Goal: Task Accomplishment & Management: Manage account settings

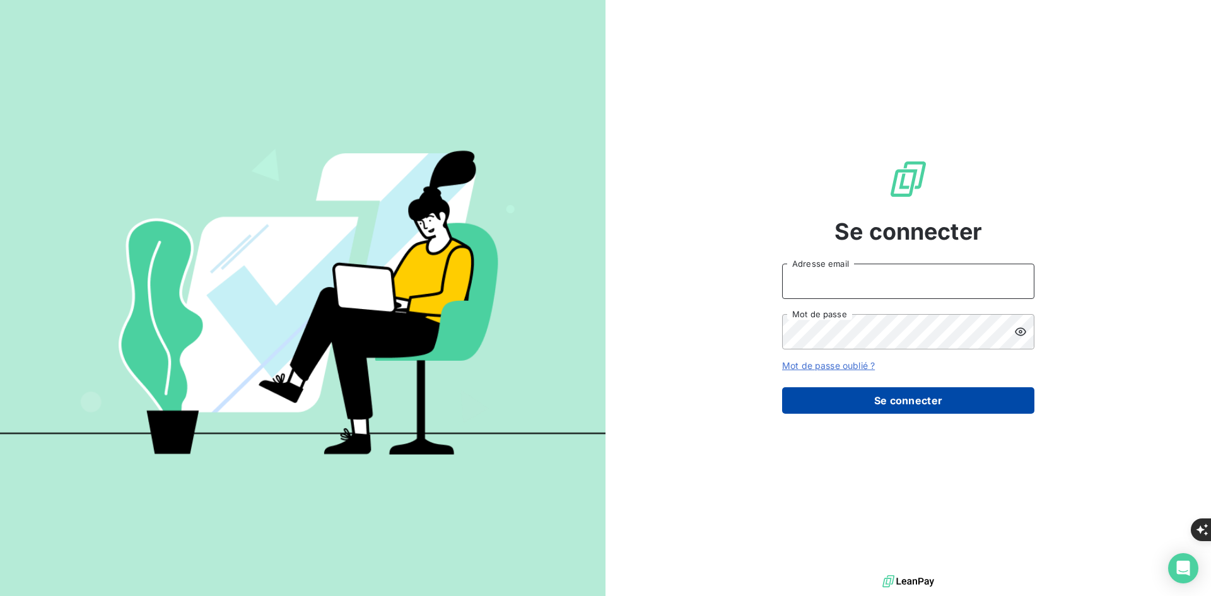
type input "[PERSON_NAME][EMAIL_ADDRESS][DOMAIN_NAME]"
click at [814, 394] on button "Se connecter" at bounding box center [908, 400] width 252 height 26
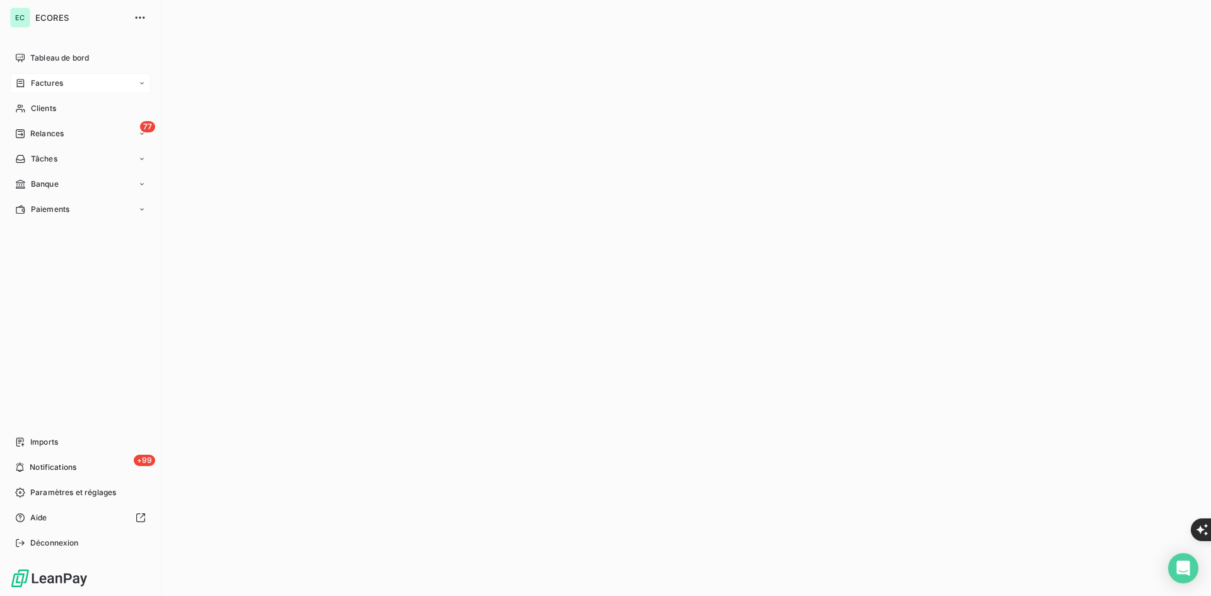
click at [18, 83] on icon at bounding box center [20, 83] width 11 height 10
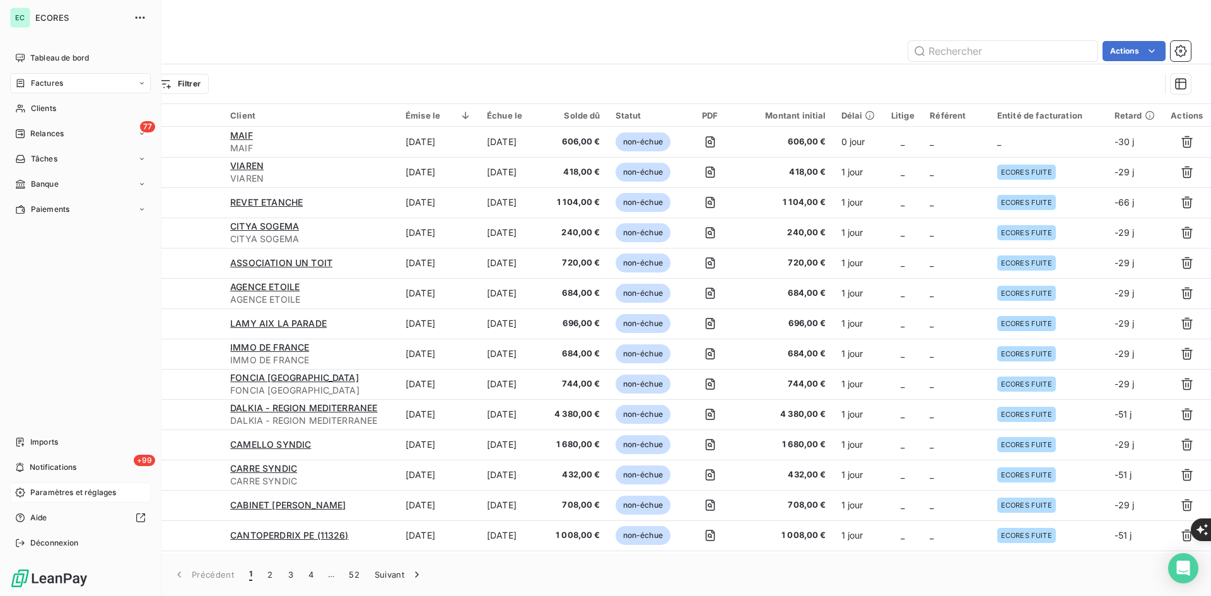
click at [66, 500] on div "Paramètres et réglages" at bounding box center [80, 492] width 141 height 20
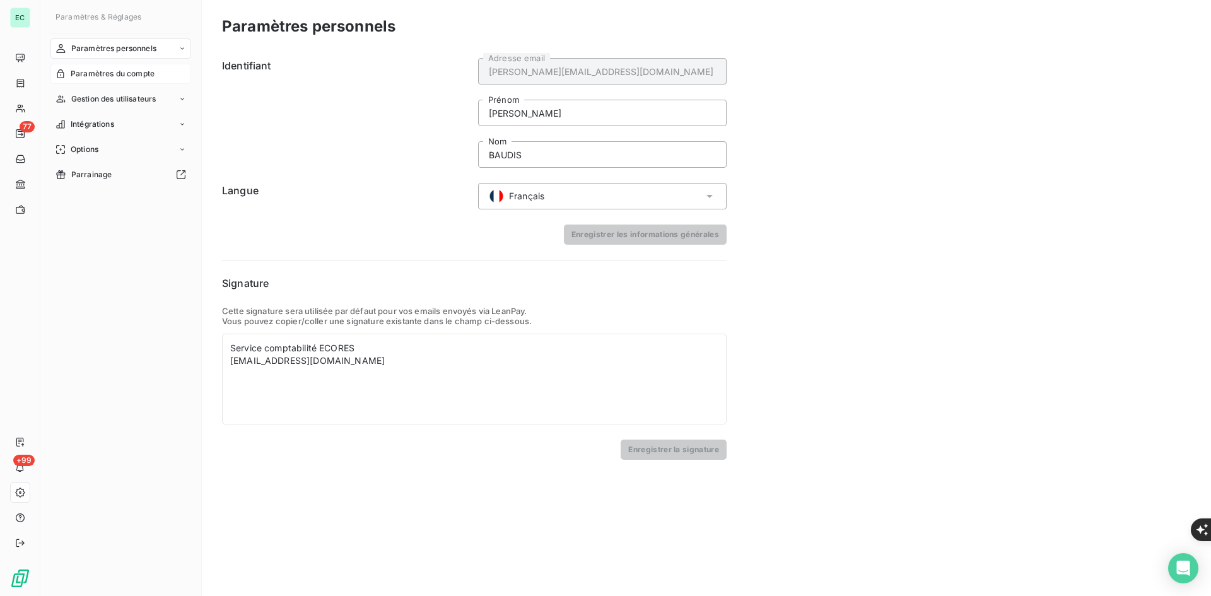
click at [123, 79] on span "Paramètres du compte" at bounding box center [113, 73] width 84 height 11
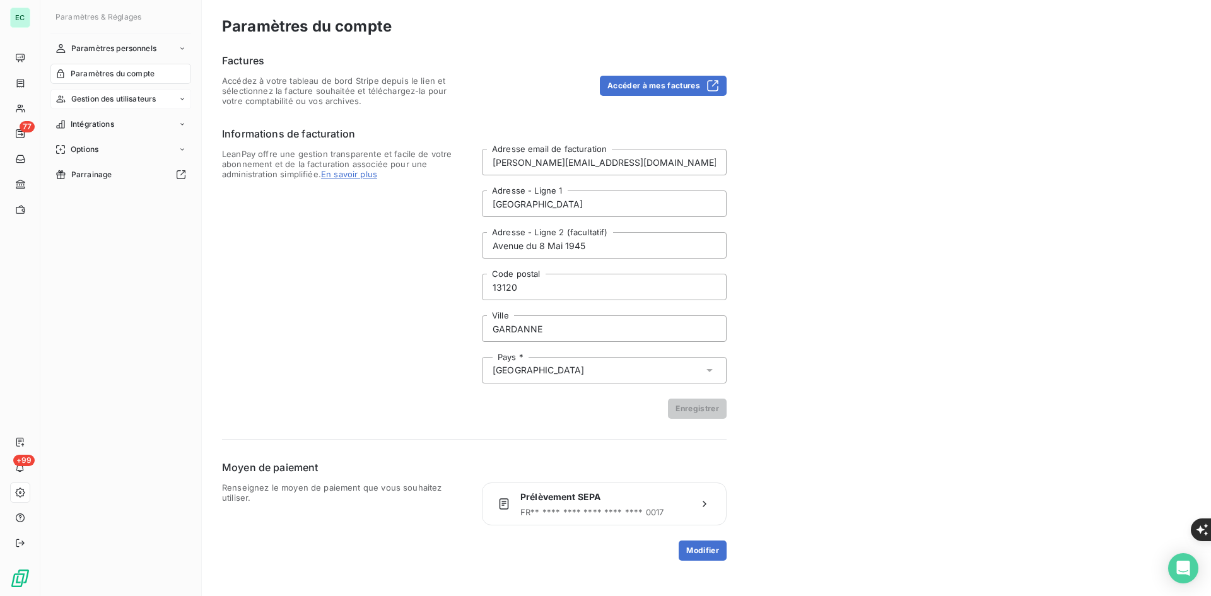
click at [142, 100] on span "Gestion des utilisateurs" at bounding box center [113, 98] width 85 height 11
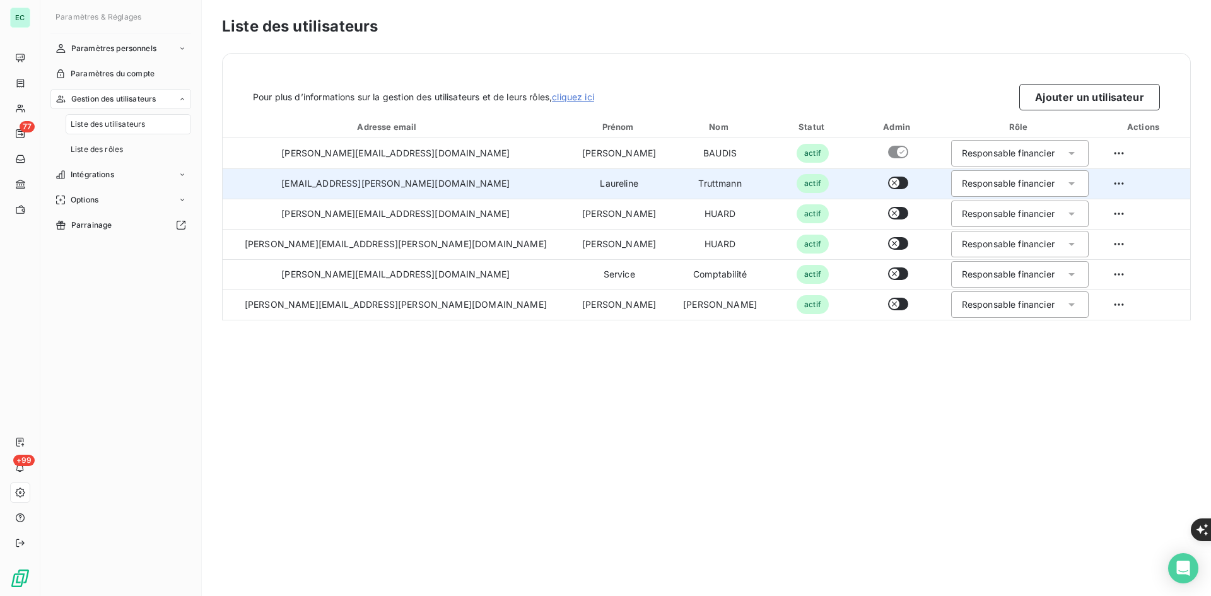
click at [1019, 178] on div "Responsable financier" at bounding box center [1019, 183] width 137 height 26
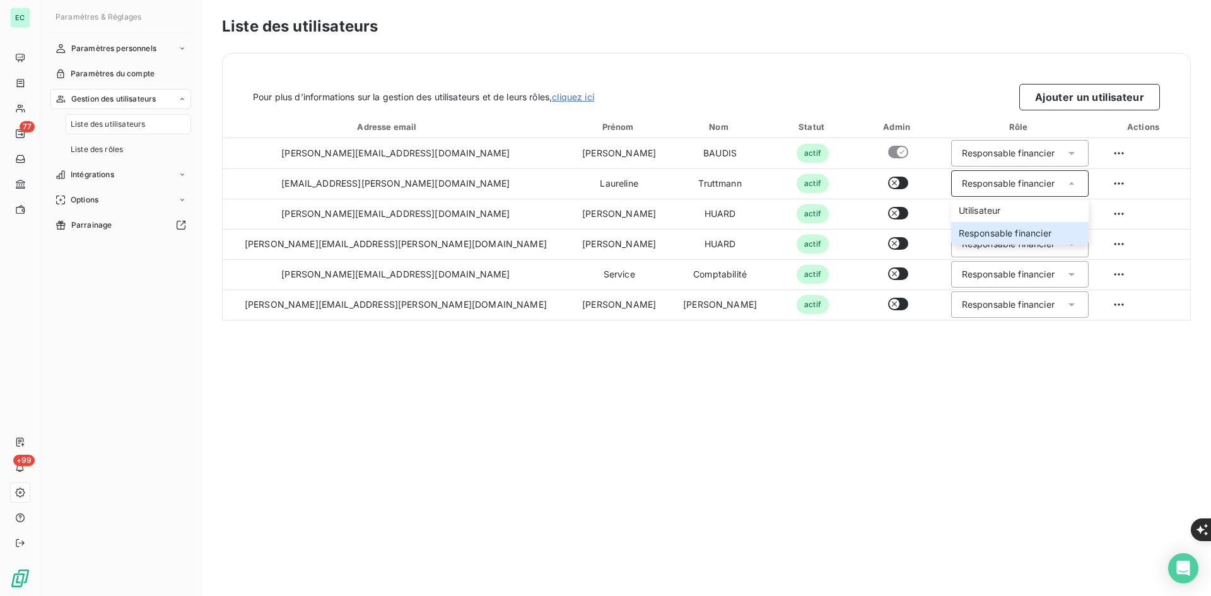
click at [771, 403] on div "Liste des utilisateurs Pour plus d’informations sur la gestion des utilisateurs…" at bounding box center [706, 298] width 1009 height 596
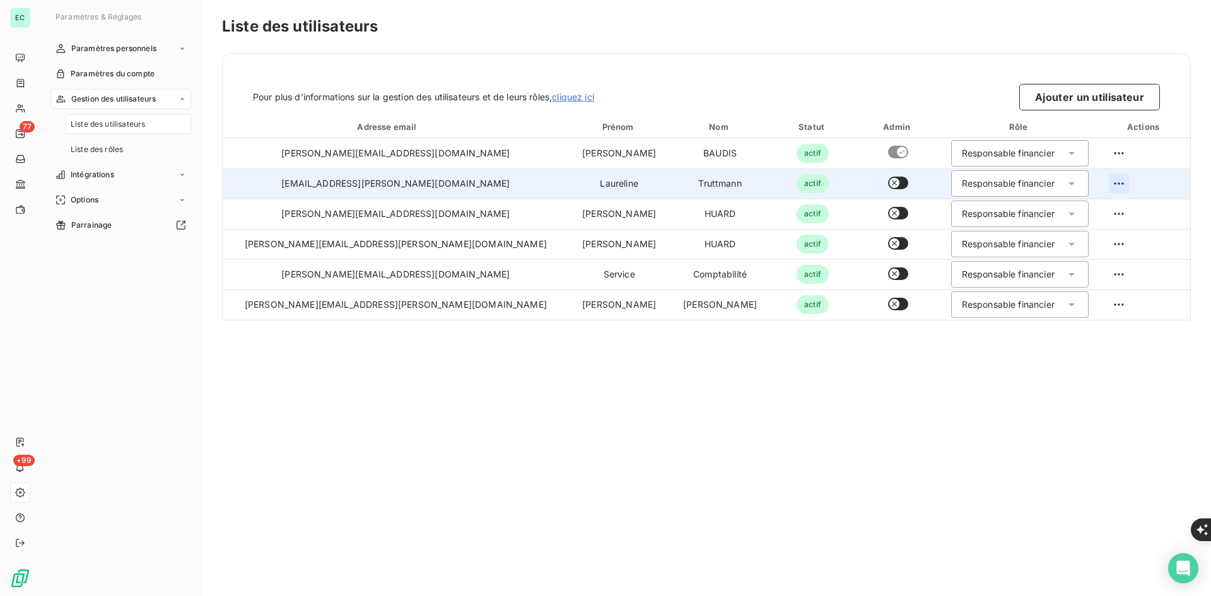
click at [1090, 184] on html "EC 77 +99 Paramètres & Réglages Paramètres personnels Paramètres du compte Gest…" at bounding box center [605, 601] width 1211 height 1202
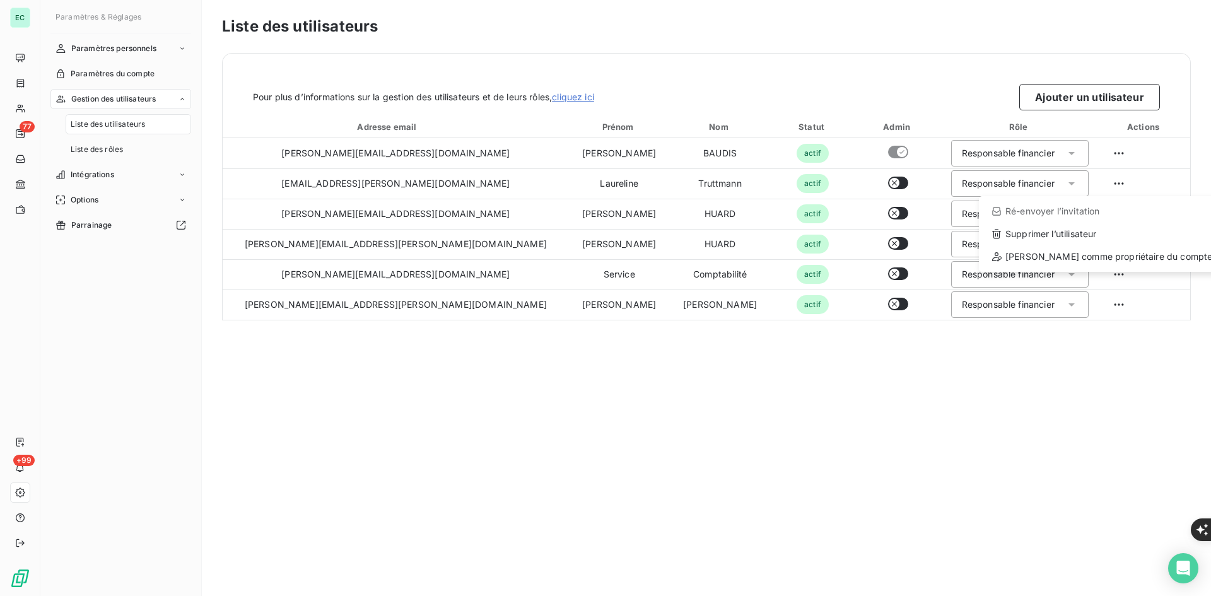
click at [845, 392] on html "EC 77 +99 Paramètres & Réglages Paramètres personnels Paramètres du compte Gest…" at bounding box center [605, 601] width 1211 height 1202
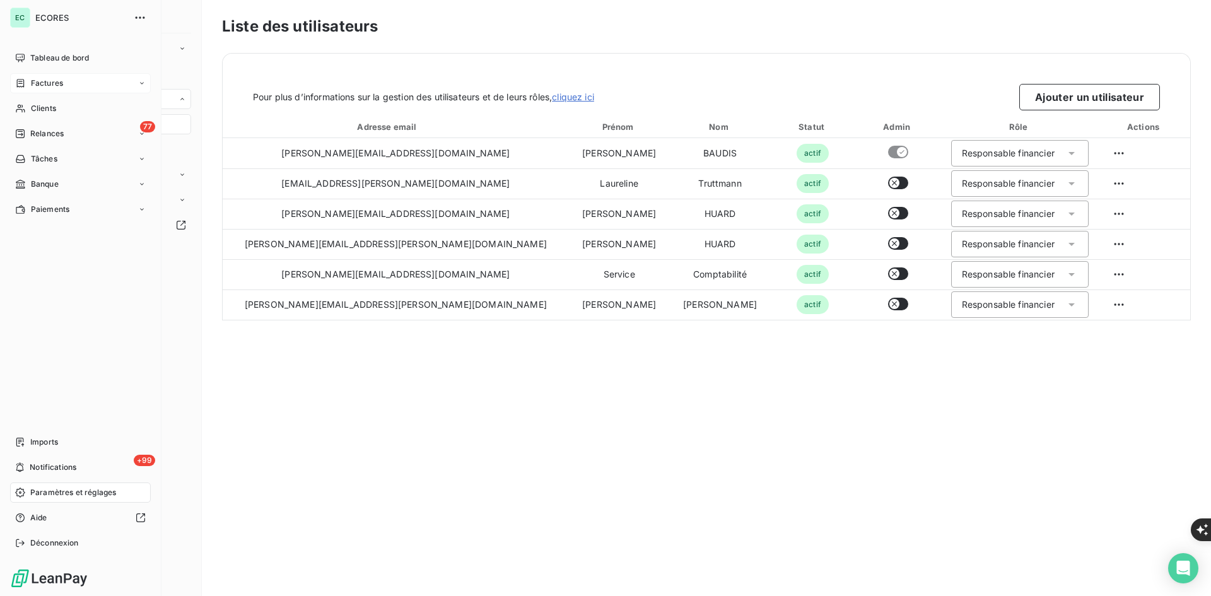
click at [46, 85] on span "Factures" at bounding box center [47, 83] width 32 height 11
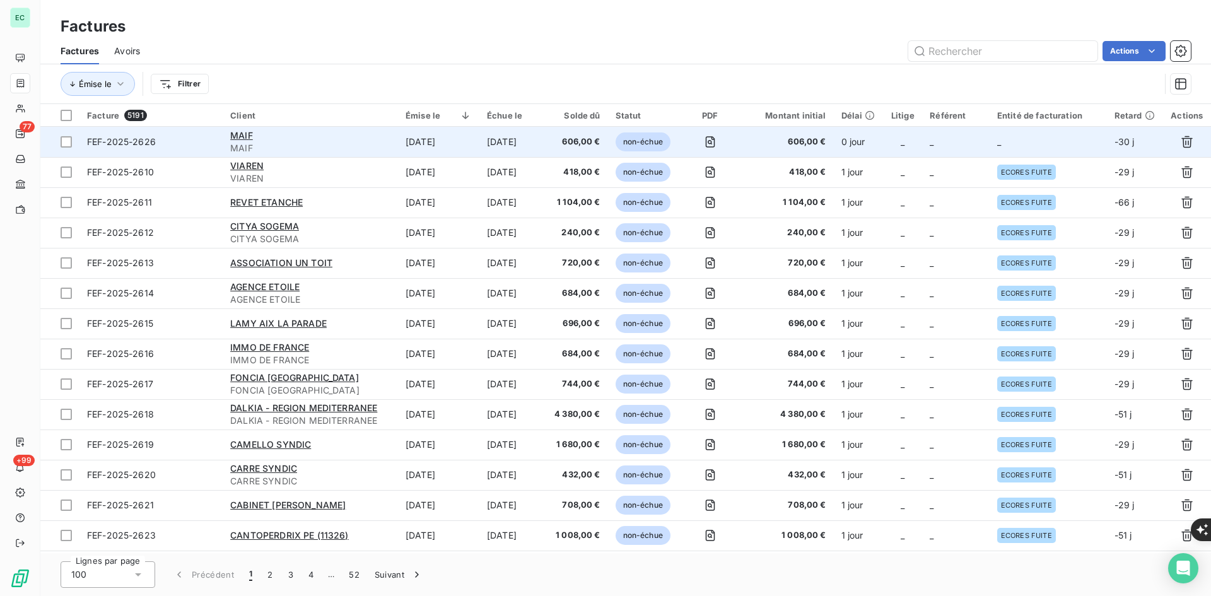
click at [534, 146] on td "[DATE]" at bounding box center [512, 142] width 67 height 30
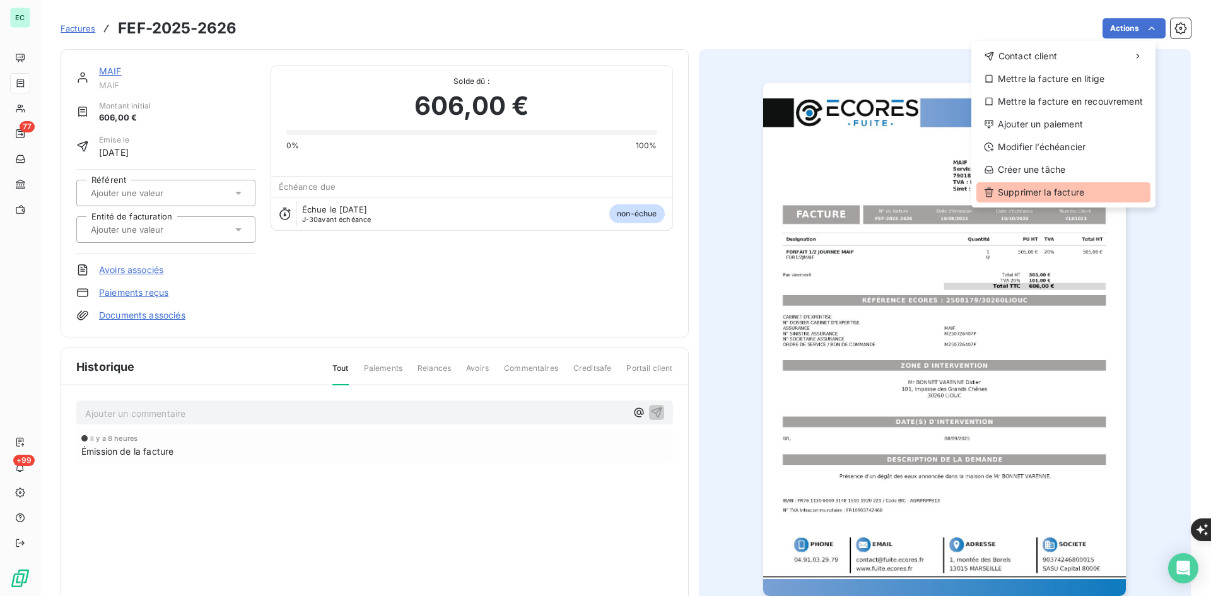
click at [1070, 201] on div "Supprimer la facture" at bounding box center [1063, 192] width 174 height 20
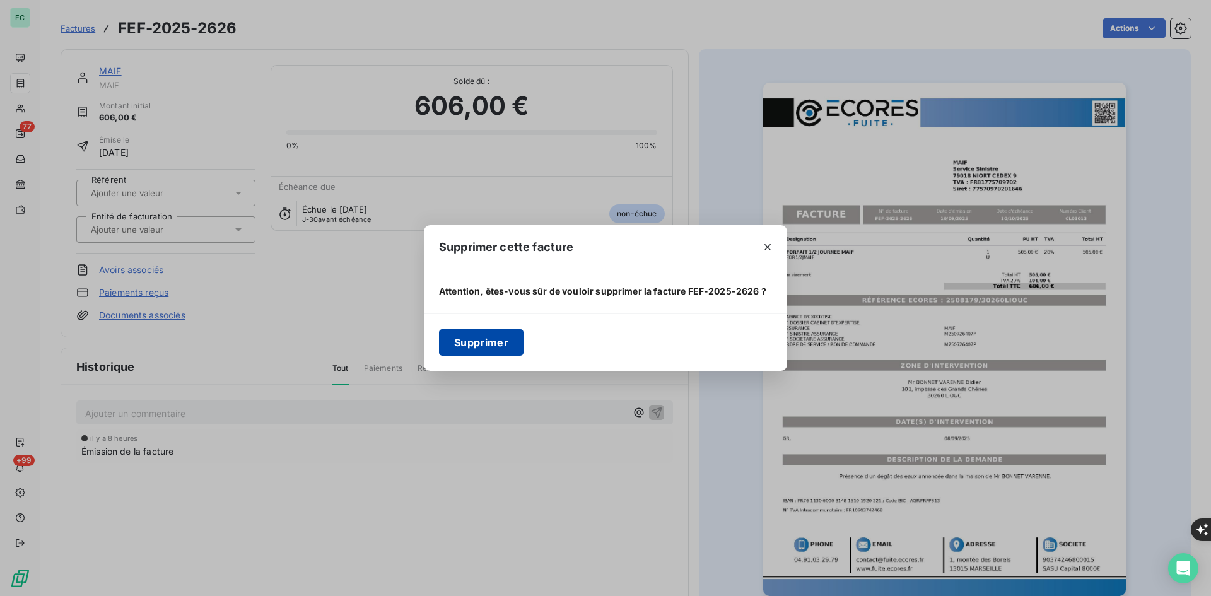
click at [488, 342] on button "Supprimer" at bounding box center [481, 342] width 85 height 26
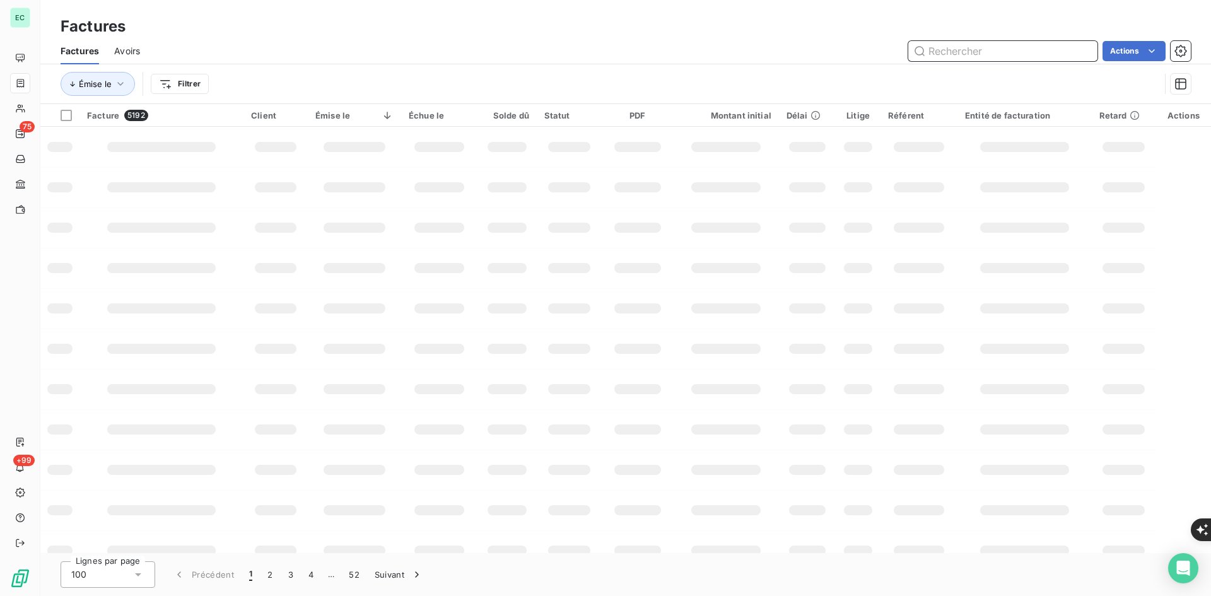
click at [993, 50] on input "text" at bounding box center [1002, 51] width 189 height 20
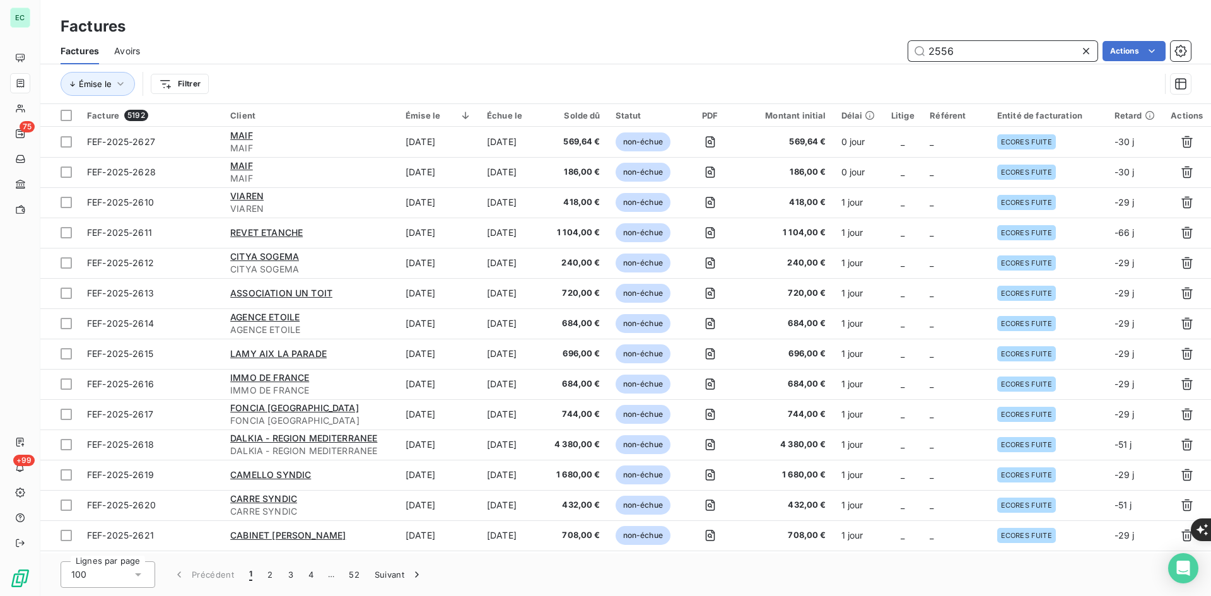
type input "2556"
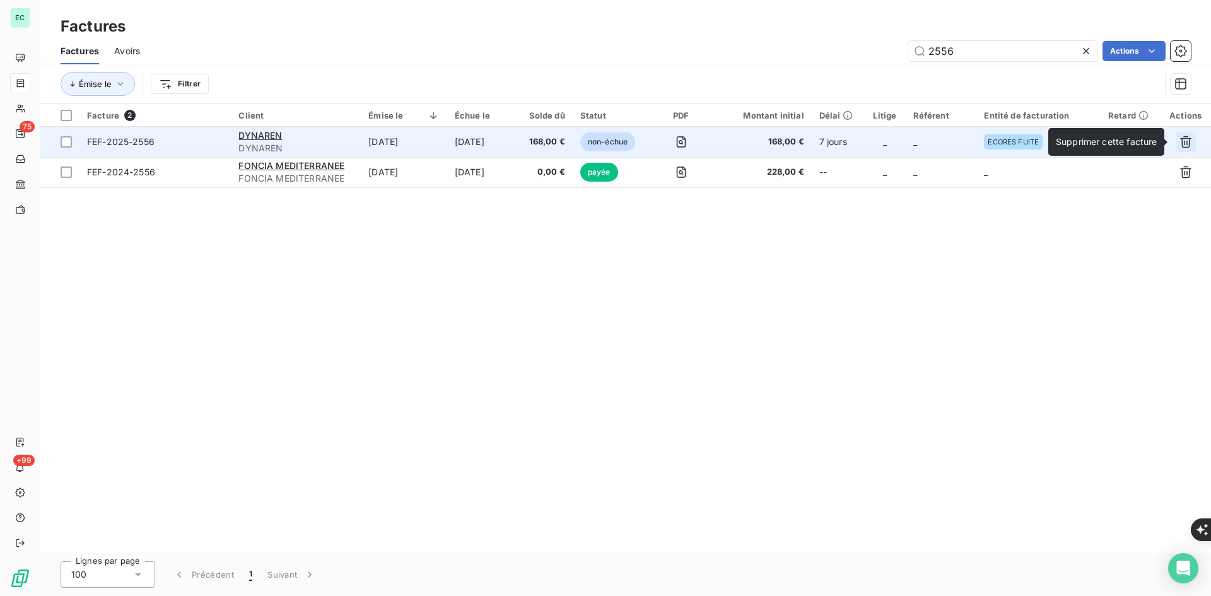
click at [1188, 136] on icon "button" at bounding box center [1185, 142] width 13 height 13
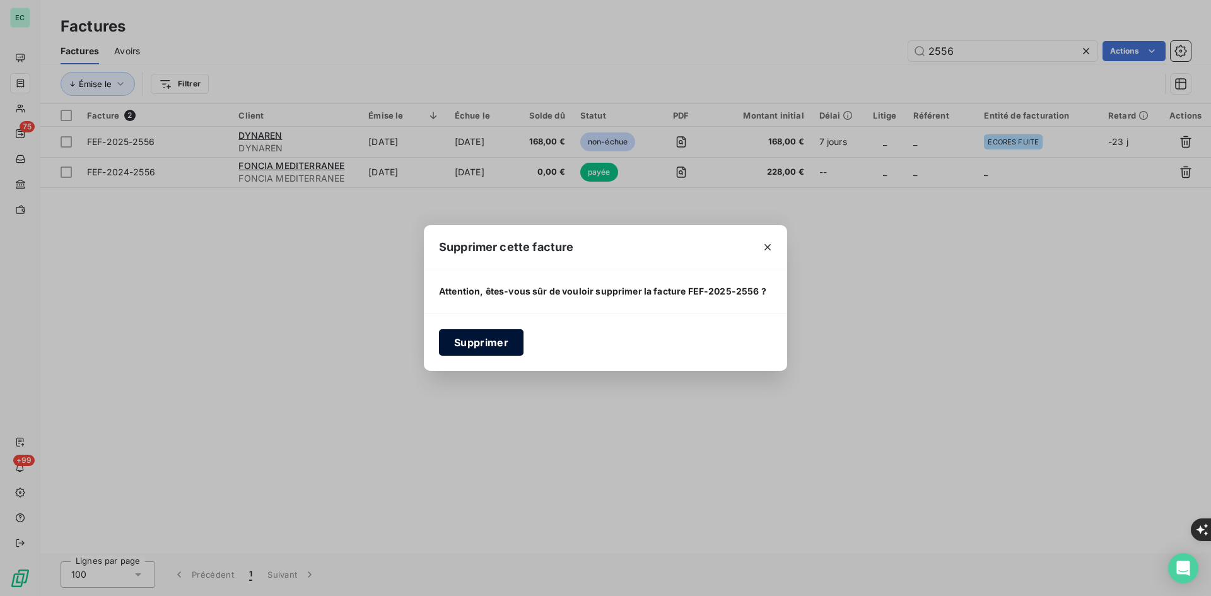
click at [466, 336] on button "Supprimer" at bounding box center [481, 342] width 85 height 26
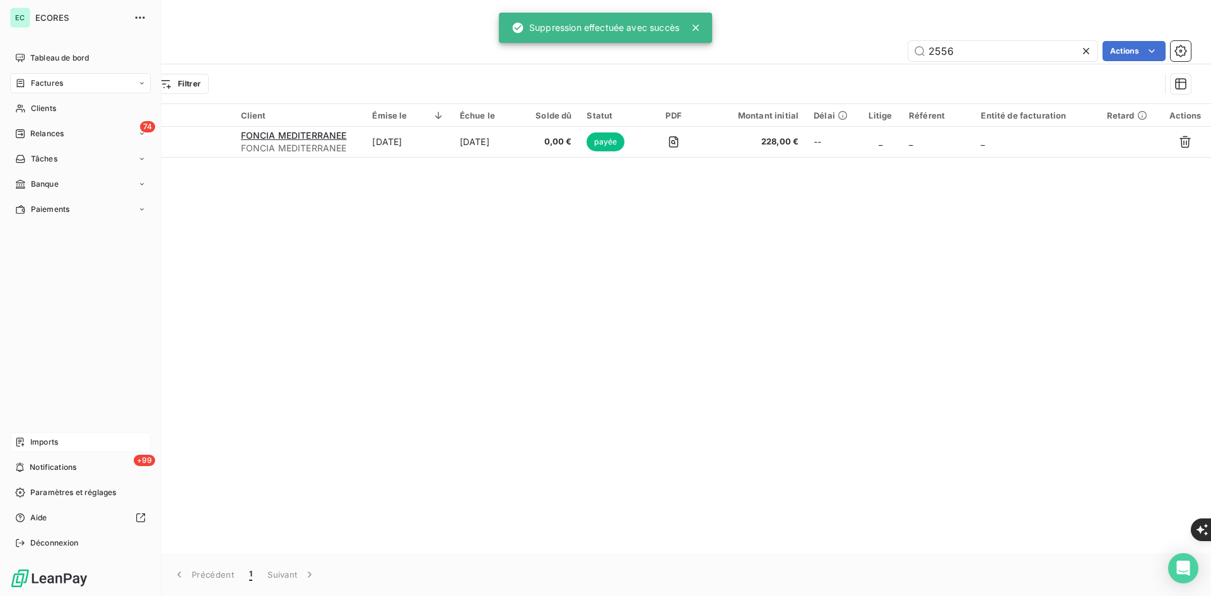
click at [23, 436] on div "Imports" at bounding box center [80, 442] width 141 height 20
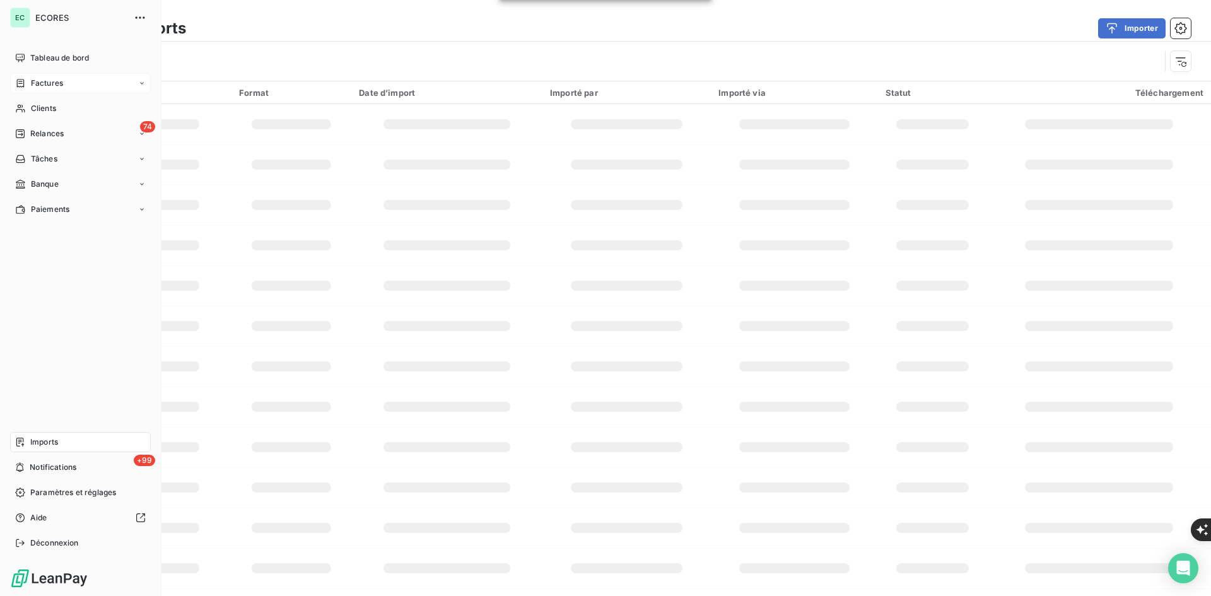
click at [75, 431] on div "Tableau de bord Factures Clients 74 Relances Tâches Banque Paiements Imports +9…" at bounding box center [80, 300] width 141 height 505
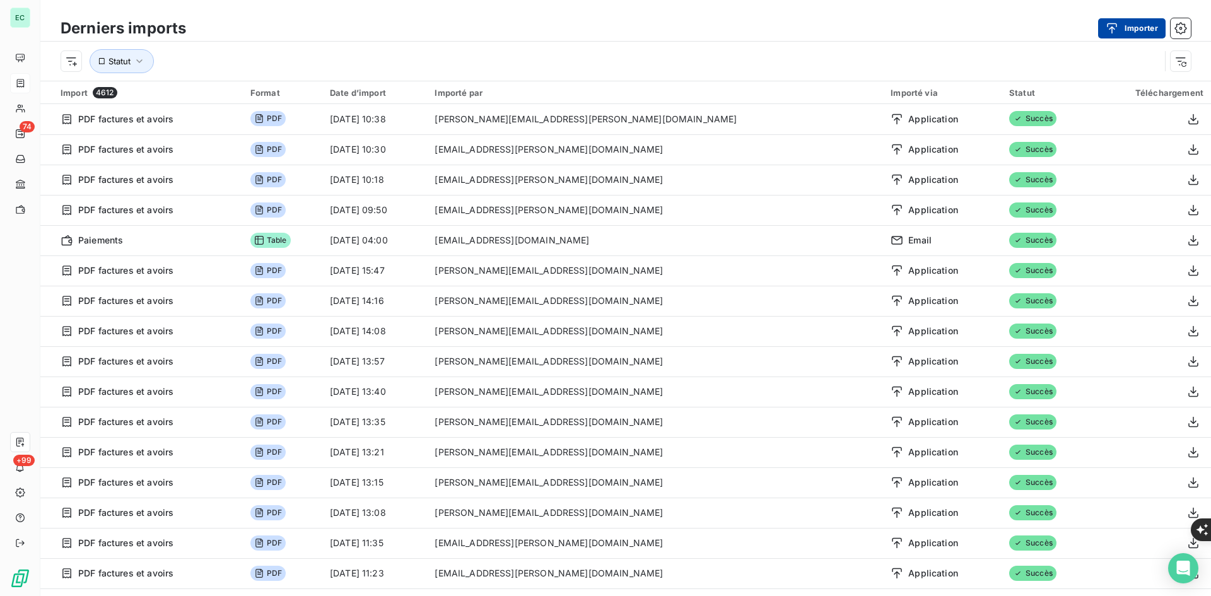
click at [1132, 26] on button "Importer" at bounding box center [1131, 28] width 67 height 20
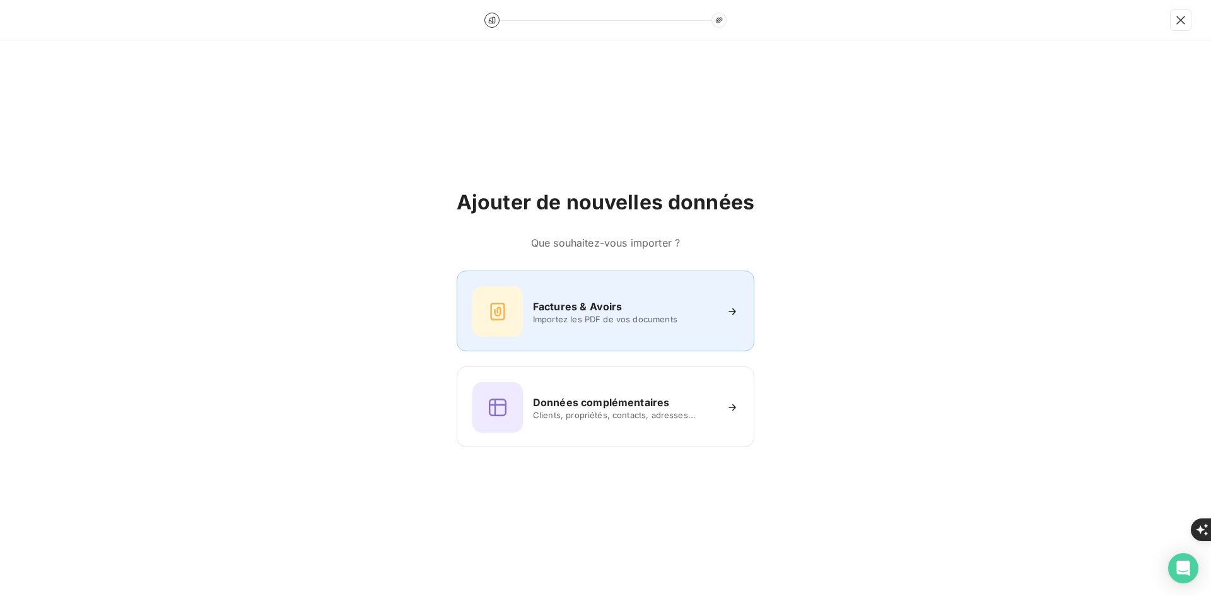
click at [503, 332] on div at bounding box center [497, 311] width 50 height 50
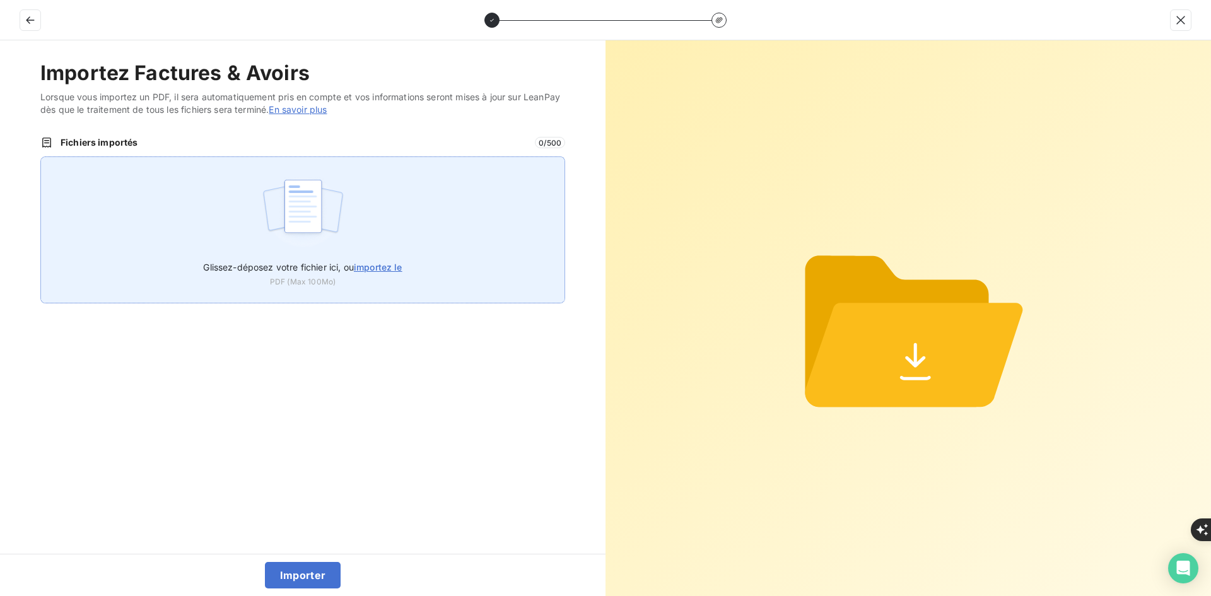
click at [400, 220] on div "Glissez-déposez votre fichier ici, ou importez le PDF (Max 100Mo)" at bounding box center [302, 229] width 525 height 147
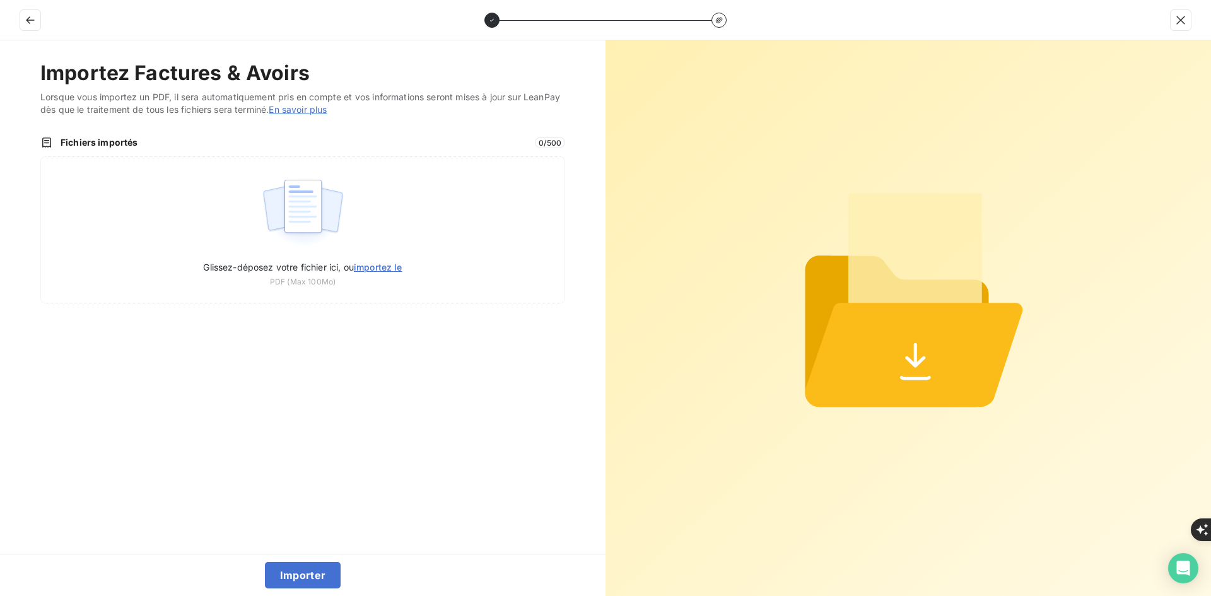
type input "C:\fakepath\FEF-2025-2629.pdf"
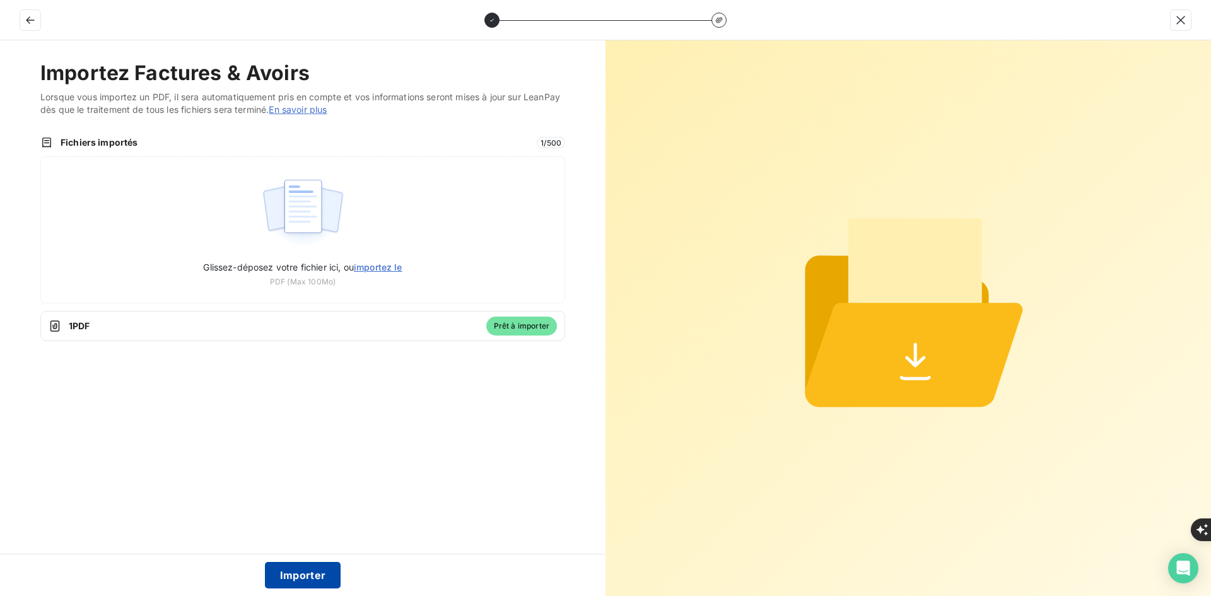
click at [282, 578] on button "Importer" at bounding box center [303, 575] width 76 height 26
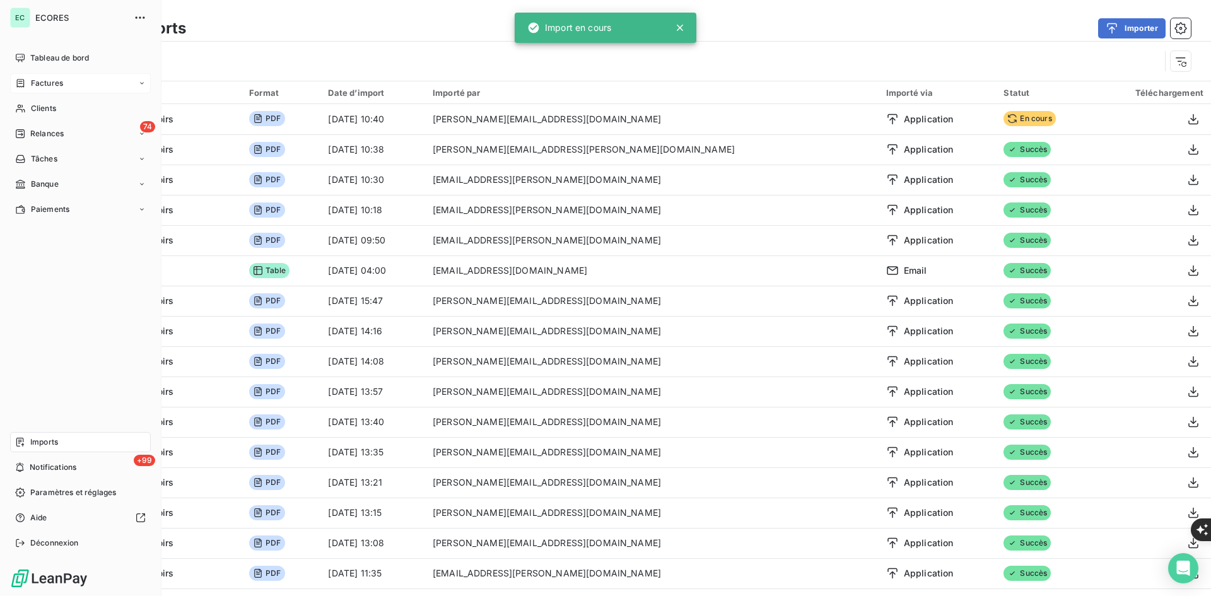
click at [18, 83] on icon at bounding box center [20, 83] width 11 height 10
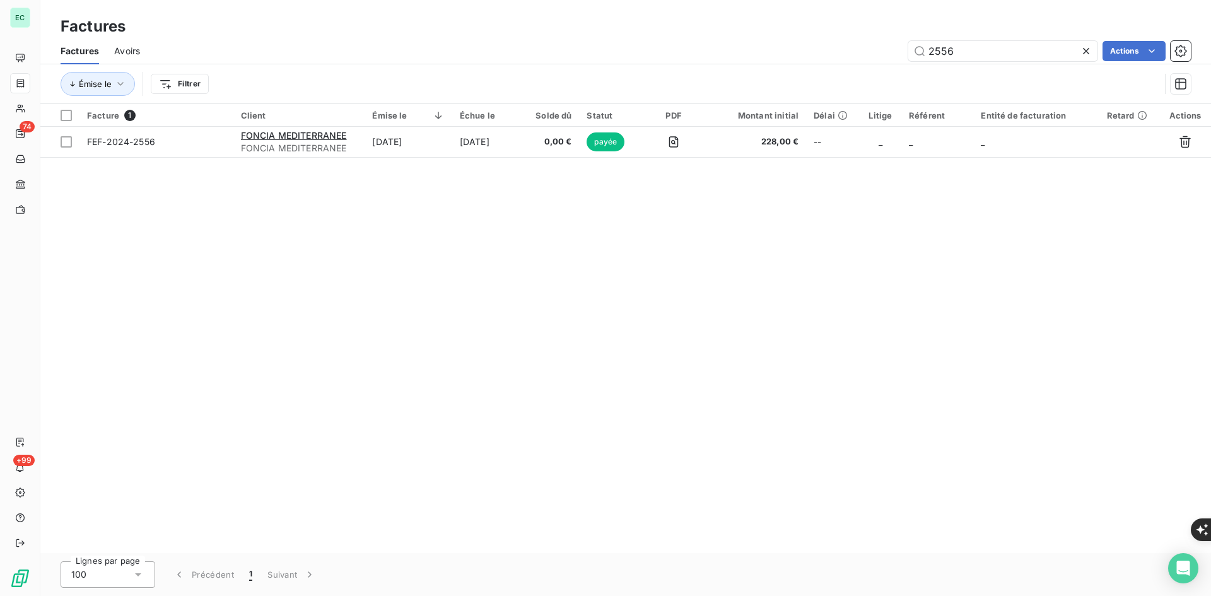
click at [1082, 49] on icon at bounding box center [1086, 51] width 13 height 13
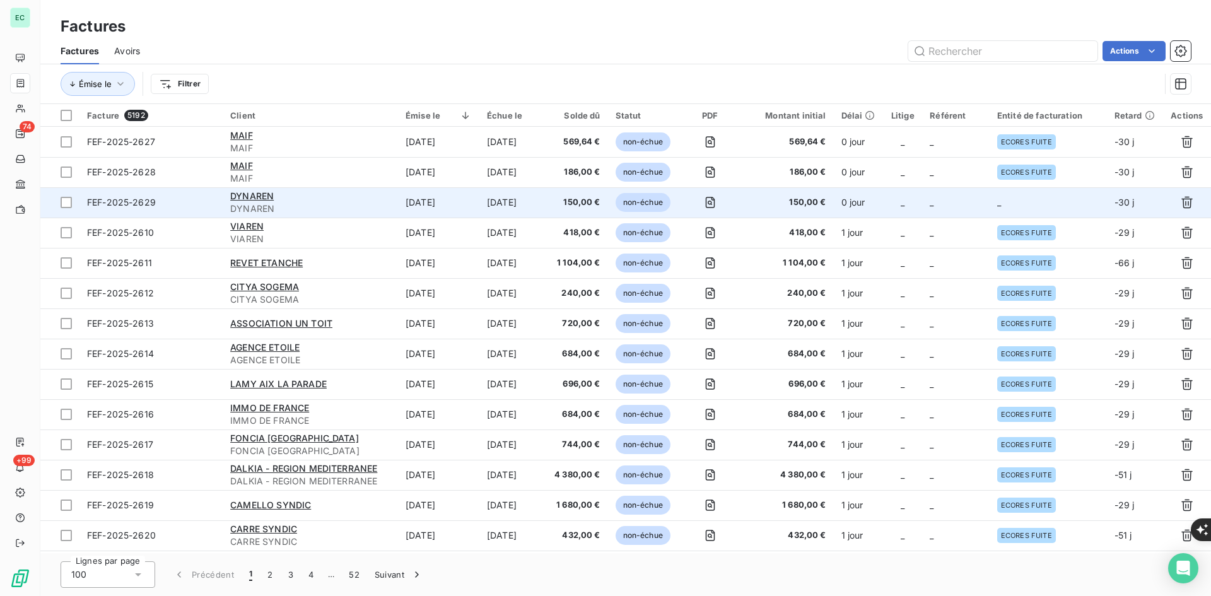
click at [1027, 206] on td "_" at bounding box center [1048, 202] width 117 height 30
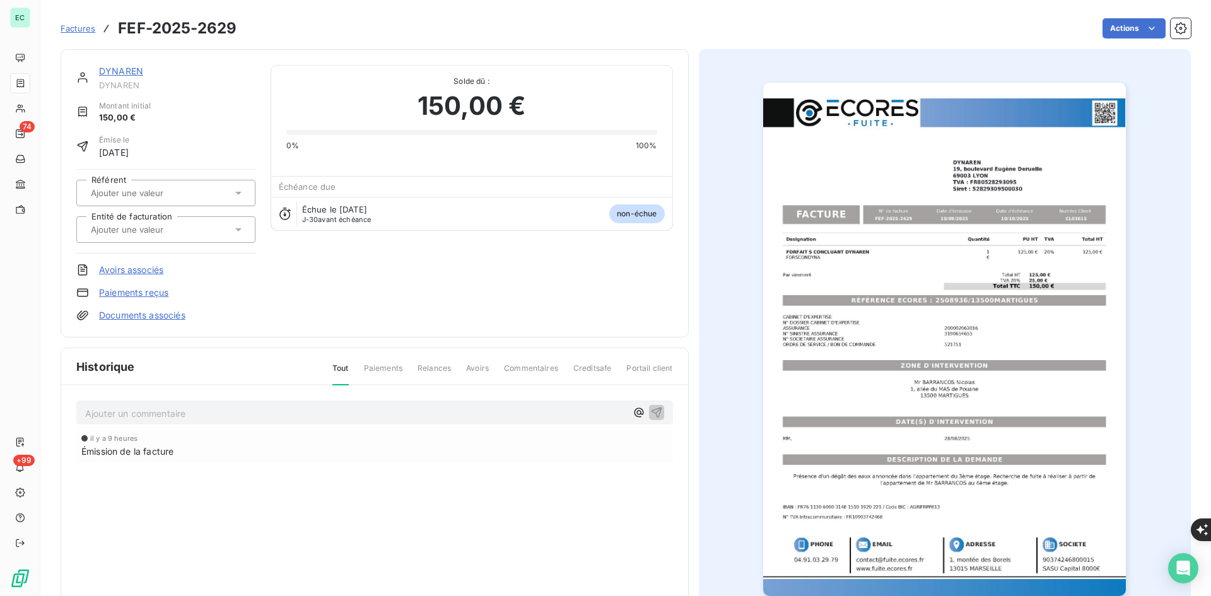
click at [190, 224] on input "text" at bounding box center [153, 229] width 127 height 11
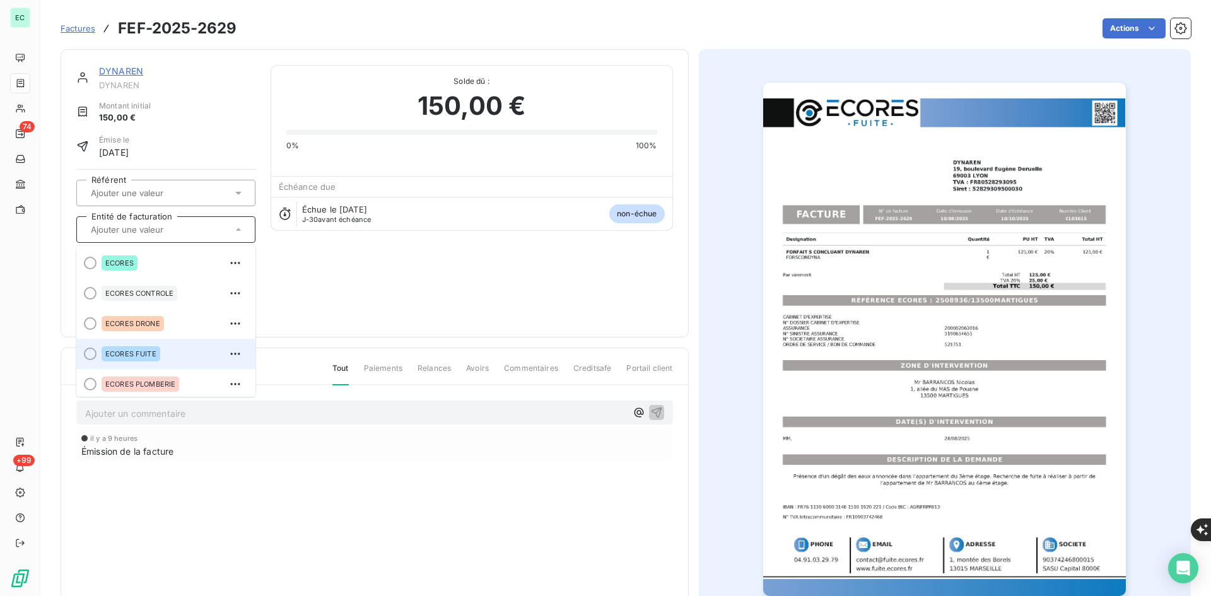
click at [155, 353] on span "ECORES FUITE" at bounding box center [130, 354] width 51 height 8
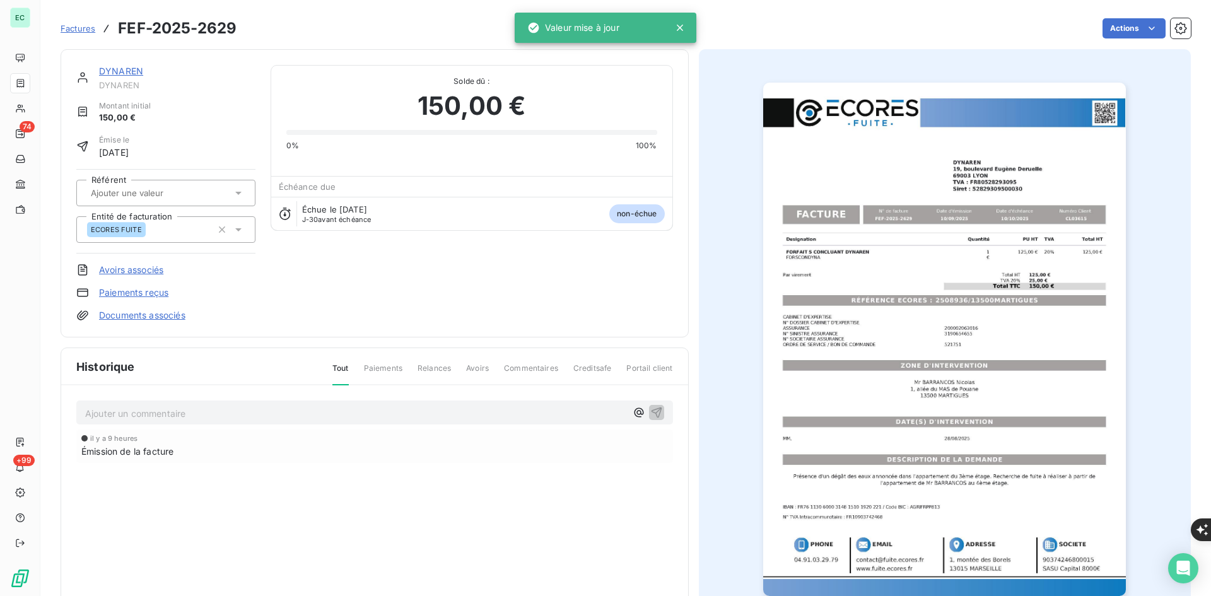
click at [184, 316] on link "Documents associés" at bounding box center [142, 315] width 86 height 13
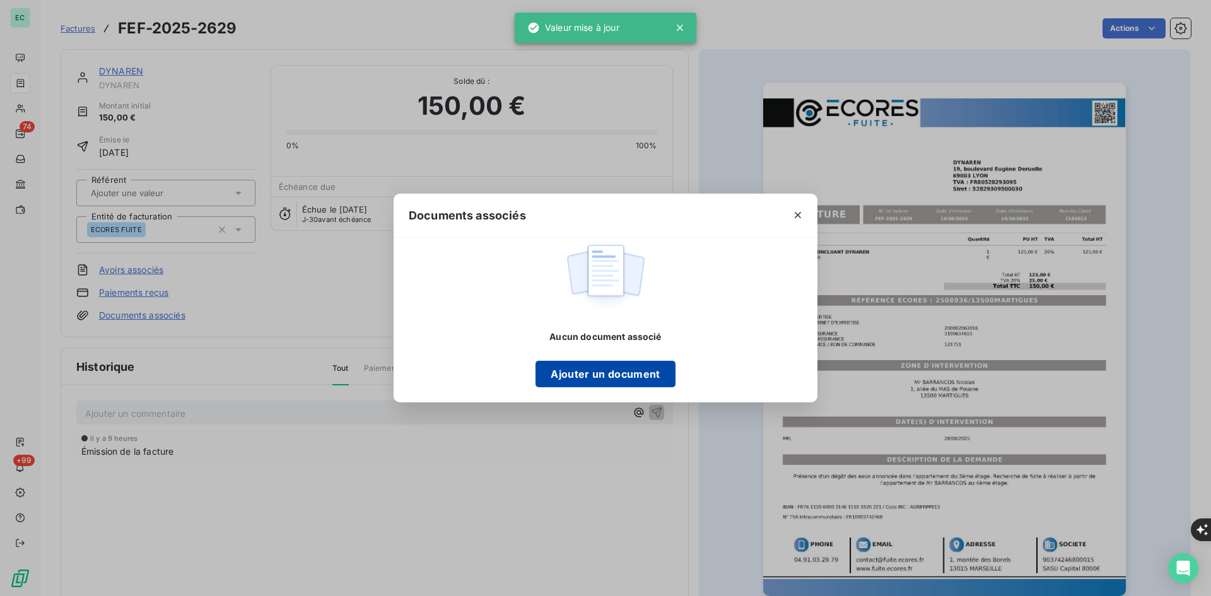
click at [569, 370] on button "Ajouter un document" at bounding box center [604, 374] width 139 height 26
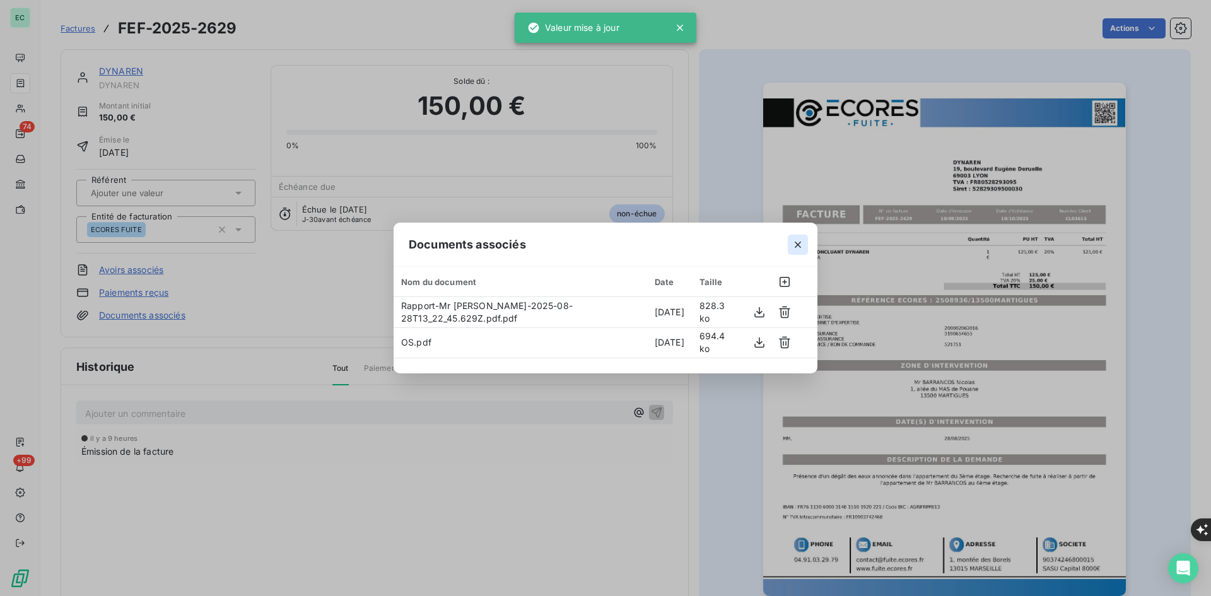
click at [799, 238] on icon "button" at bounding box center [798, 244] width 13 height 13
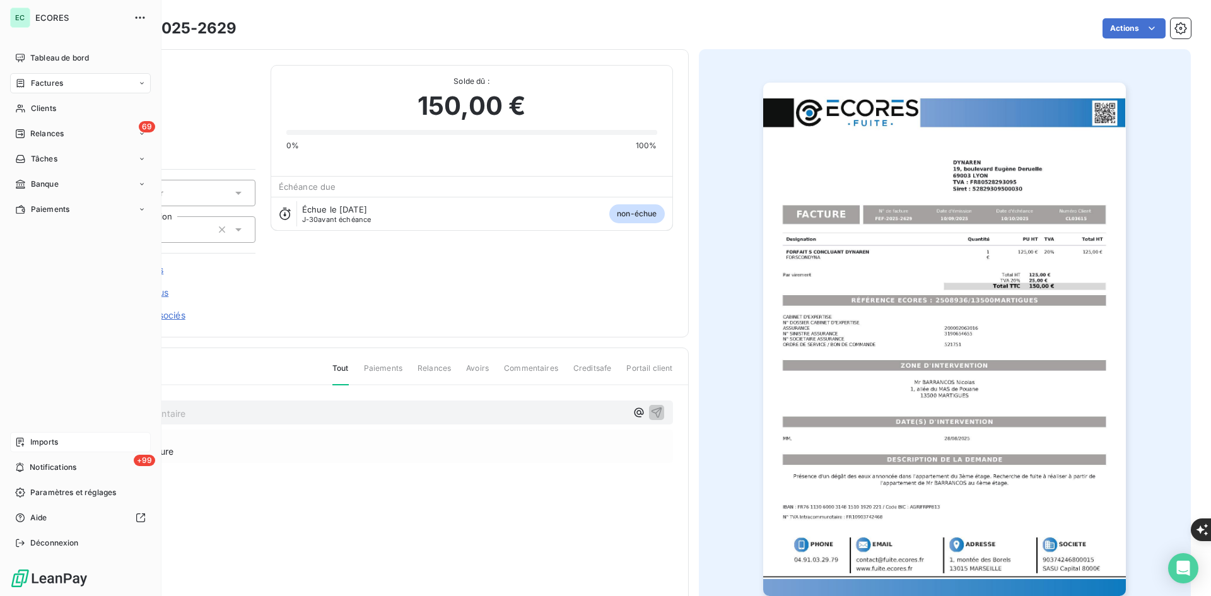
click at [45, 435] on div "Imports" at bounding box center [80, 442] width 141 height 20
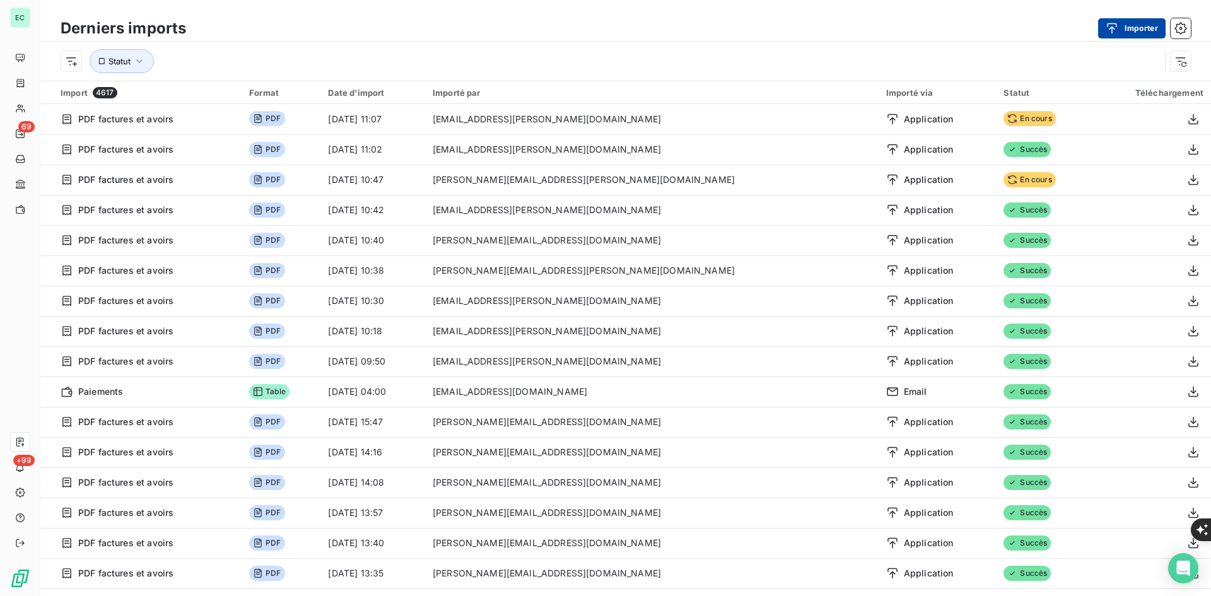
click at [1123, 29] on div "button" at bounding box center [1115, 28] width 19 height 13
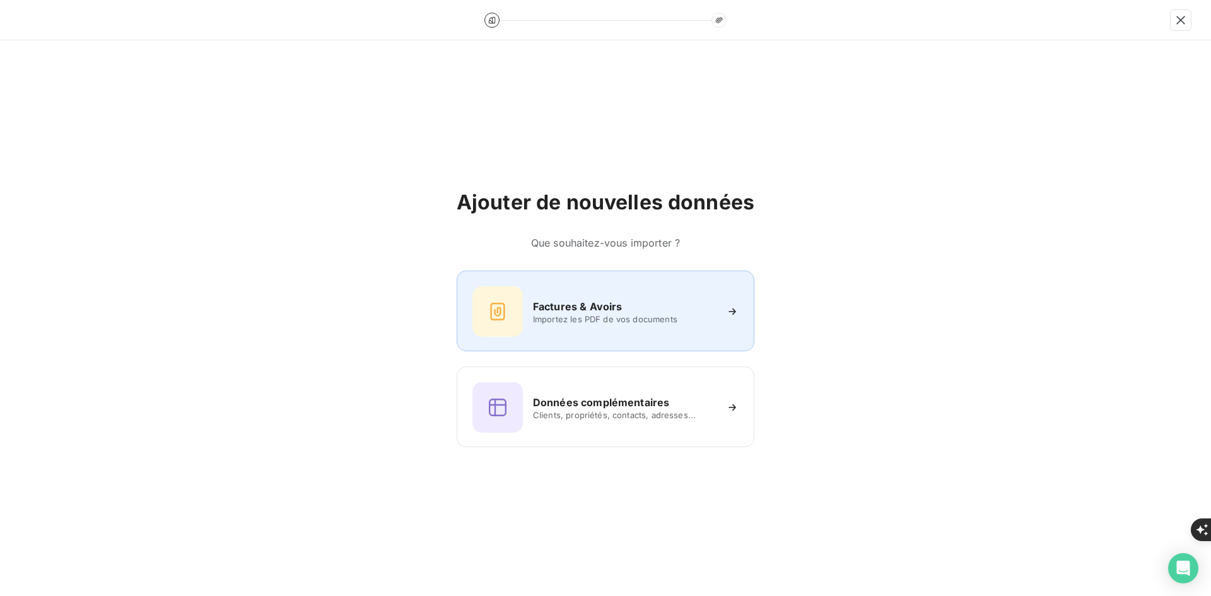
click at [558, 310] on h6 "Factures & Avoirs" at bounding box center [578, 306] width 90 height 15
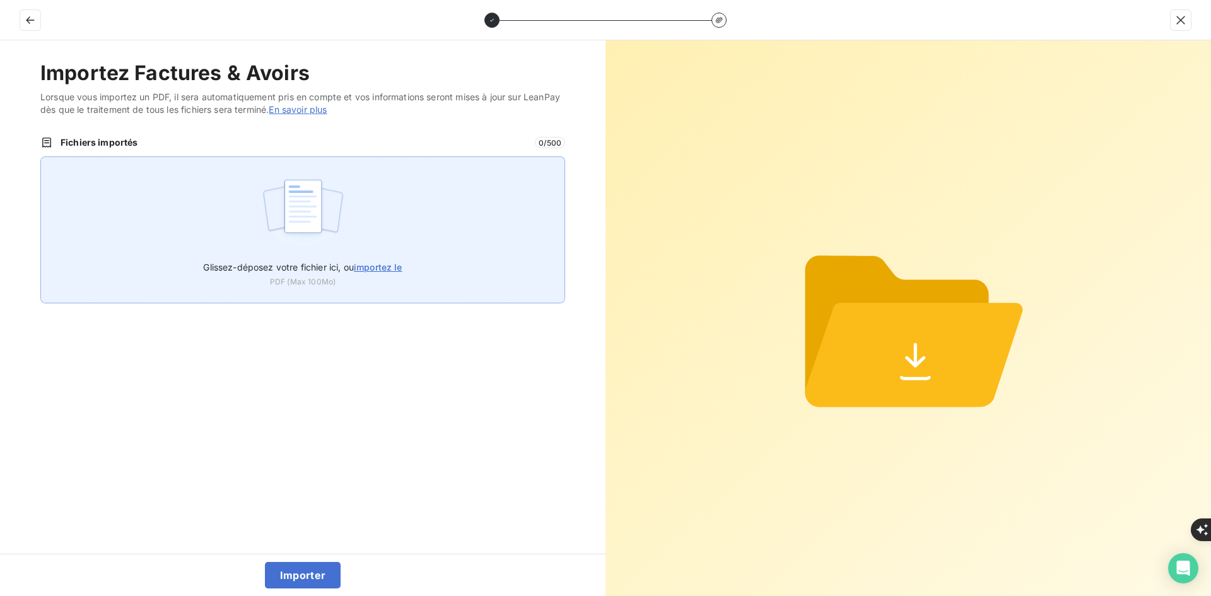
click at [348, 228] on div "Glissez-déposez votre fichier ici, ou importez le PDF (Max 100Mo)" at bounding box center [302, 229] width 525 height 147
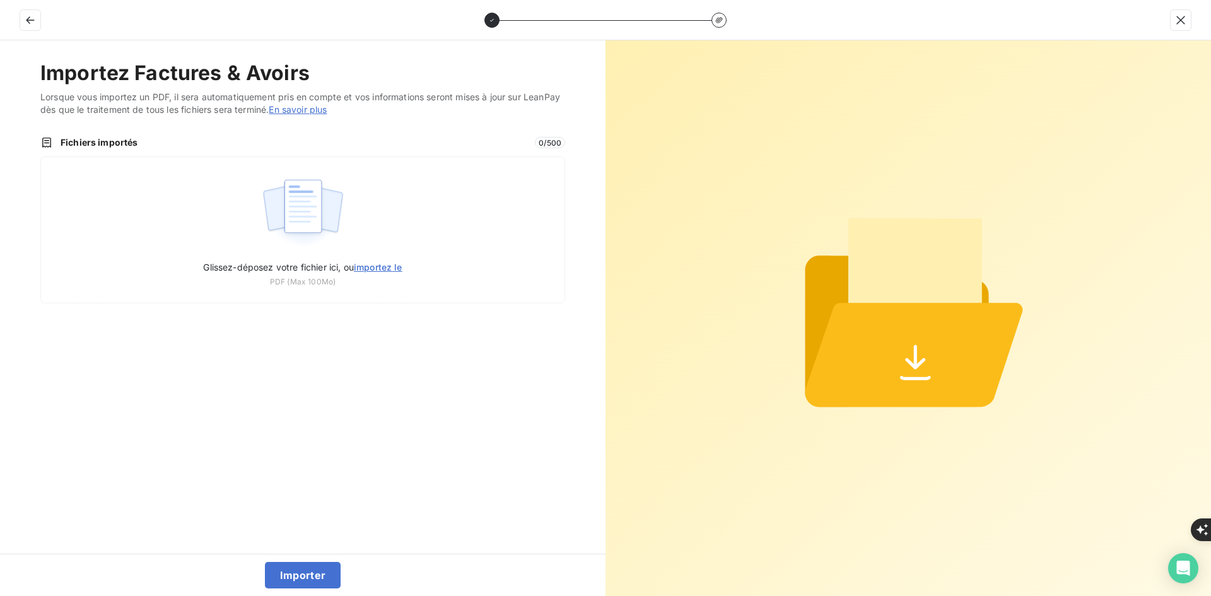
type input "C:\fakepath\FER-2025-0116.pdf"
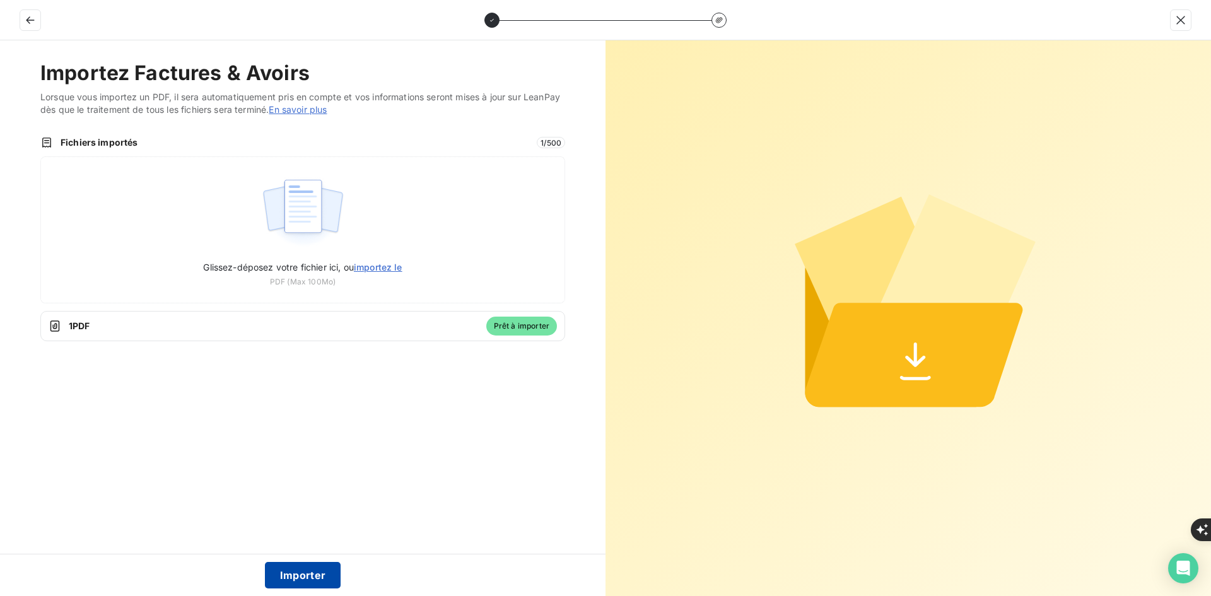
click at [305, 569] on button "Importer" at bounding box center [303, 575] width 76 height 26
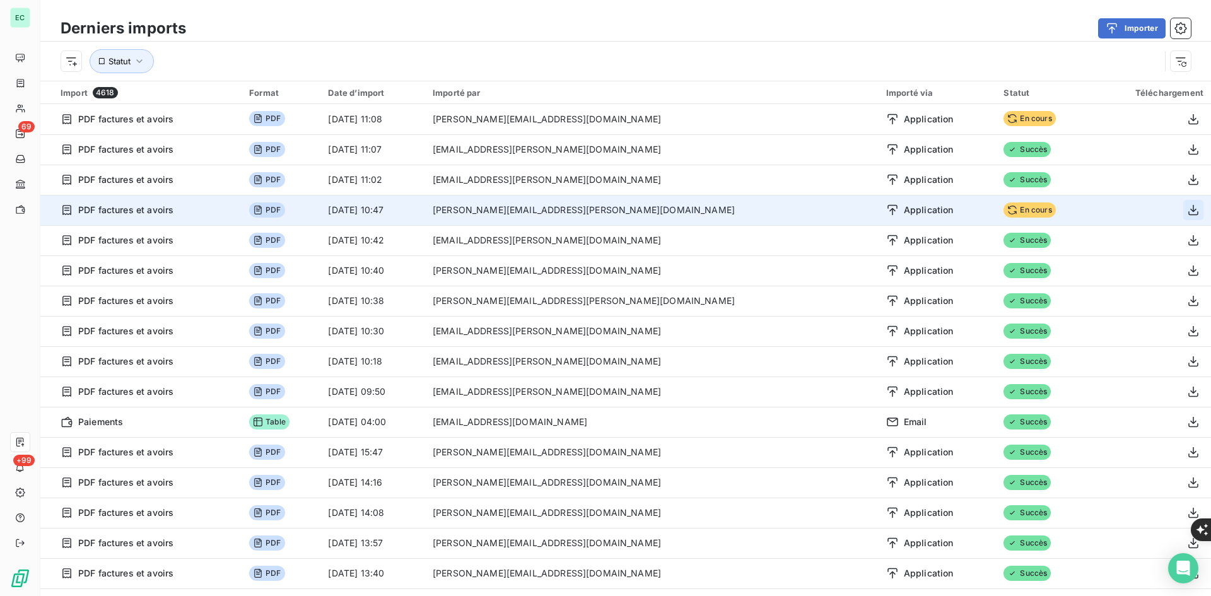
click at [1188, 215] on icon "button" at bounding box center [1193, 210] width 10 height 11
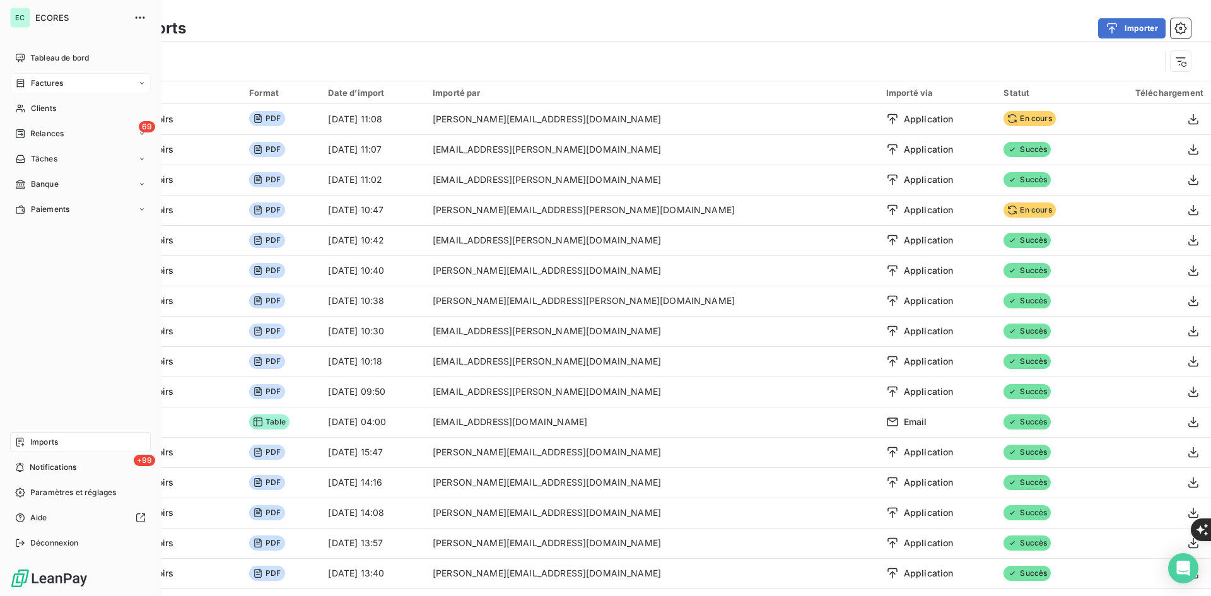
click at [43, 80] on span "Factures" at bounding box center [47, 83] width 32 height 11
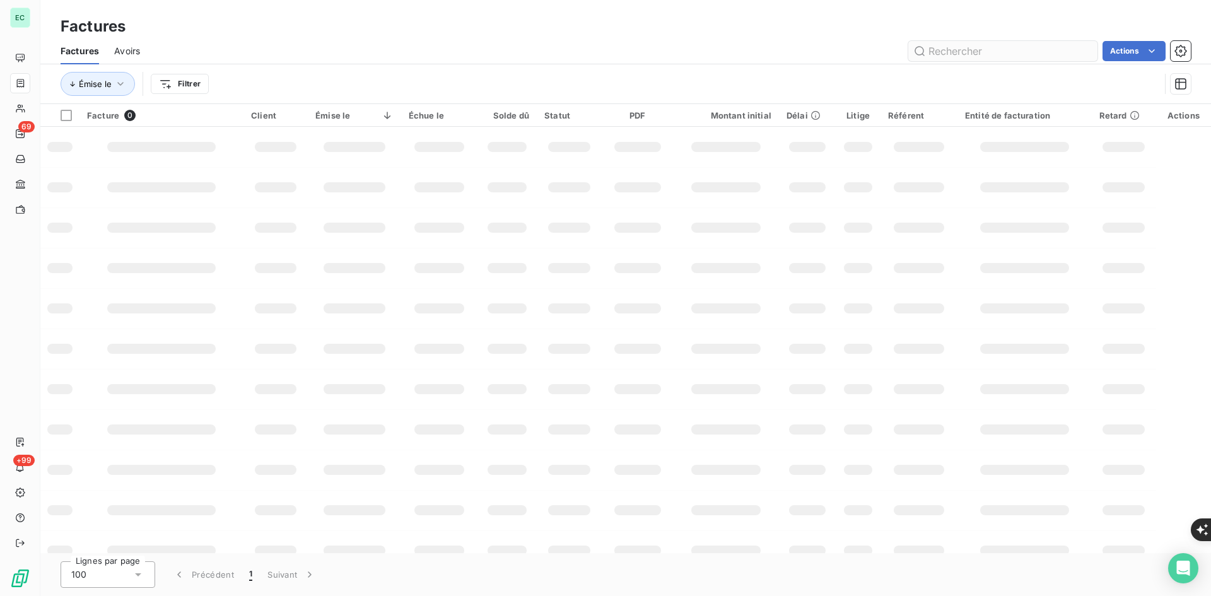
click at [934, 54] on input "text" at bounding box center [1002, 51] width 189 height 20
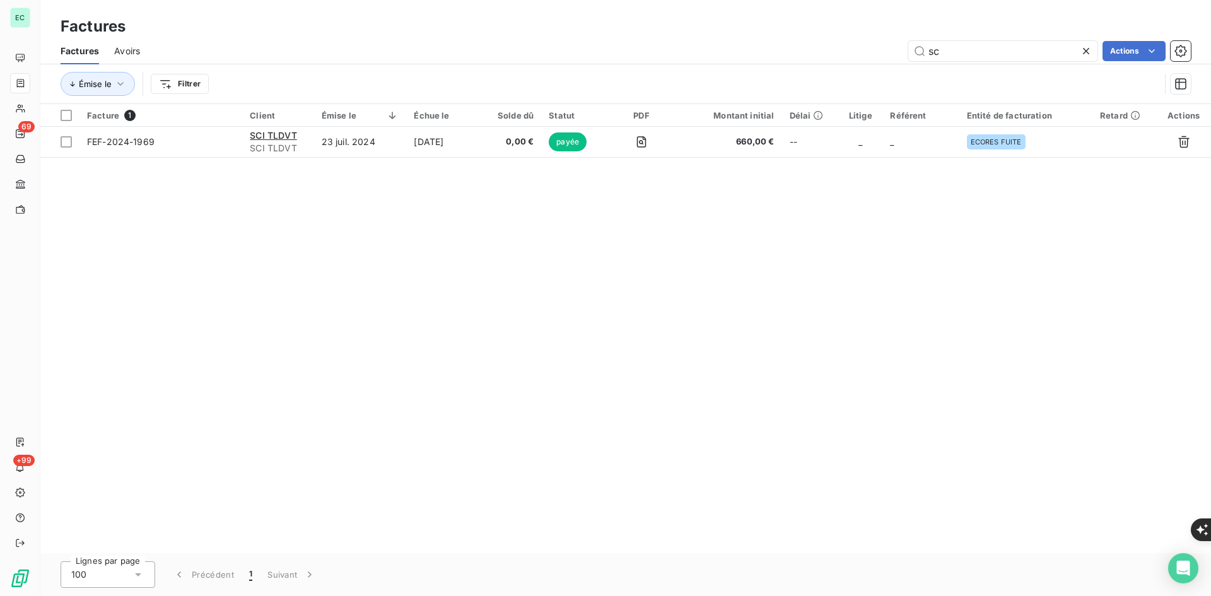
type input "s"
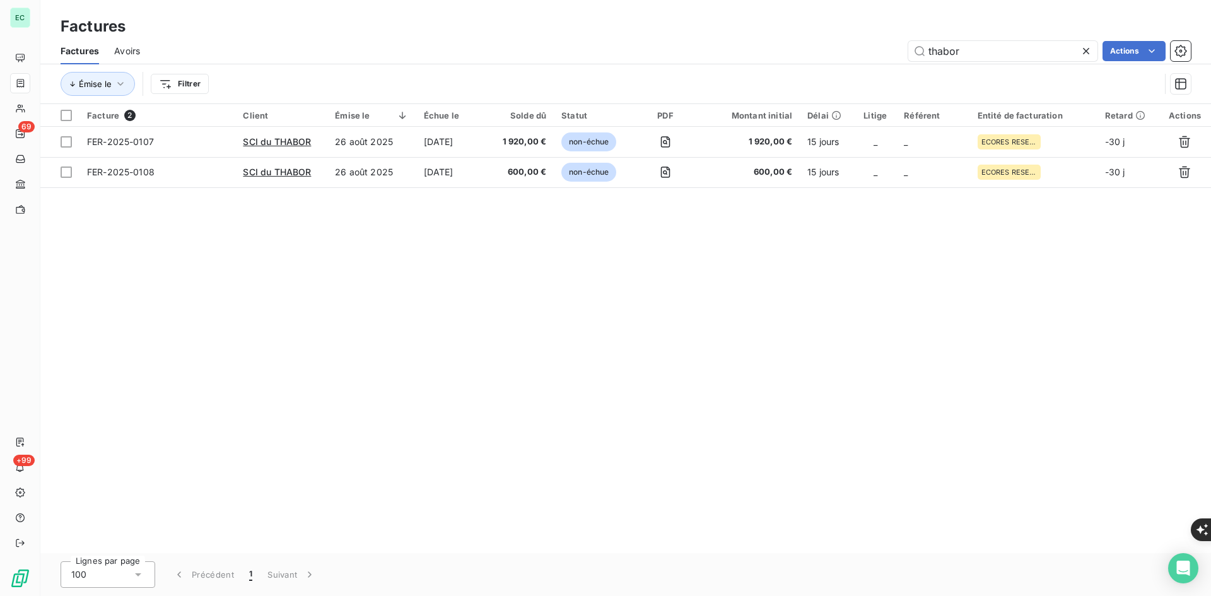
type input "thabor"
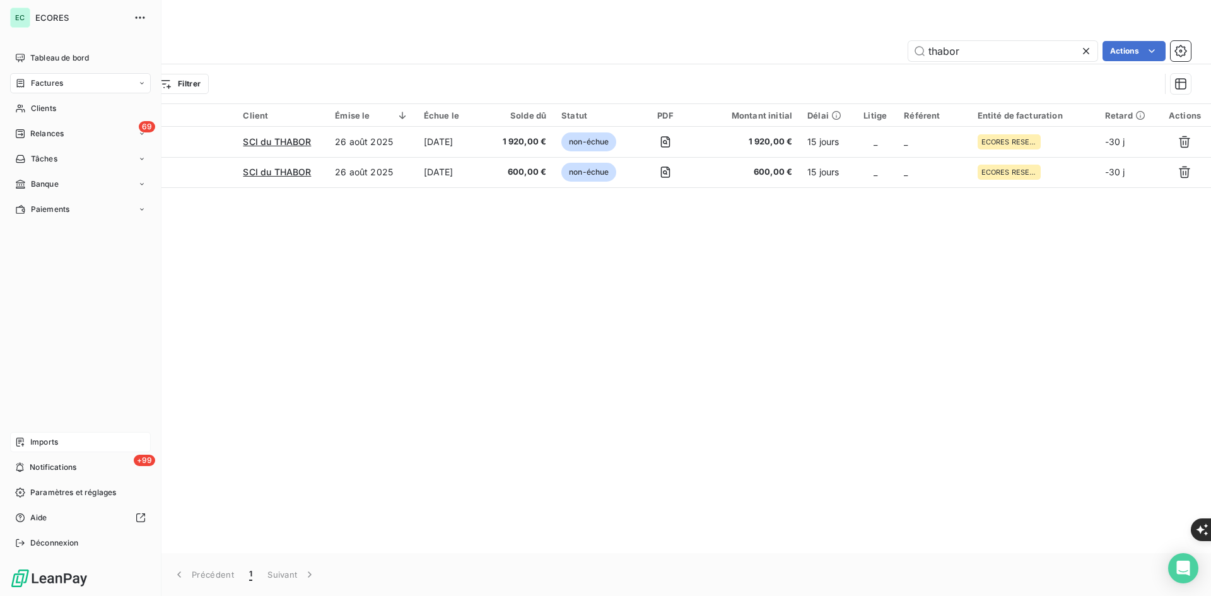
click at [34, 442] on span "Imports" at bounding box center [44, 441] width 28 height 11
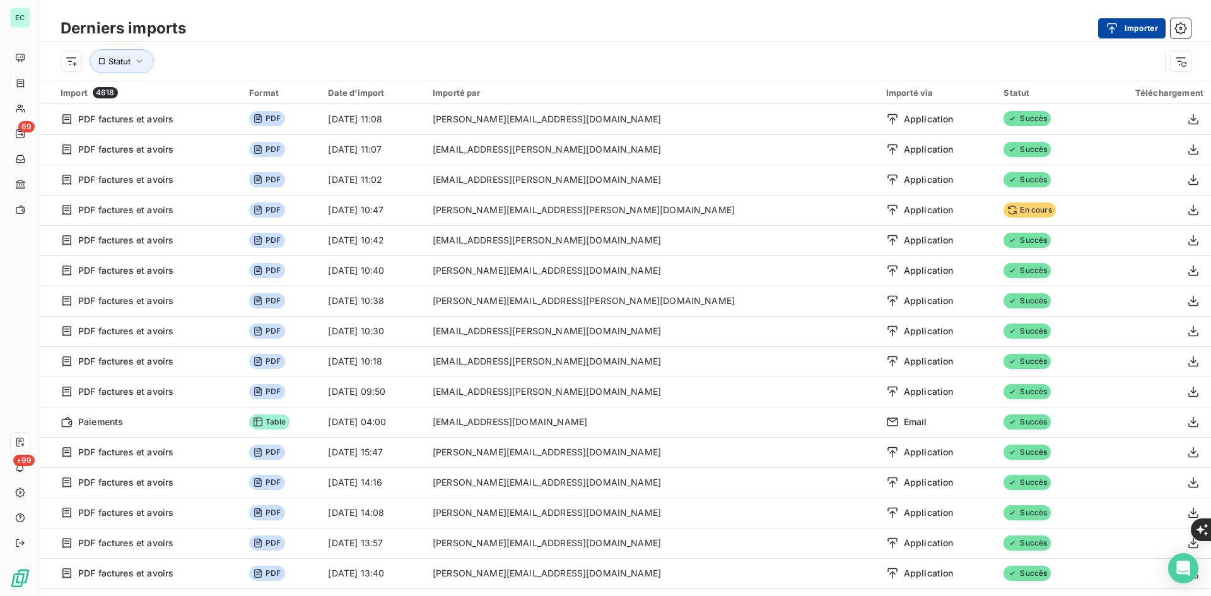
click at [1141, 35] on button "Importer" at bounding box center [1131, 28] width 67 height 20
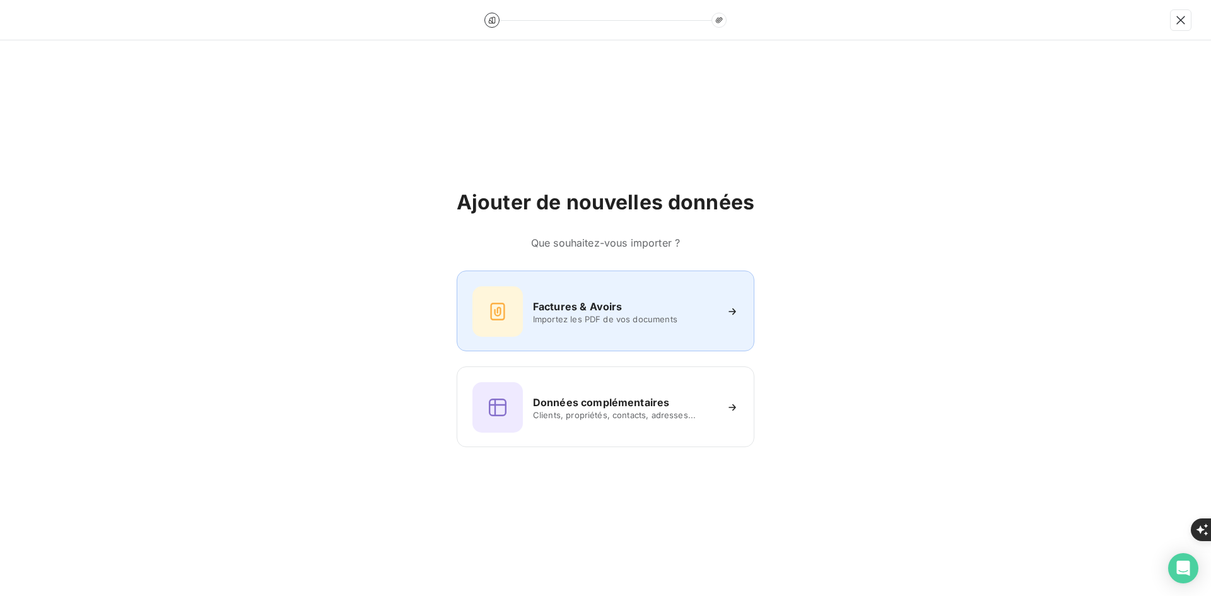
click at [647, 309] on div "Factures & Avoirs" at bounding box center [624, 306] width 183 height 15
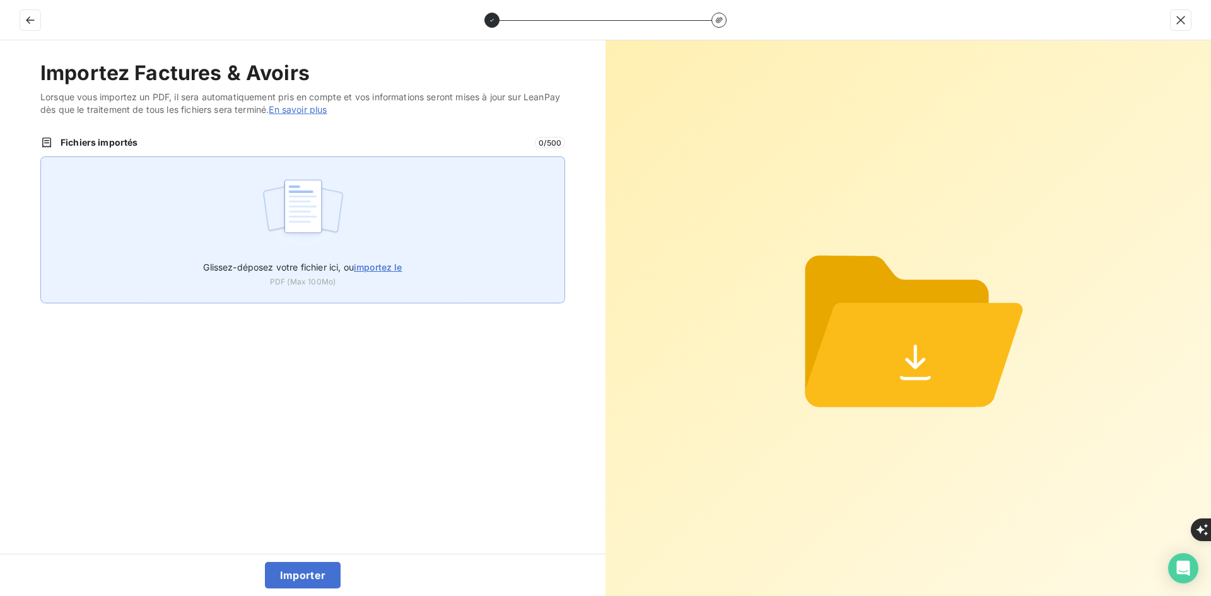
click at [261, 190] on img at bounding box center [303, 212] width 84 height 81
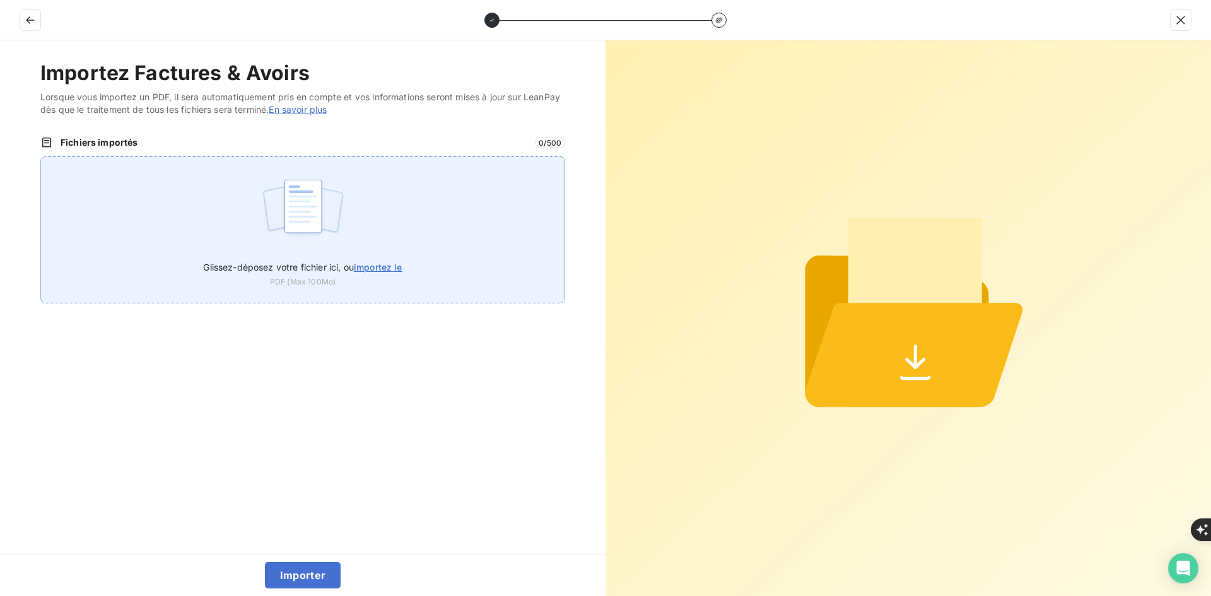
type input "C:\fakepath\AER-2025-0008.pdf"
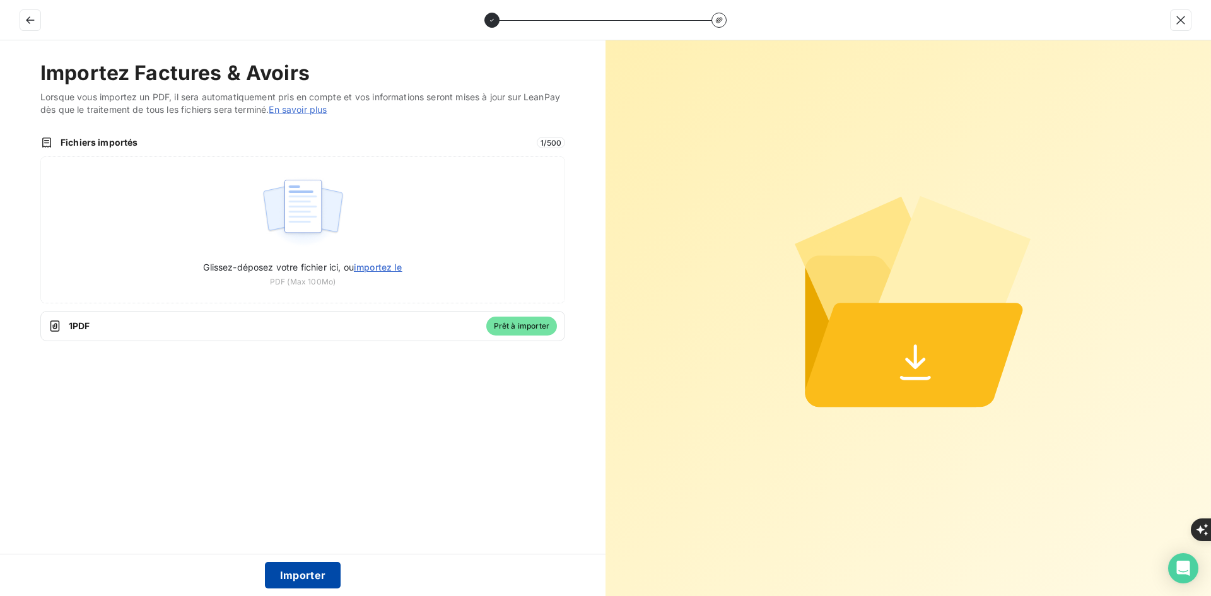
click at [287, 576] on button "Importer" at bounding box center [303, 575] width 76 height 26
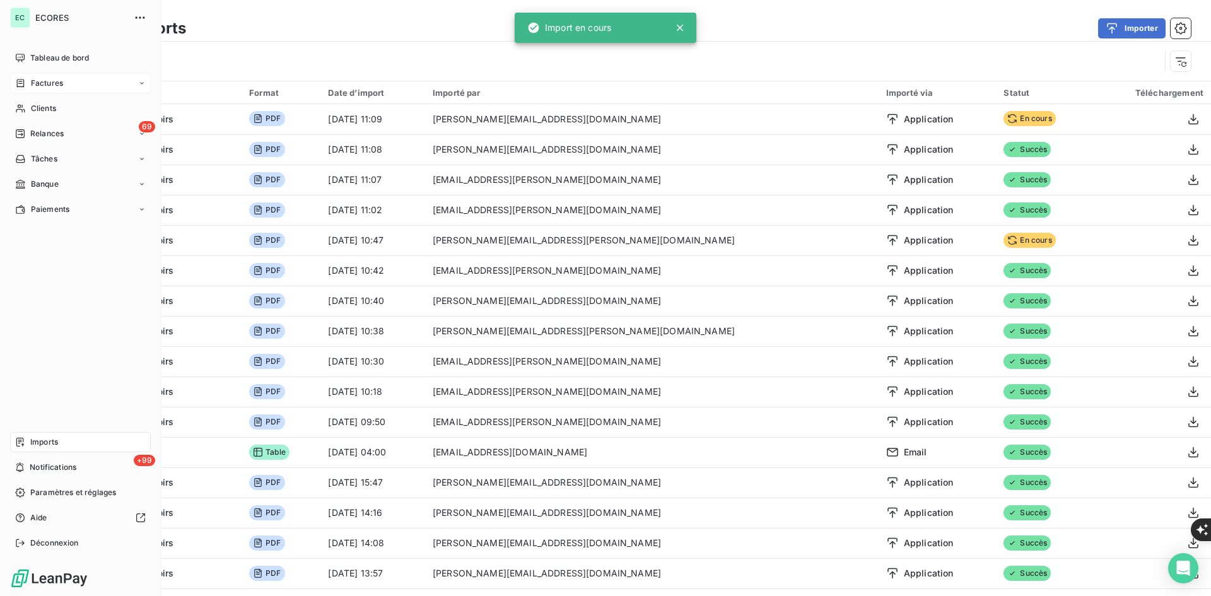
click at [34, 81] on span "Factures" at bounding box center [47, 83] width 32 height 11
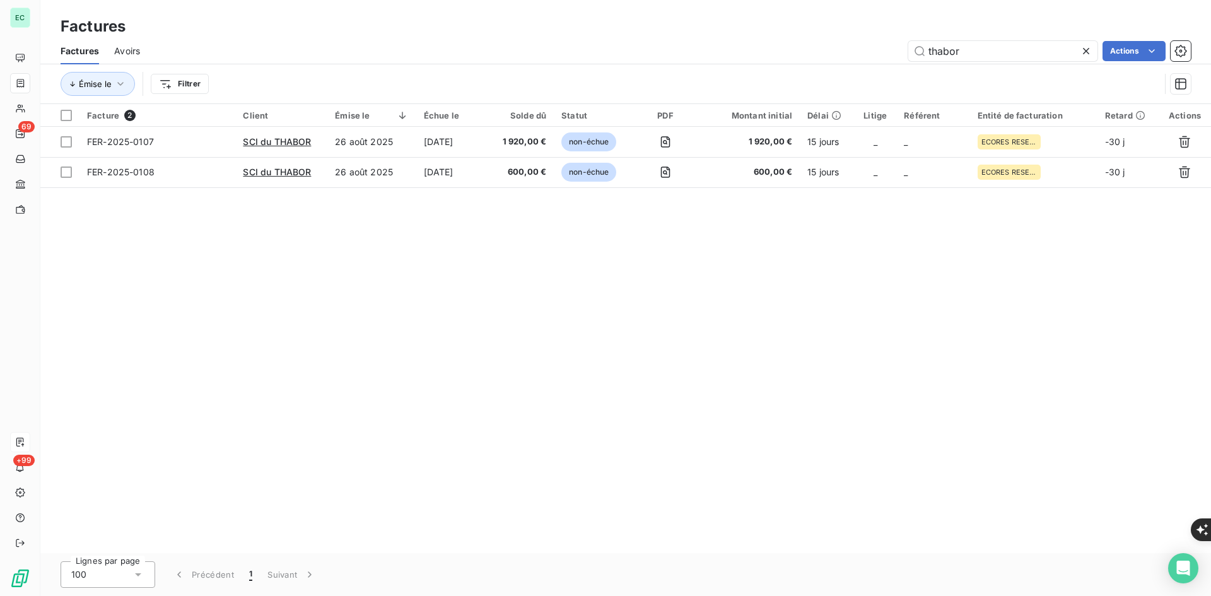
click at [1090, 49] on icon at bounding box center [1086, 51] width 13 height 13
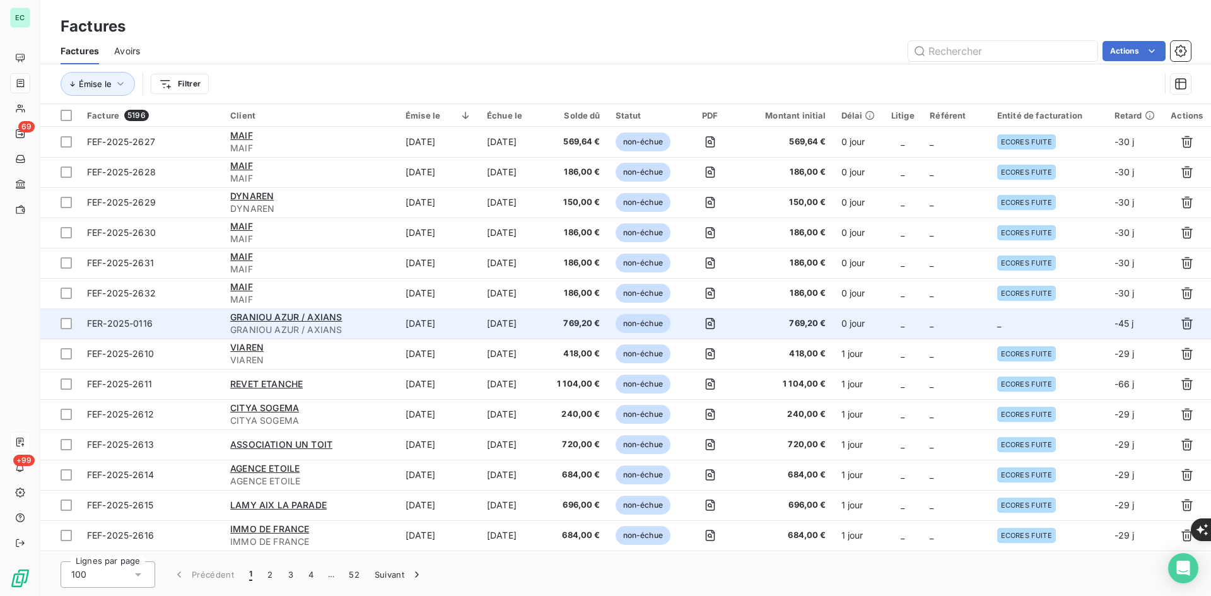
click at [1015, 332] on td "_" at bounding box center [1048, 323] width 117 height 30
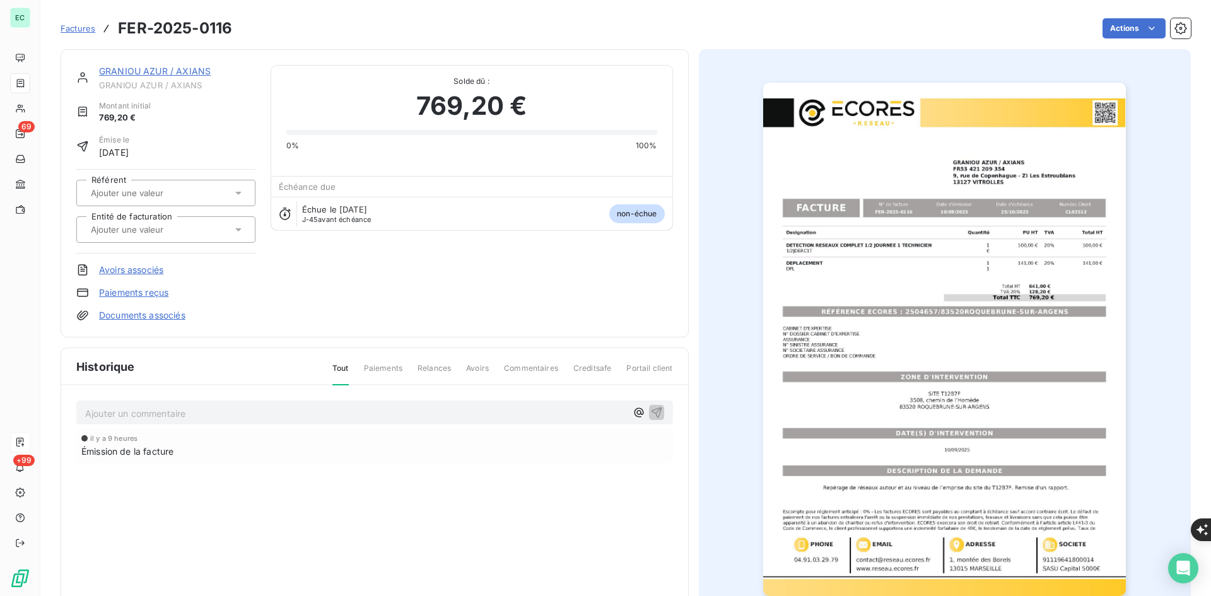
click at [137, 319] on link "Documents associés" at bounding box center [142, 315] width 86 height 13
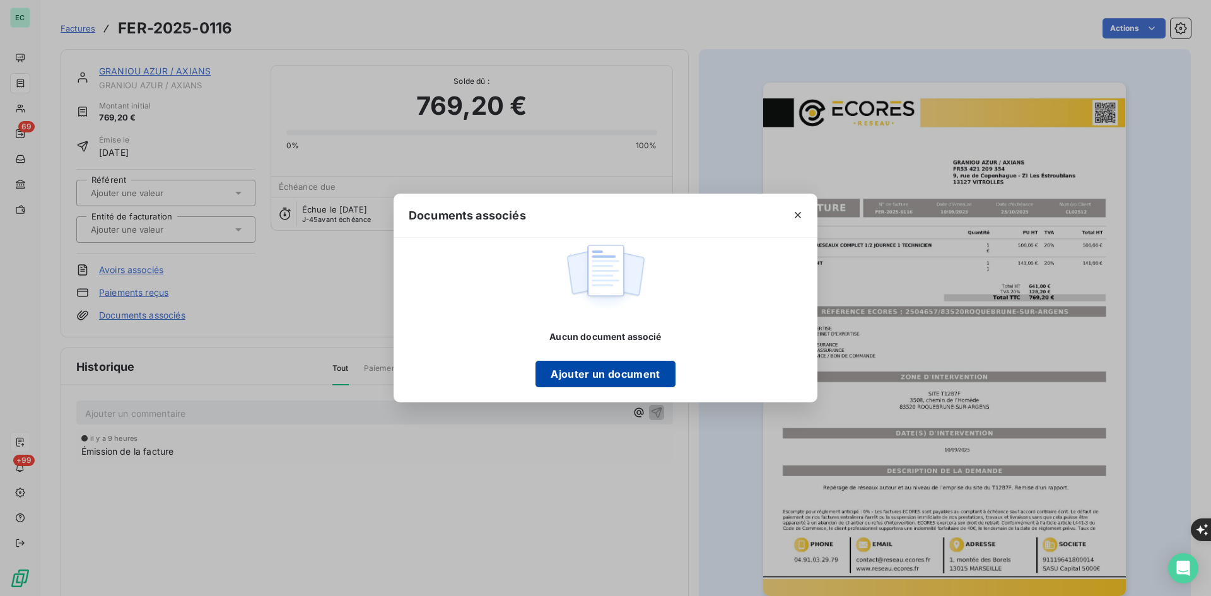
click at [611, 373] on button "Ajouter un document" at bounding box center [604, 374] width 139 height 26
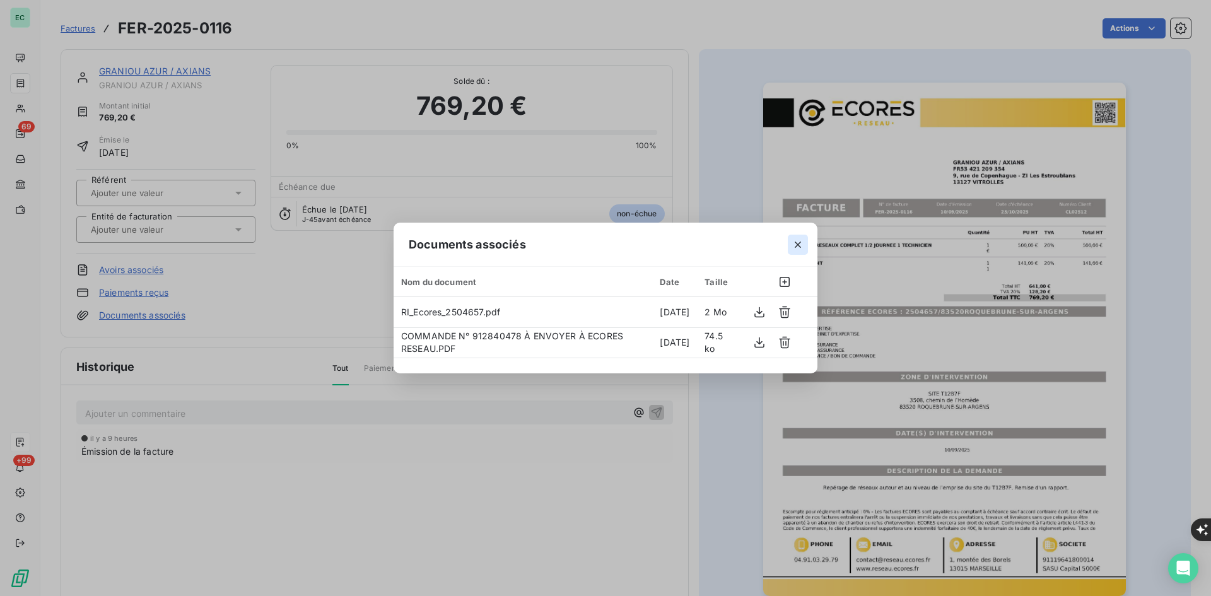
click at [799, 240] on icon "button" at bounding box center [798, 244] width 13 height 13
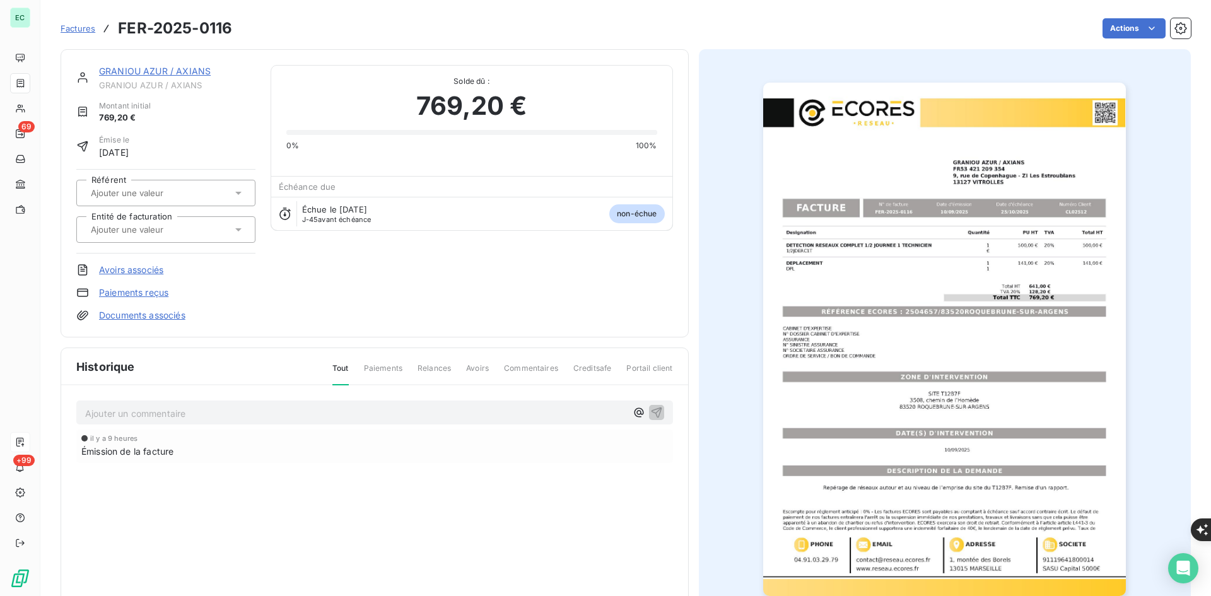
click at [172, 231] on input "text" at bounding box center [153, 229] width 127 height 11
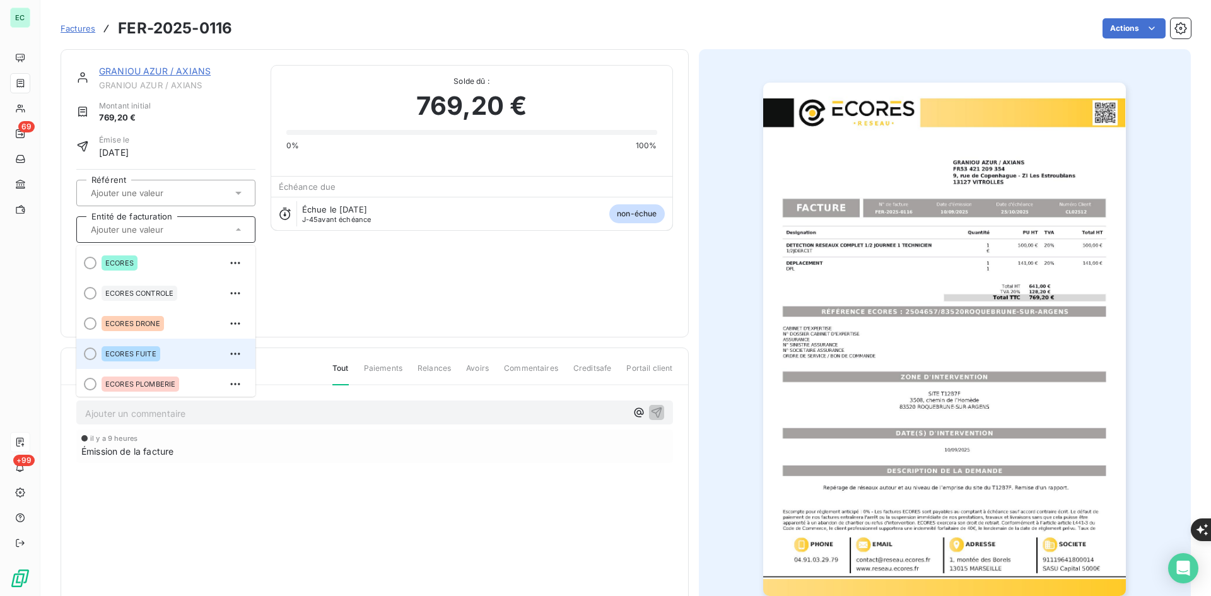
click at [170, 348] on div "ECORES FUITE" at bounding box center [174, 354] width 144 height 20
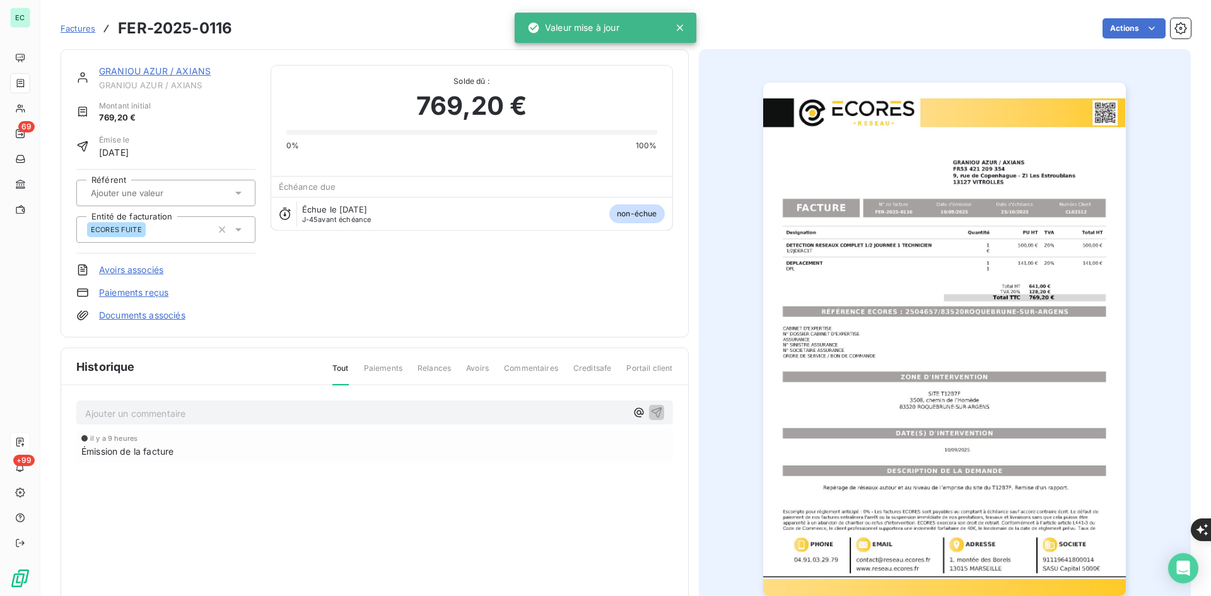
click at [189, 241] on div "ECORES FUITE" at bounding box center [165, 229] width 179 height 26
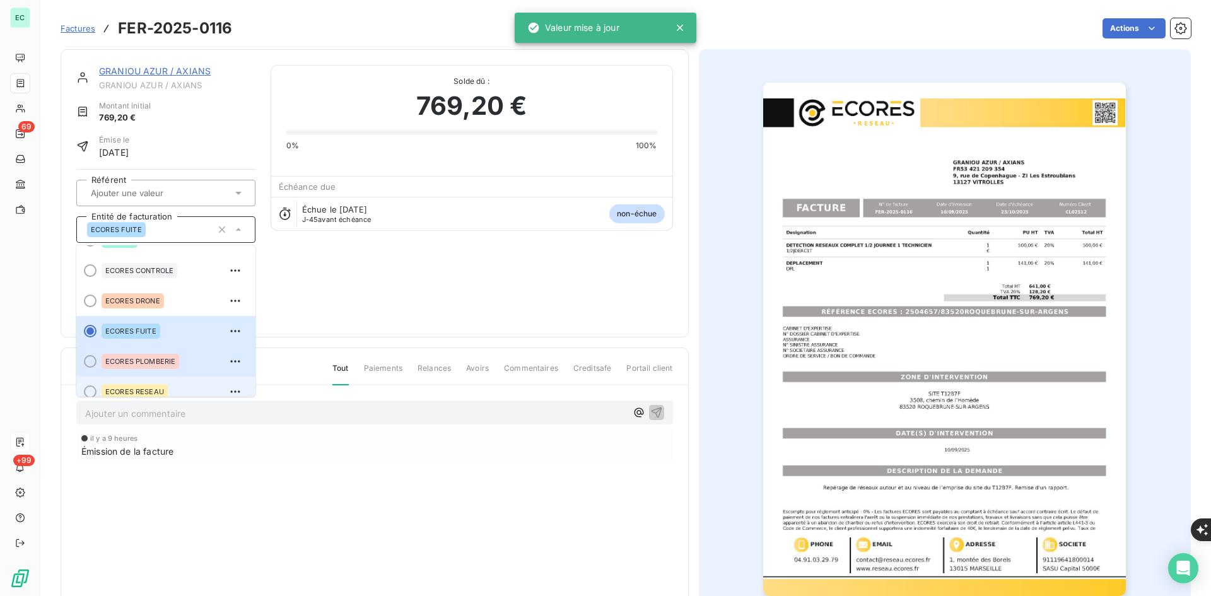
scroll to position [35, 0]
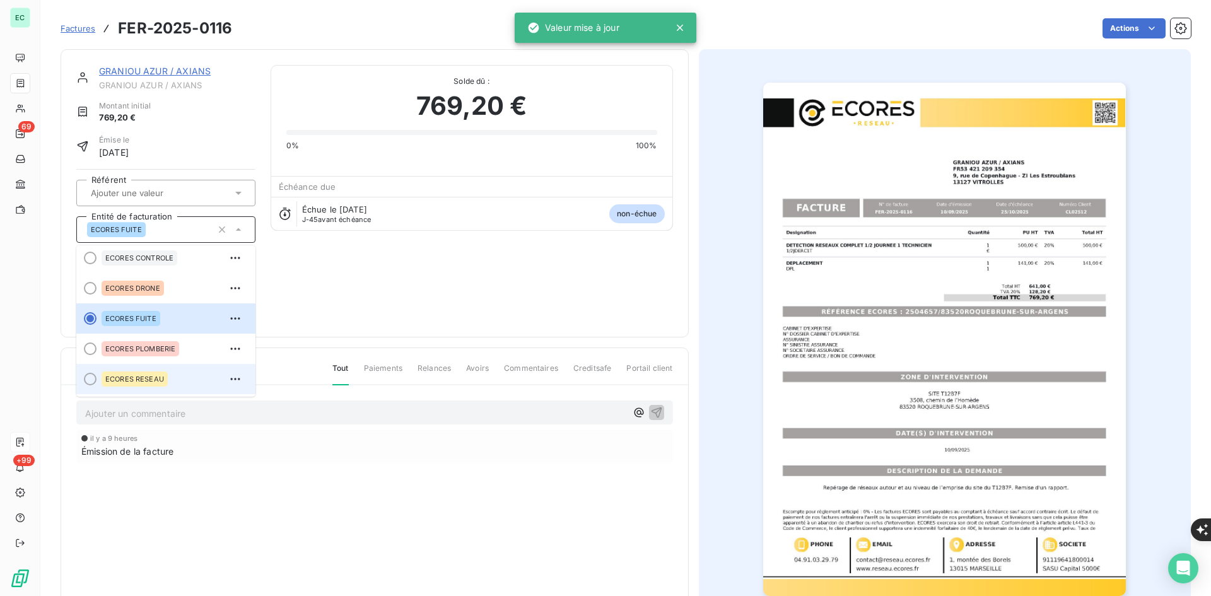
click at [156, 383] on div "ECORES RESEAU" at bounding box center [135, 378] width 66 height 15
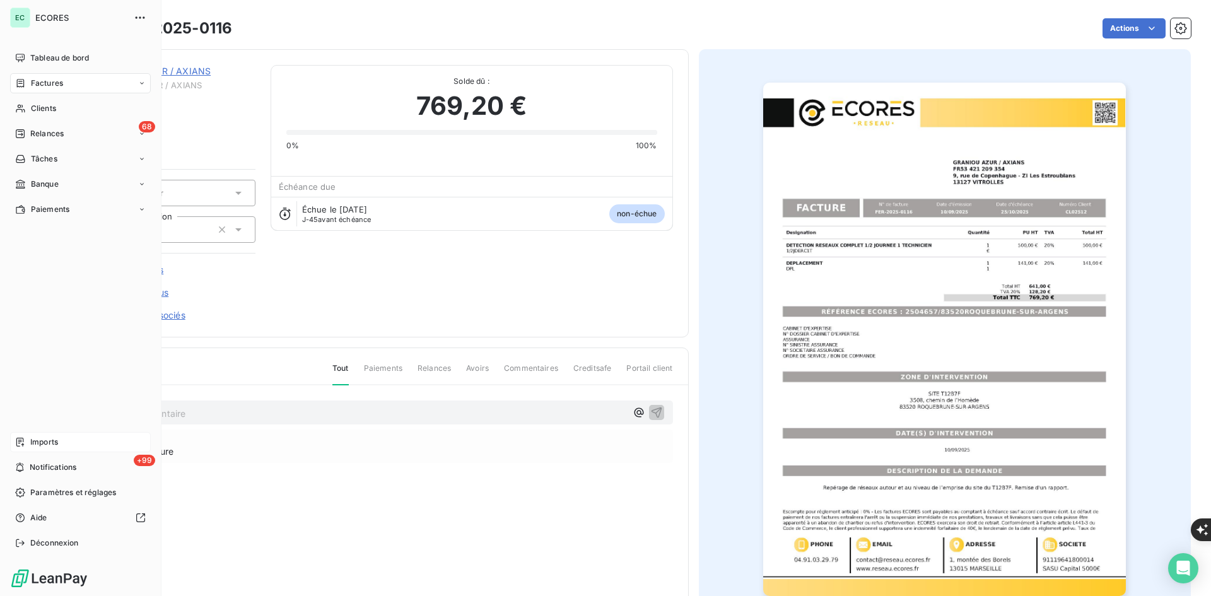
click at [29, 441] on div "Imports" at bounding box center [80, 442] width 141 height 20
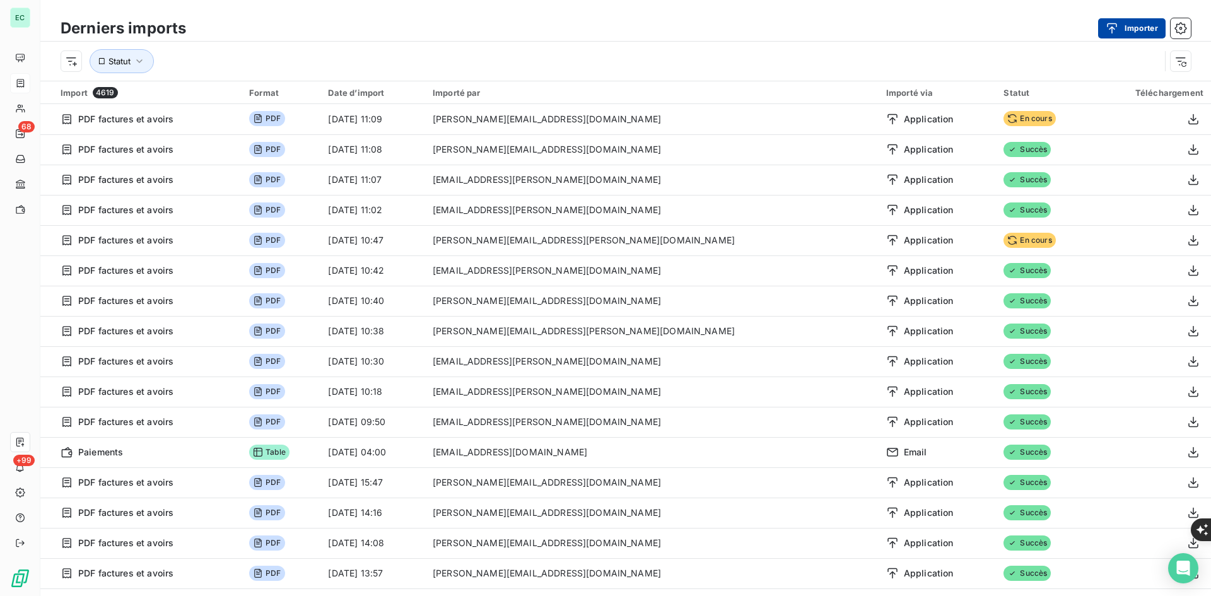
click at [1133, 29] on button "Importer" at bounding box center [1131, 28] width 67 height 20
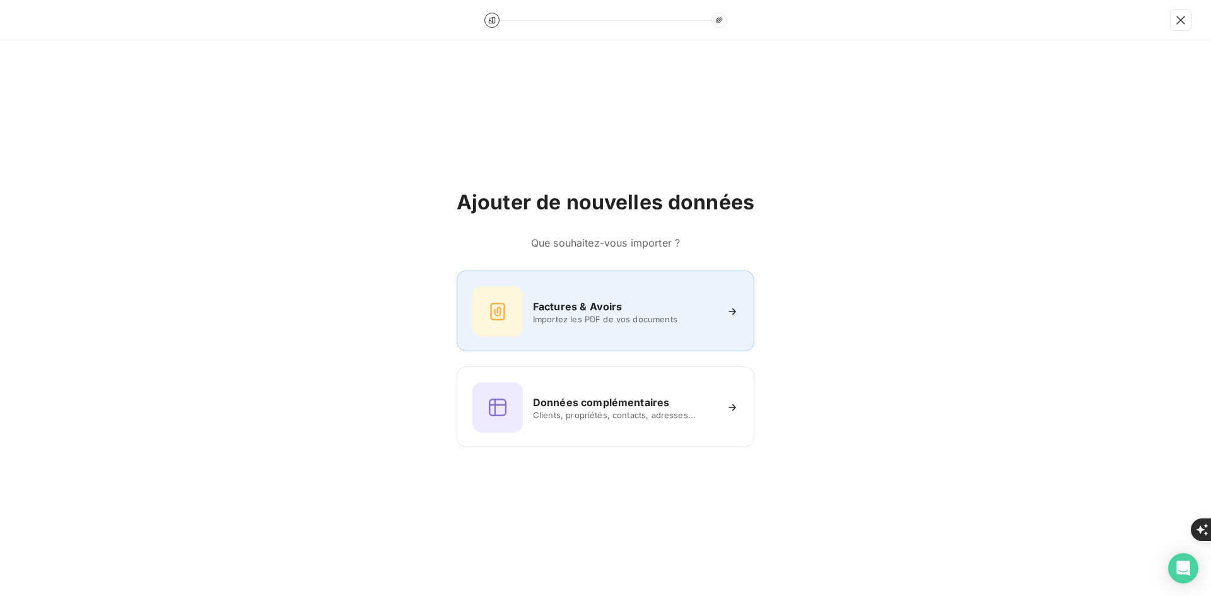
click at [693, 340] on div "Factures & Avoirs Importez les PDF de vos documents" at bounding box center [606, 311] width 298 height 81
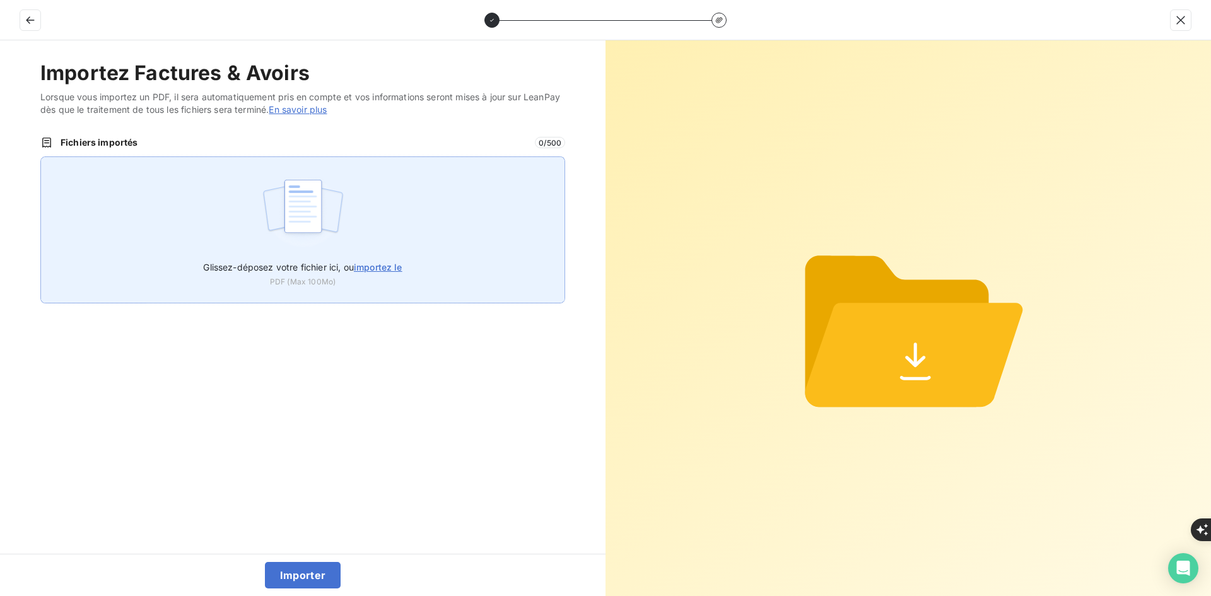
click at [221, 198] on div "Glissez-déposez votre fichier ici, ou importez le PDF (Max 100Mo)" at bounding box center [302, 229] width 525 height 147
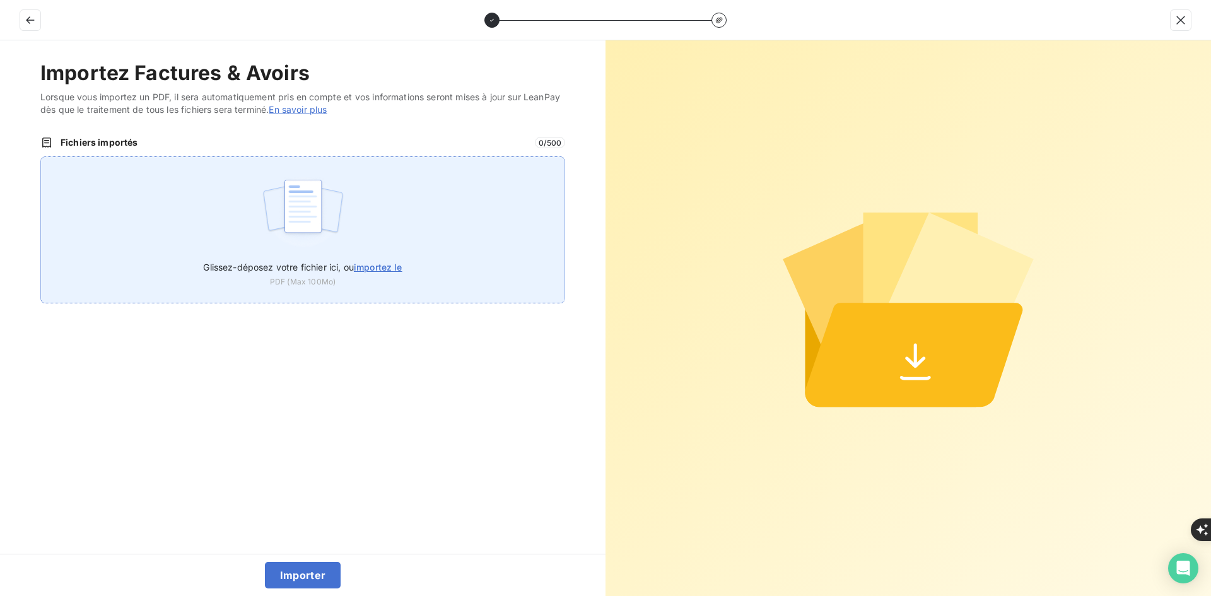
click at [207, 194] on div "Glissez-déposez votre fichier ici, ou importez le PDF (Max 100Mo)" at bounding box center [302, 229] width 525 height 147
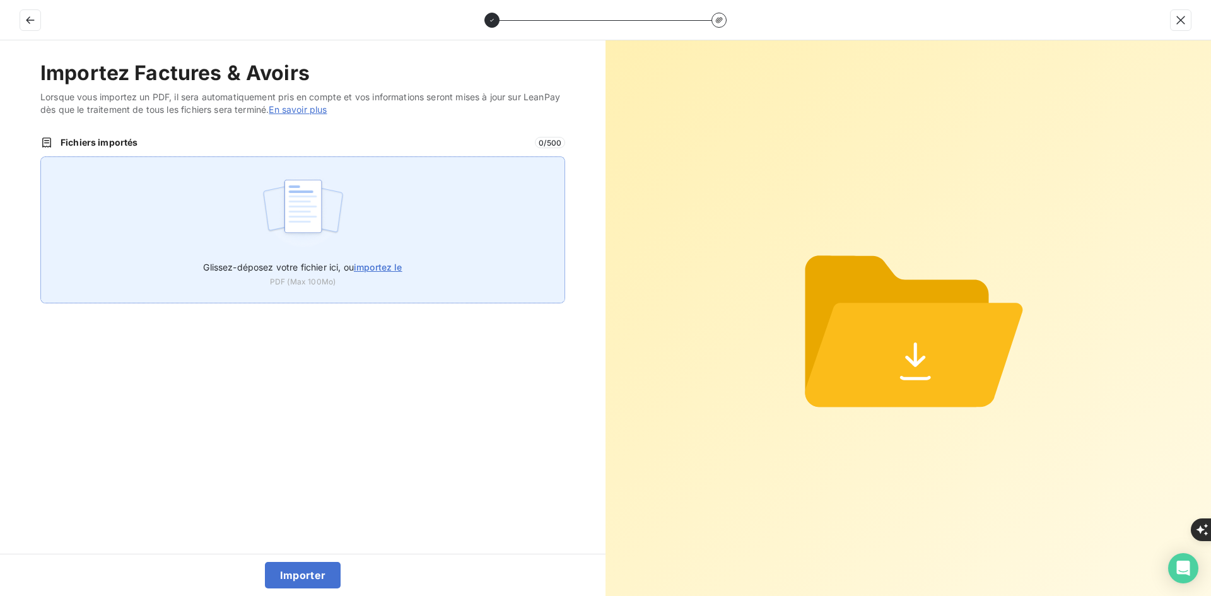
type input "C:\fakepath\FER-2025-0117.pdf"
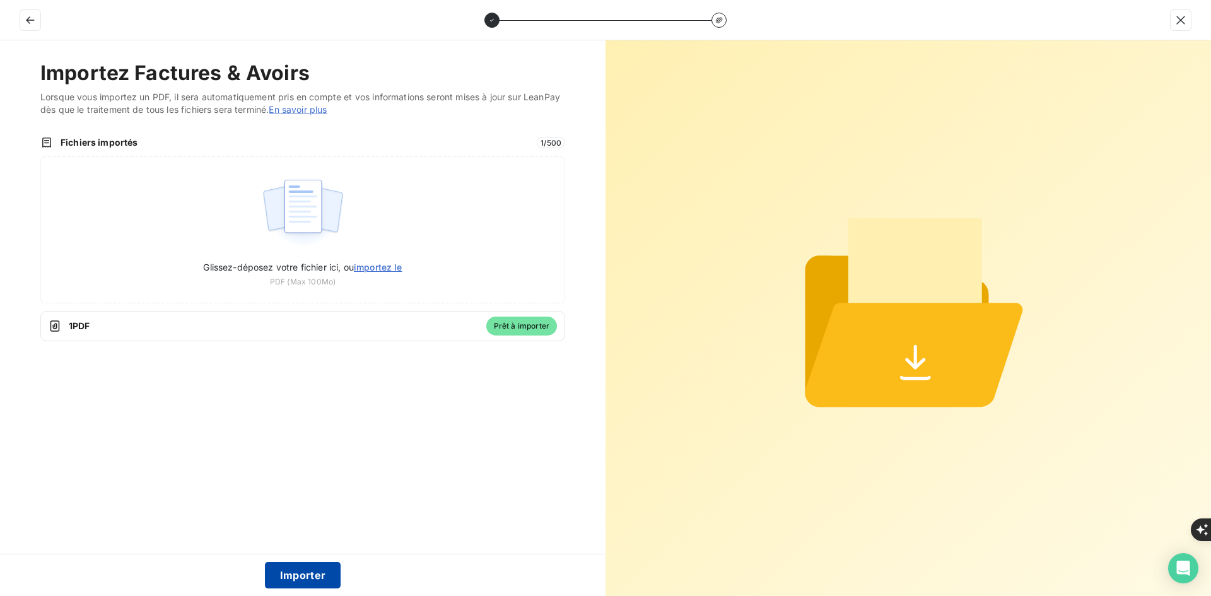
click at [296, 578] on button "Importer" at bounding box center [303, 575] width 76 height 26
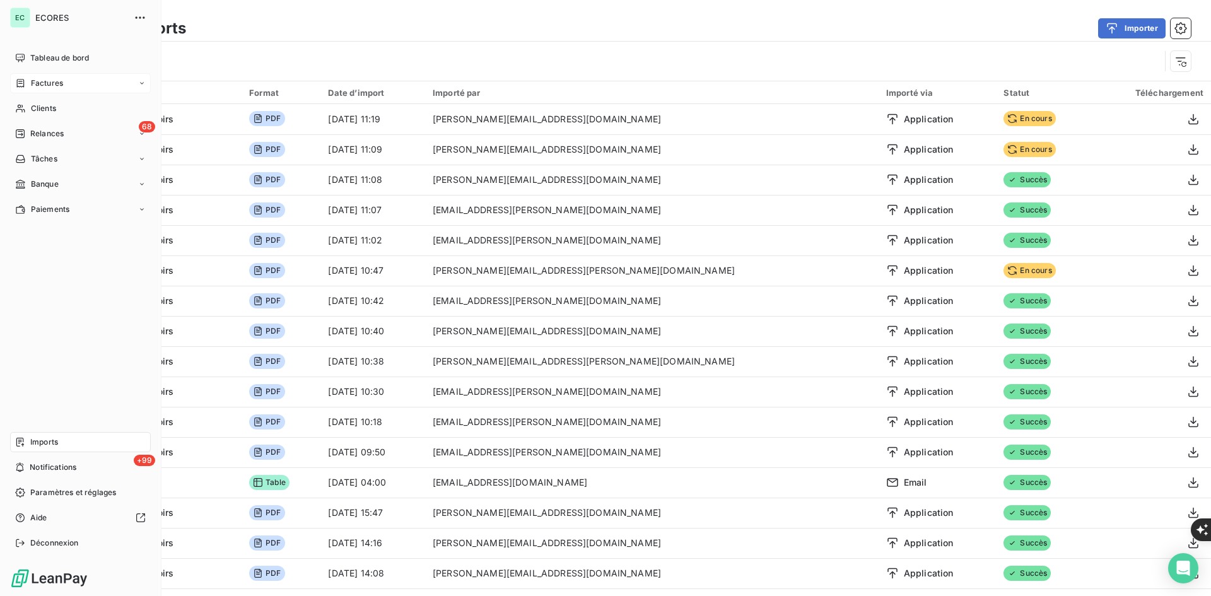
click at [41, 85] on span "Factures" at bounding box center [47, 83] width 32 height 11
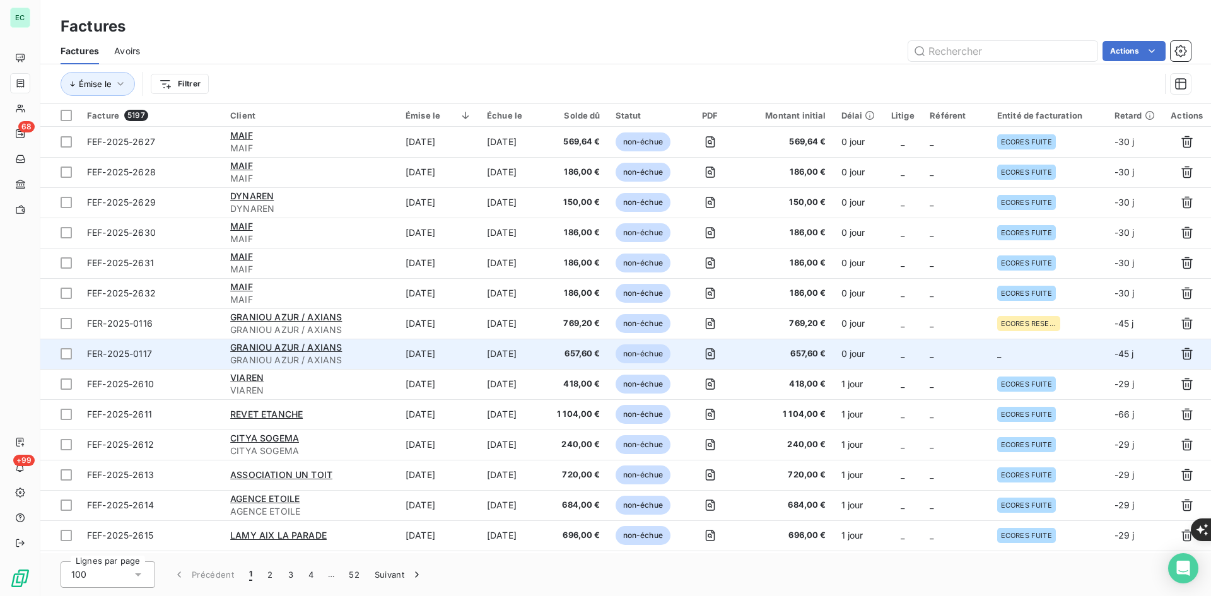
click at [773, 350] on span "657,60 €" at bounding box center [787, 354] width 77 height 13
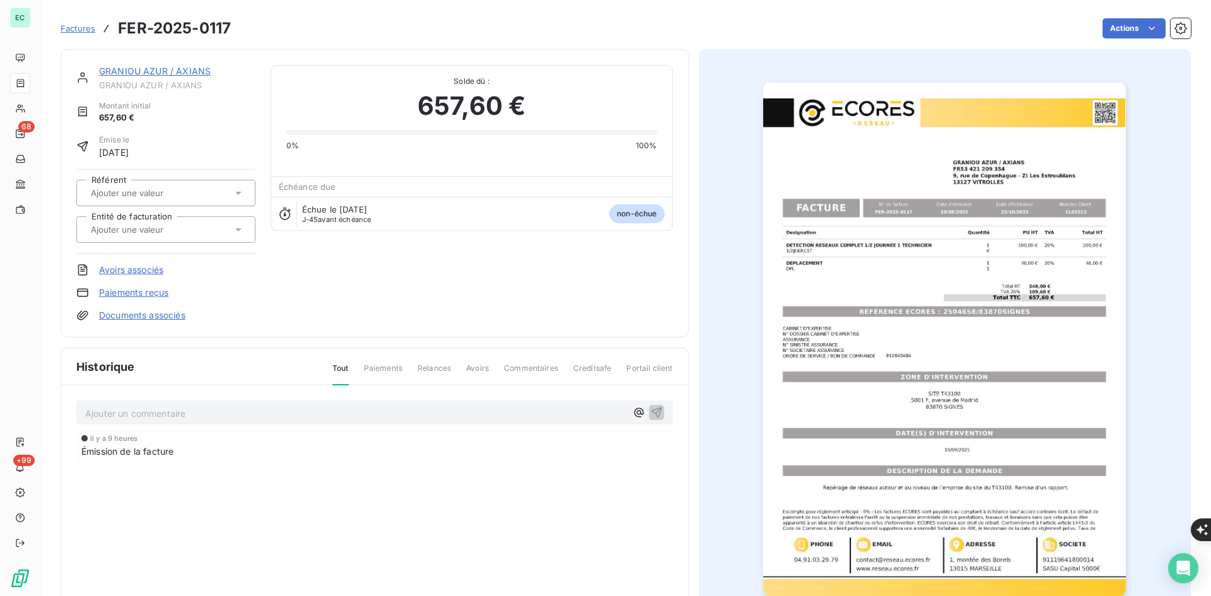
click at [194, 228] on div at bounding box center [159, 229] width 145 height 16
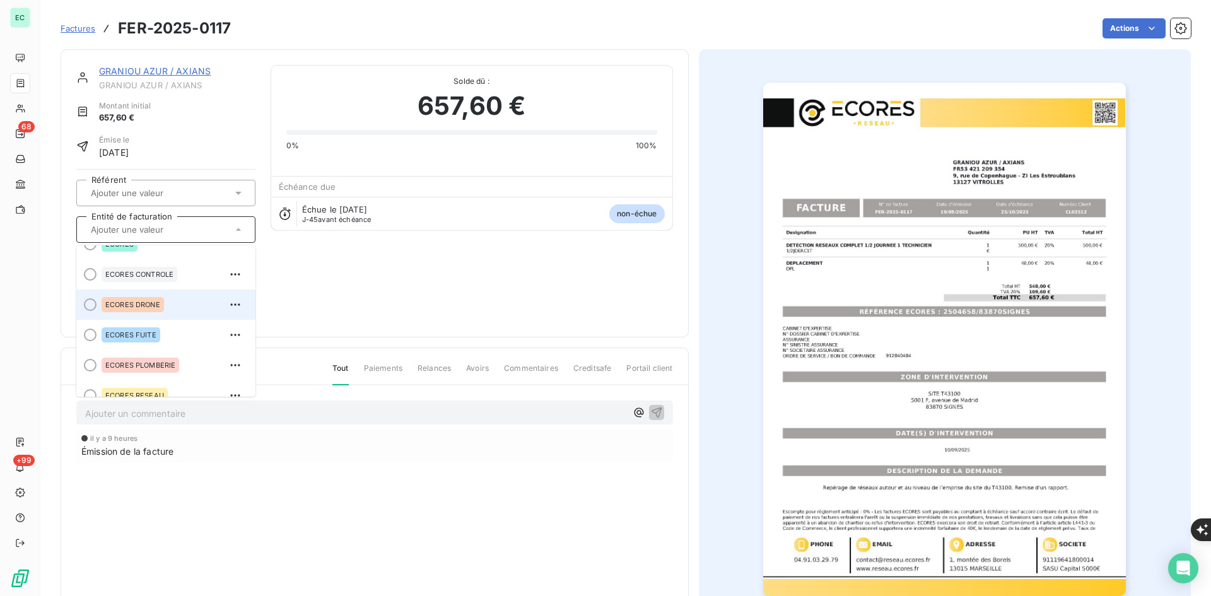
scroll to position [35, 0]
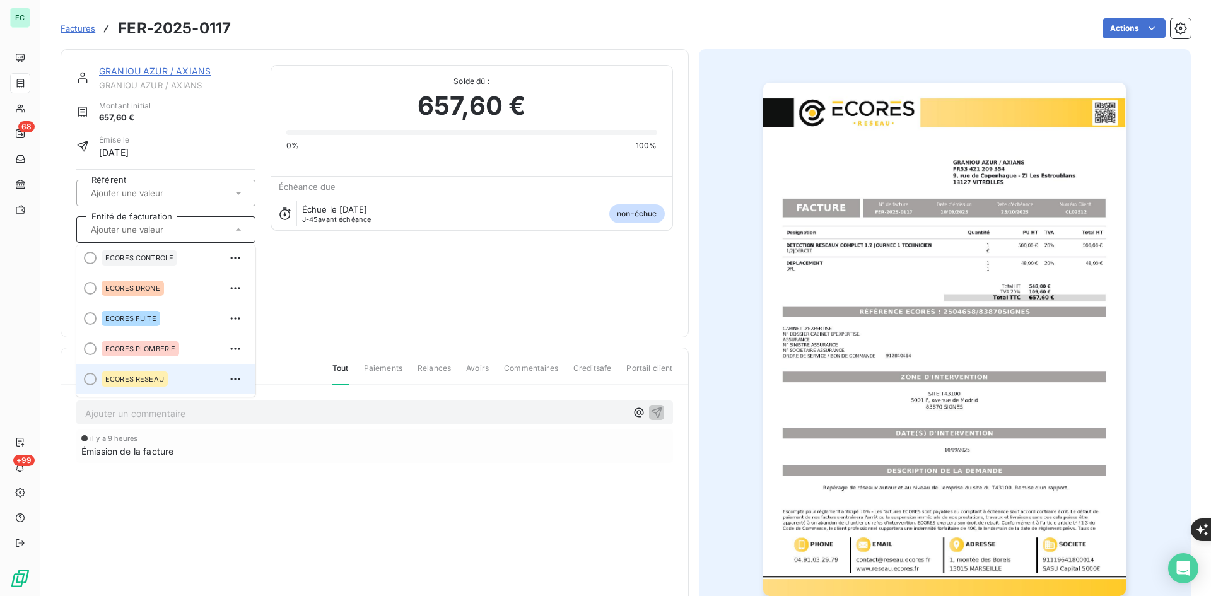
click at [139, 385] on div "ECORES RESEAU" at bounding box center [135, 378] width 66 height 15
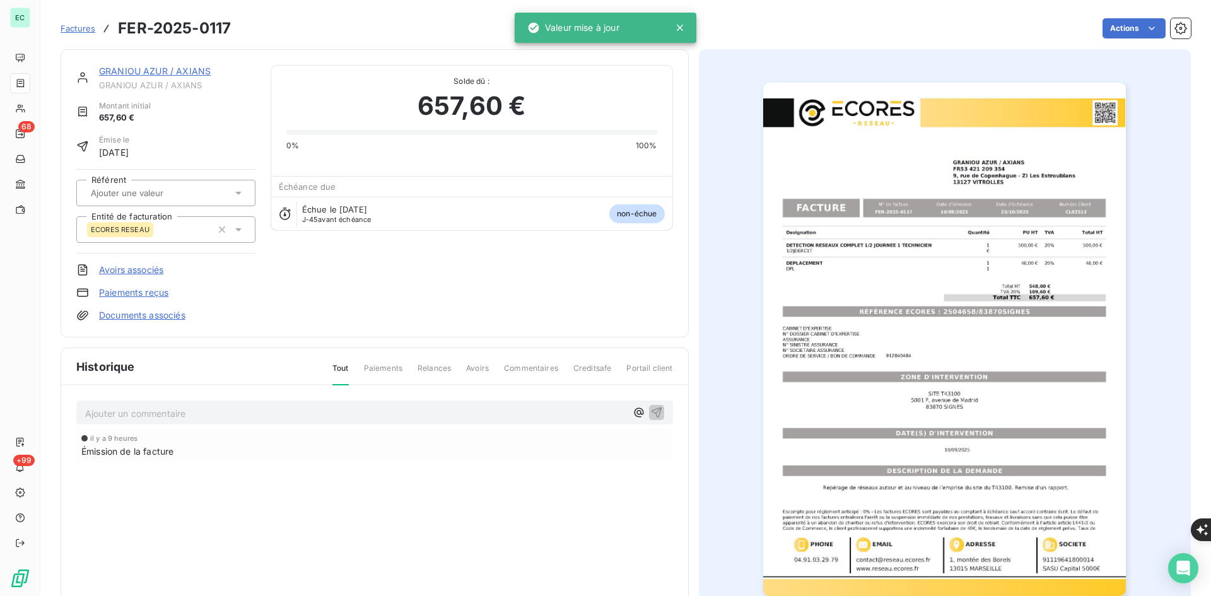
click at [170, 320] on link "Documents associés" at bounding box center [142, 315] width 86 height 13
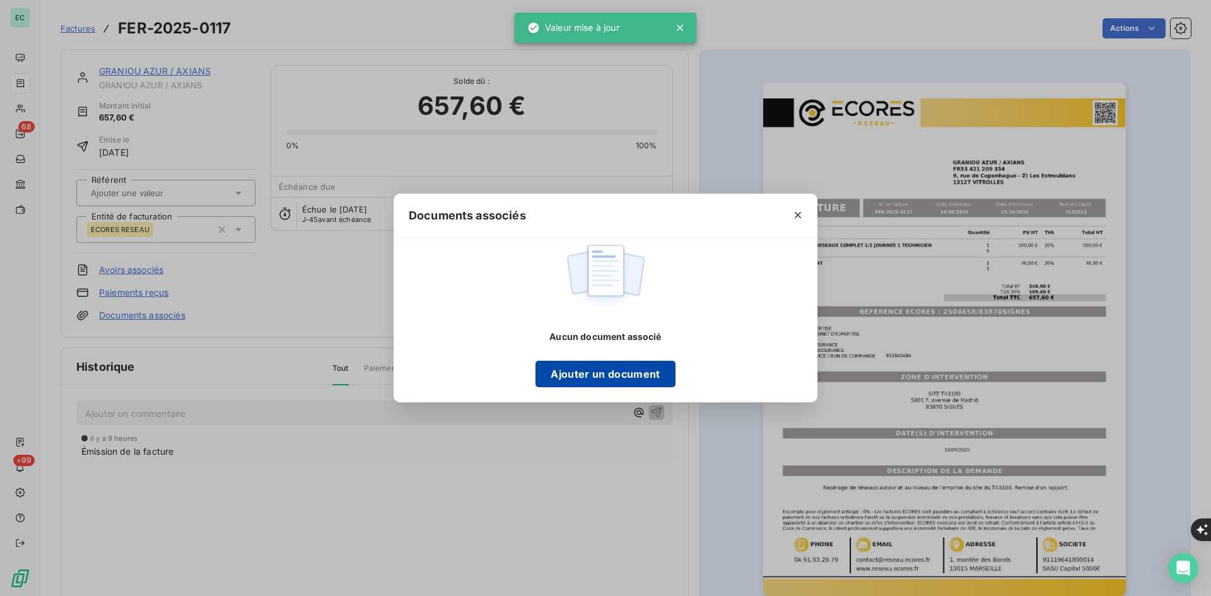
click at [634, 380] on button "Ajouter un document" at bounding box center [604, 374] width 139 height 26
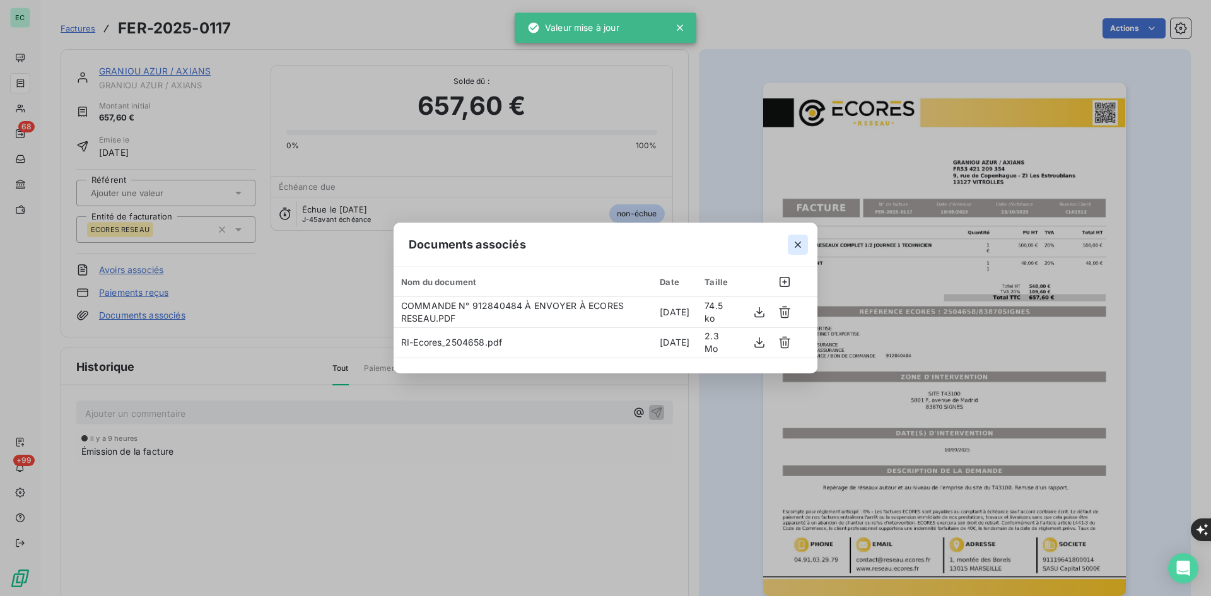
click at [795, 242] on icon "button" at bounding box center [798, 244] width 13 height 13
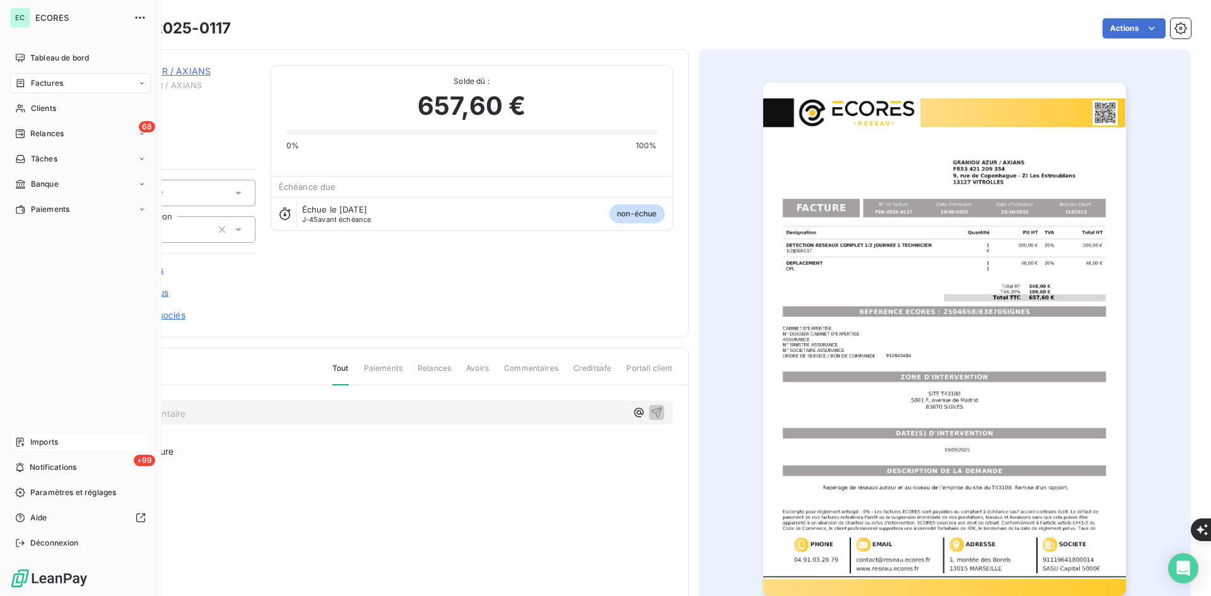
click at [24, 442] on icon at bounding box center [20, 442] width 10 height 10
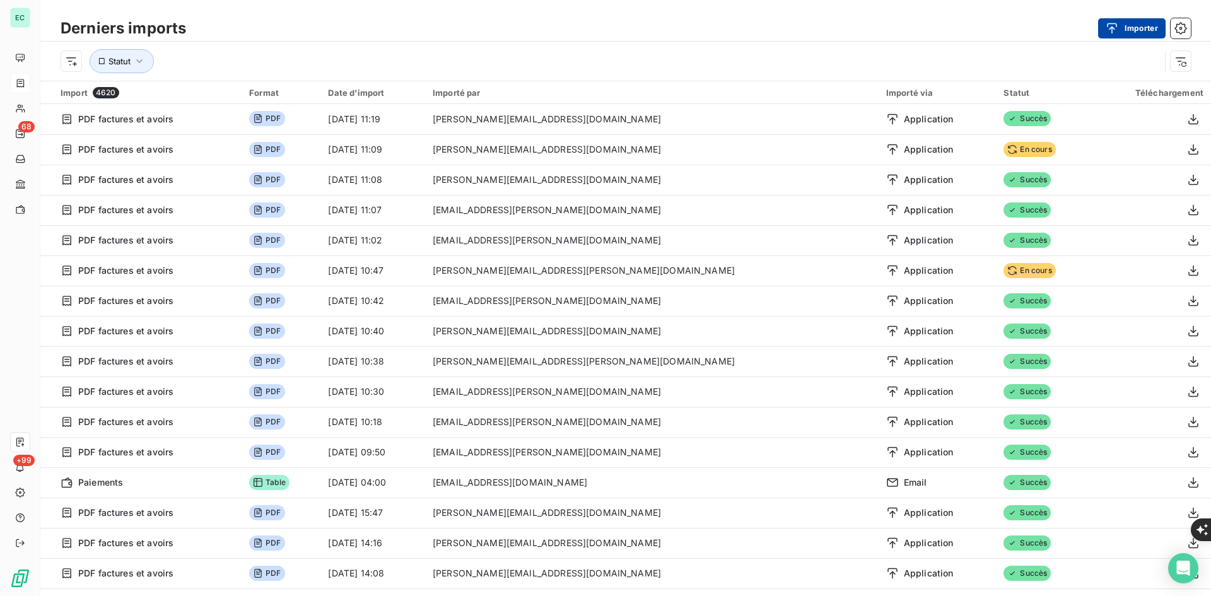
click at [1116, 28] on icon "button" at bounding box center [1112, 28] width 13 height 13
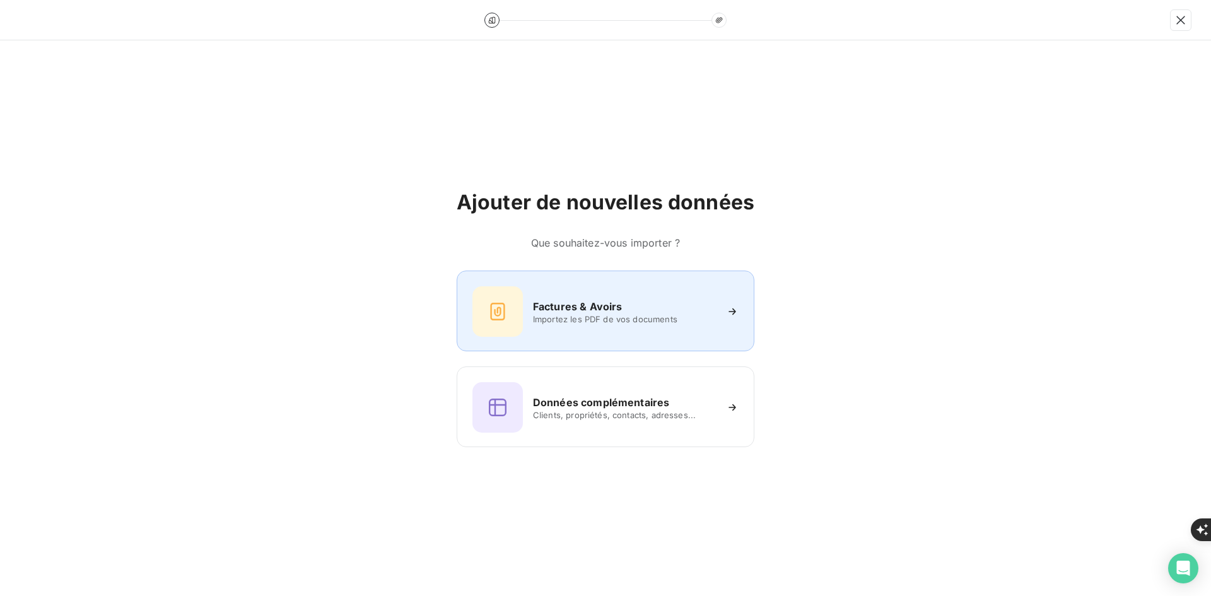
click at [512, 317] on div at bounding box center [497, 311] width 50 height 50
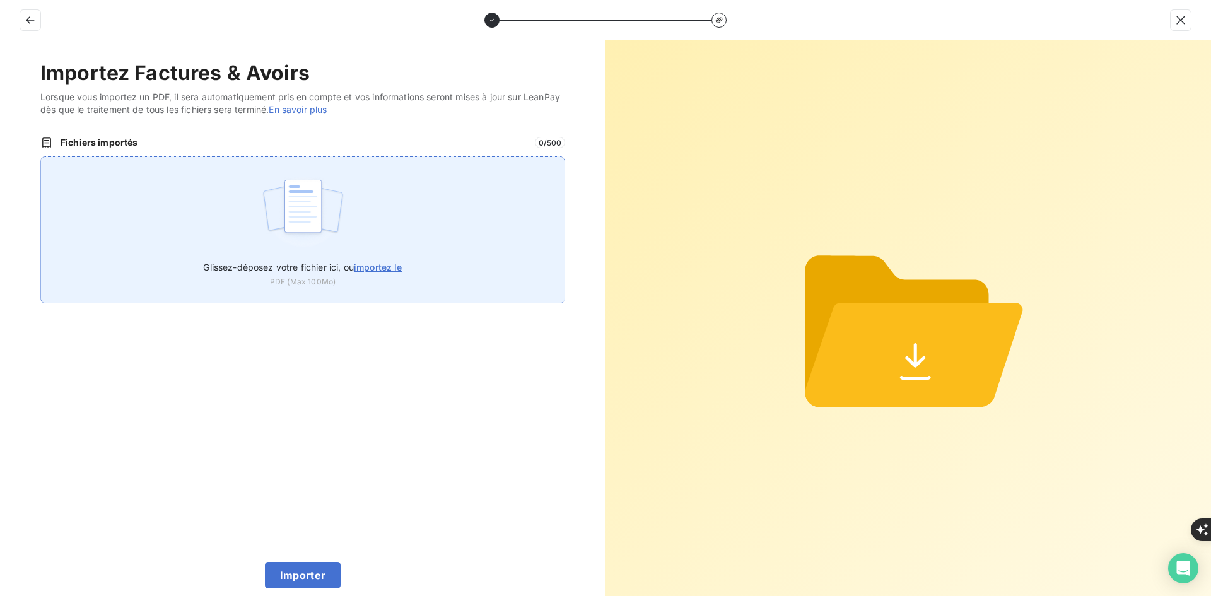
click at [406, 224] on div "Glissez-déposez votre fichier ici, ou importez le PDF (Max 100Mo)" at bounding box center [302, 229] width 525 height 147
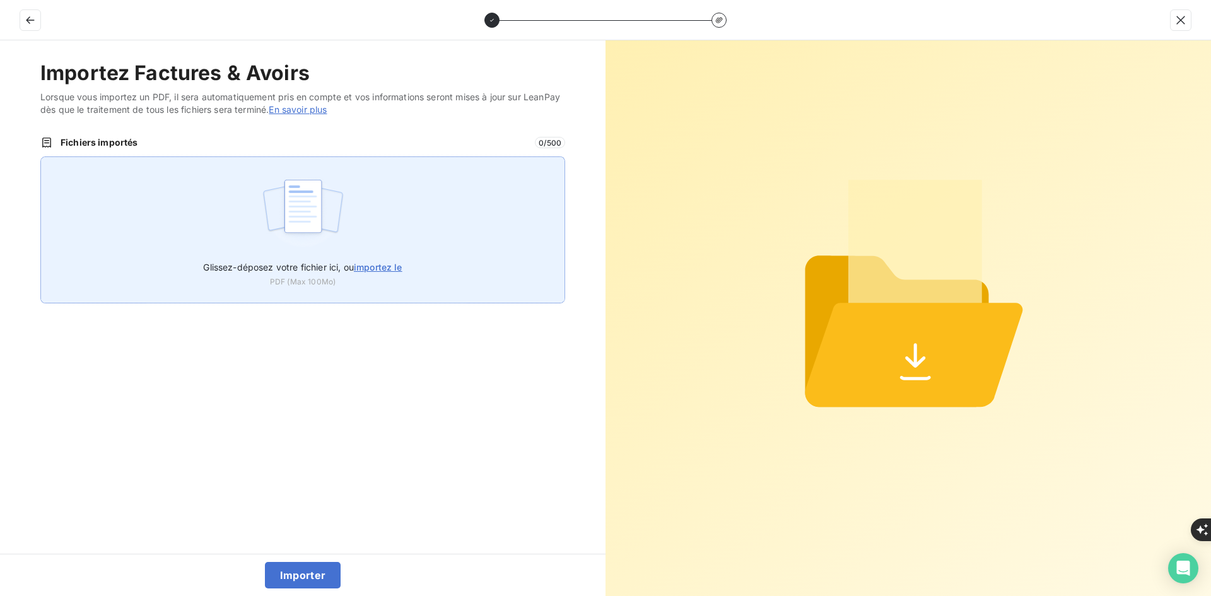
type input "C:\fakepath\FEC-2025-0064.pdf"
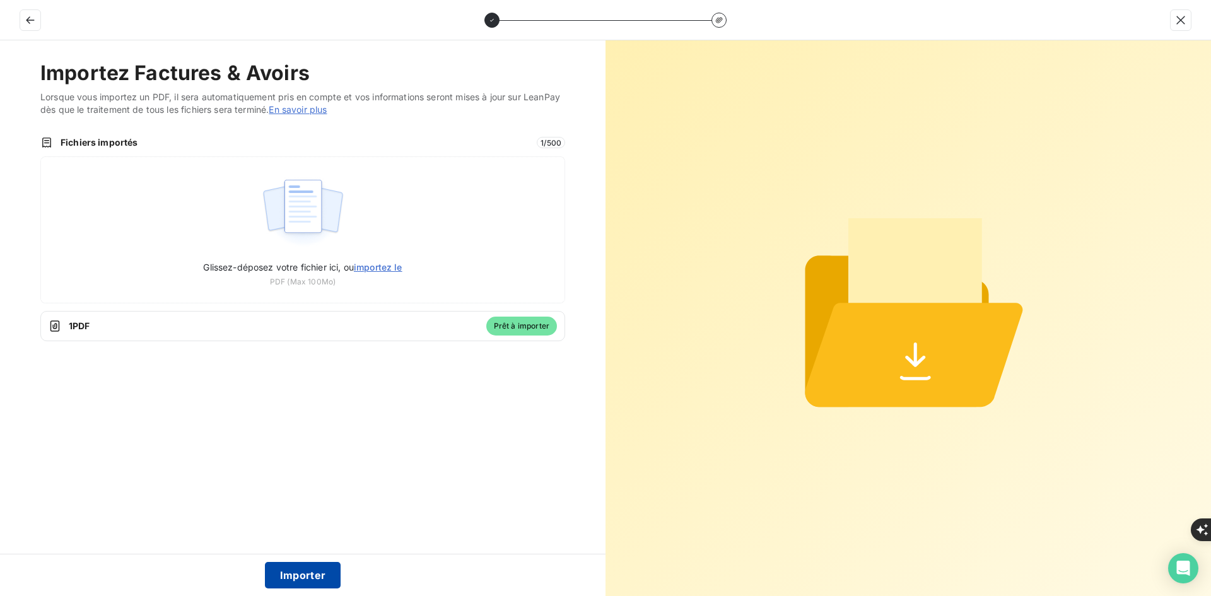
click at [314, 572] on button "Importer" at bounding box center [303, 575] width 76 height 26
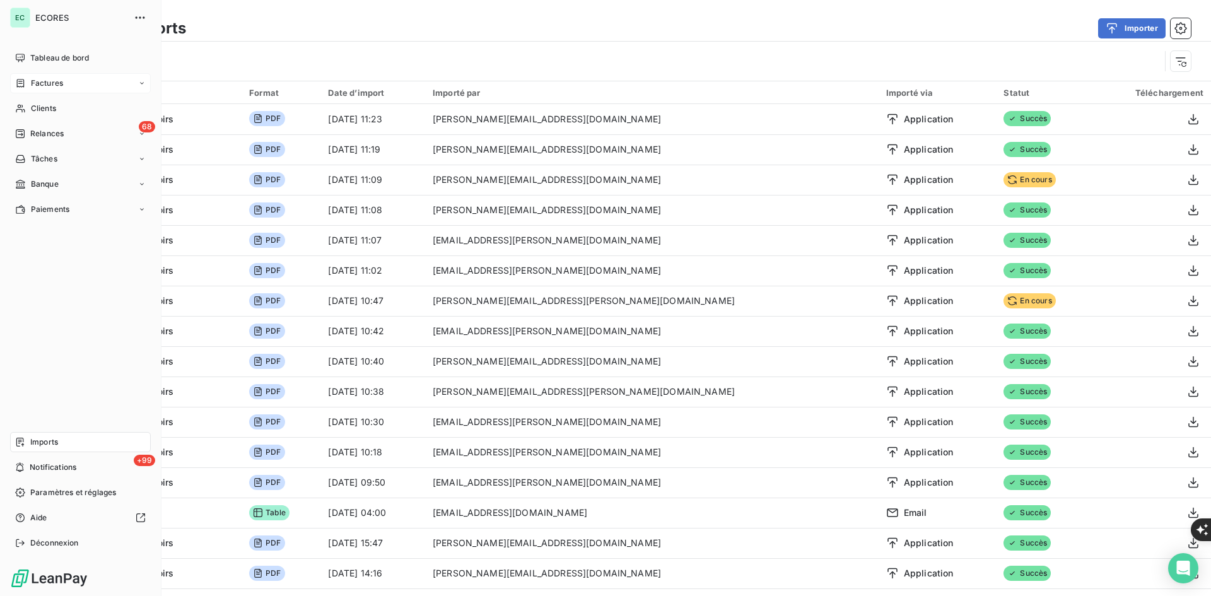
click at [25, 81] on icon at bounding box center [20, 83] width 11 height 10
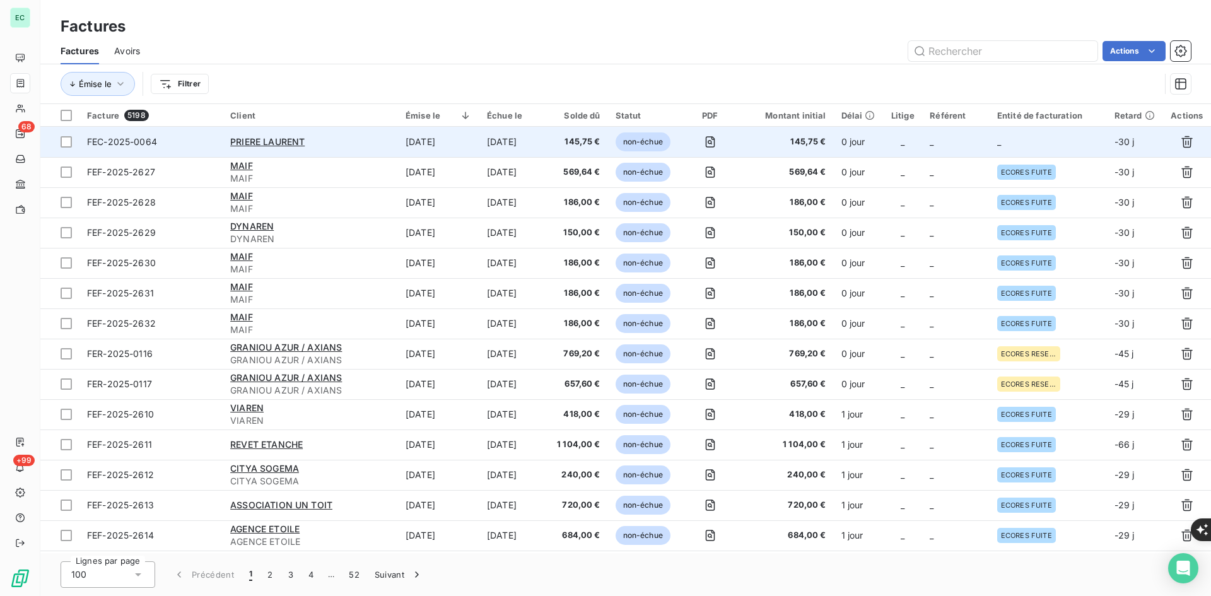
click at [1026, 150] on td "_" at bounding box center [1048, 142] width 117 height 30
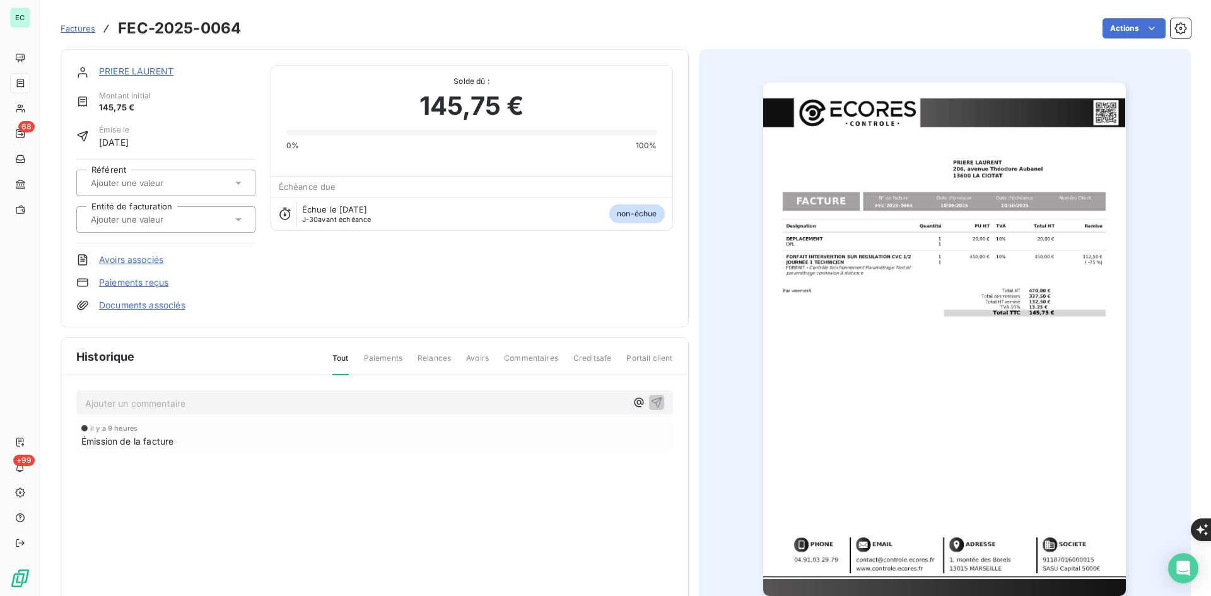
click at [203, 222] on div at bounding box center [159, 219] width 145 height 16
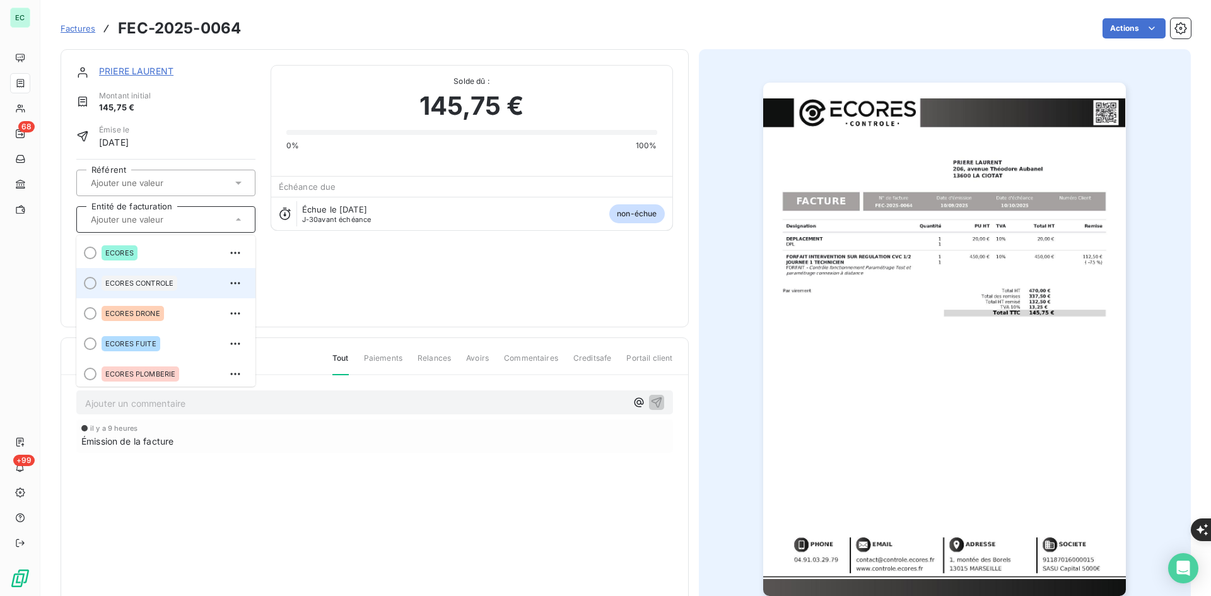
click at [158, 282] on span "ECORES CONTROLE" at bounding box center [139, 283] width 68 height 8
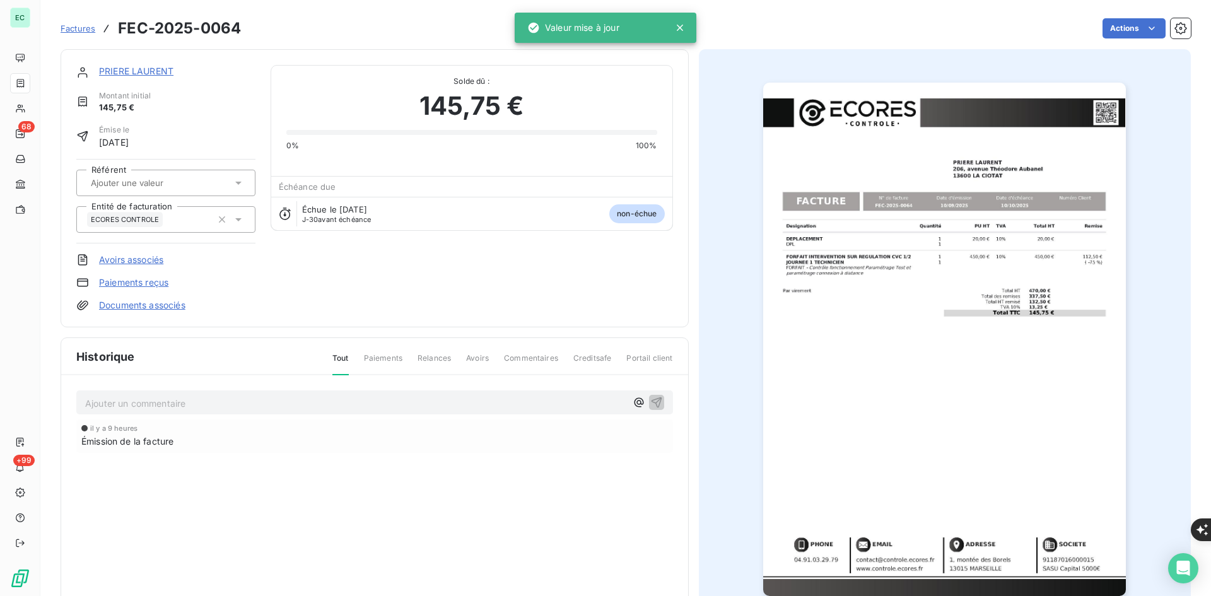
click at [152, 306] on link "Documents associés" at bounding box center [142, 305] width 86 height 13
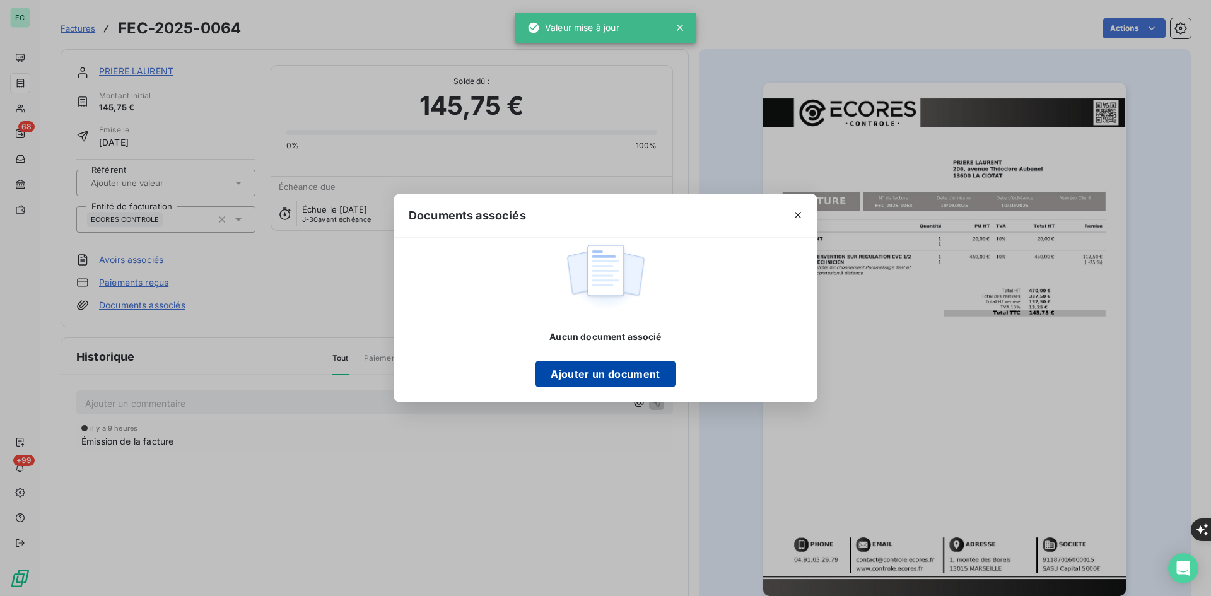
click at [566, 372] on button "Ajouter un document" at bounding box center [604, 374] width 139 height 26
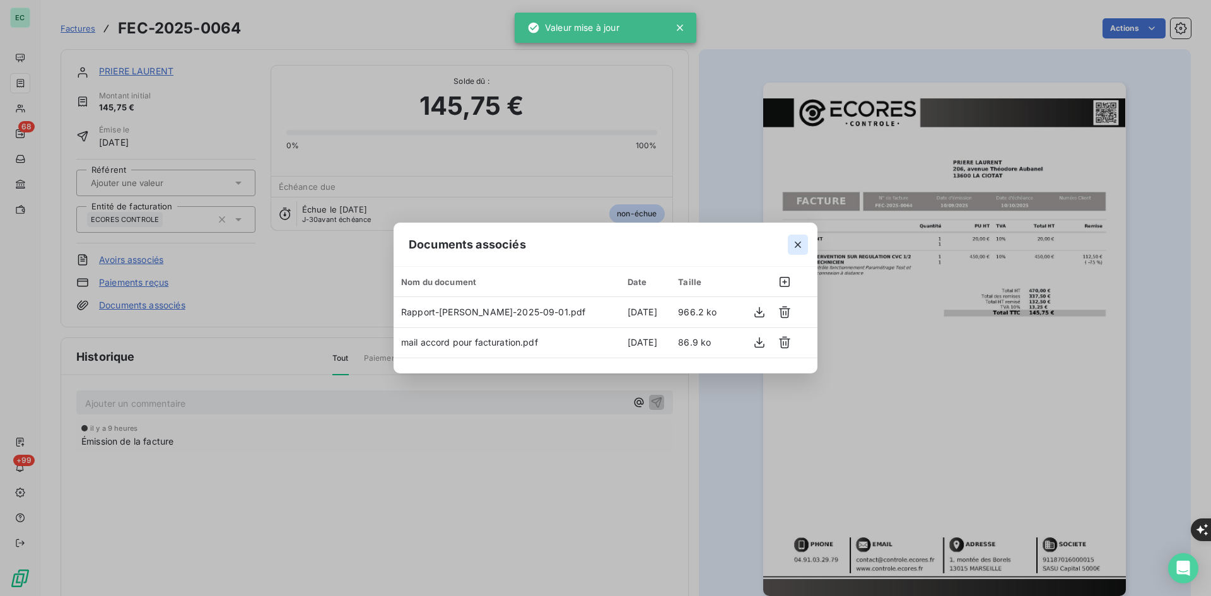
click at [805, 248] on button "button" at bounding box center [798, 245] width 20 height 20
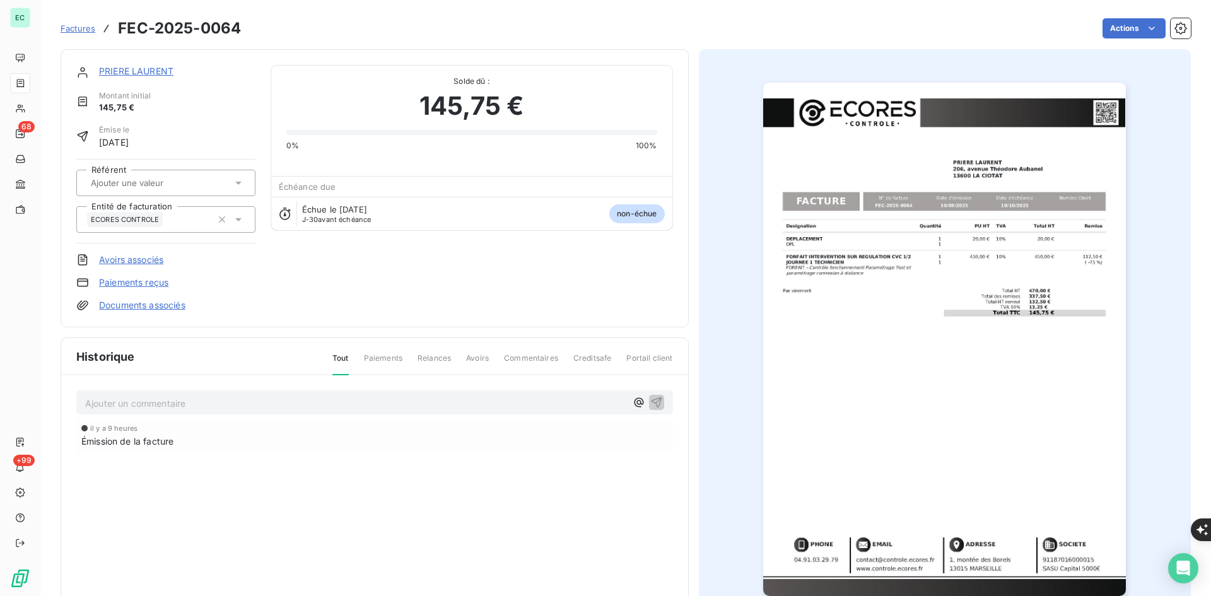
click at [146, 73] on link "PRIERE LAURENT" at bounding box center [136, 71] width 74 height 11
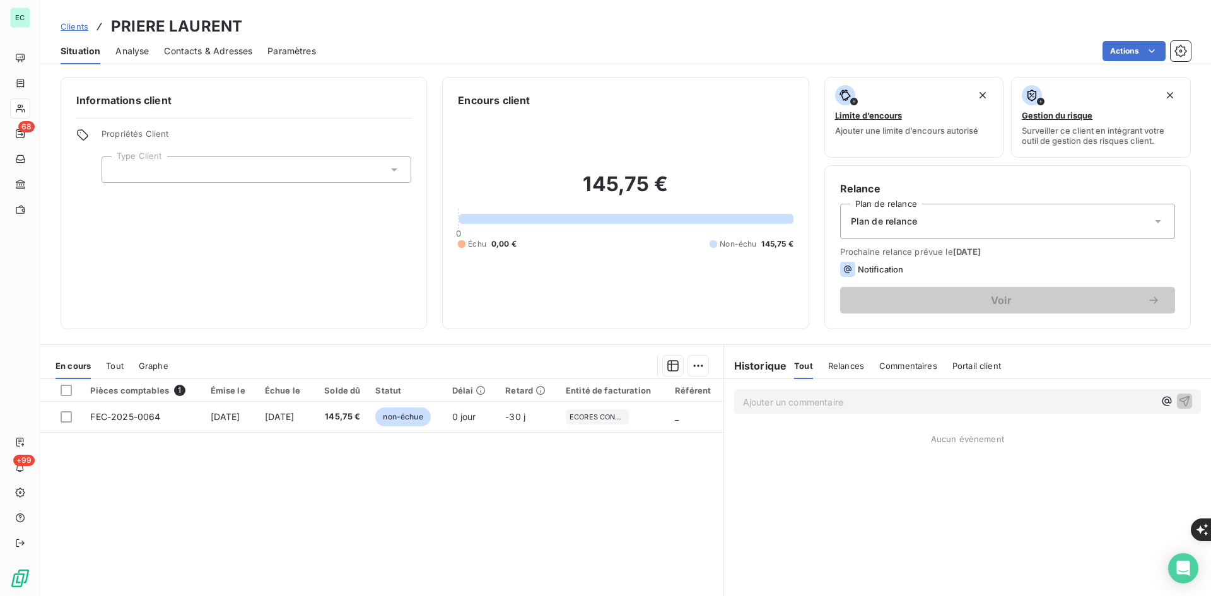
click at [196, 164] on div at bounding box center [257, 169] width 310 height 26
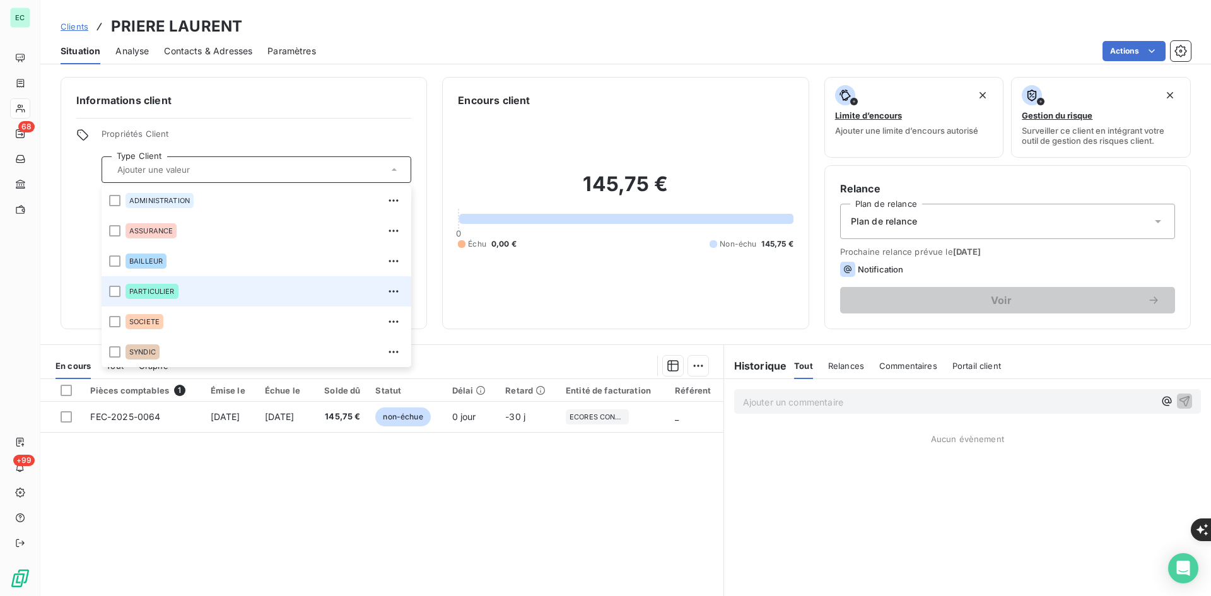
click at [172, 289] on span "PARTICULIER" at bounding box center [151, 292] width 45 height 8
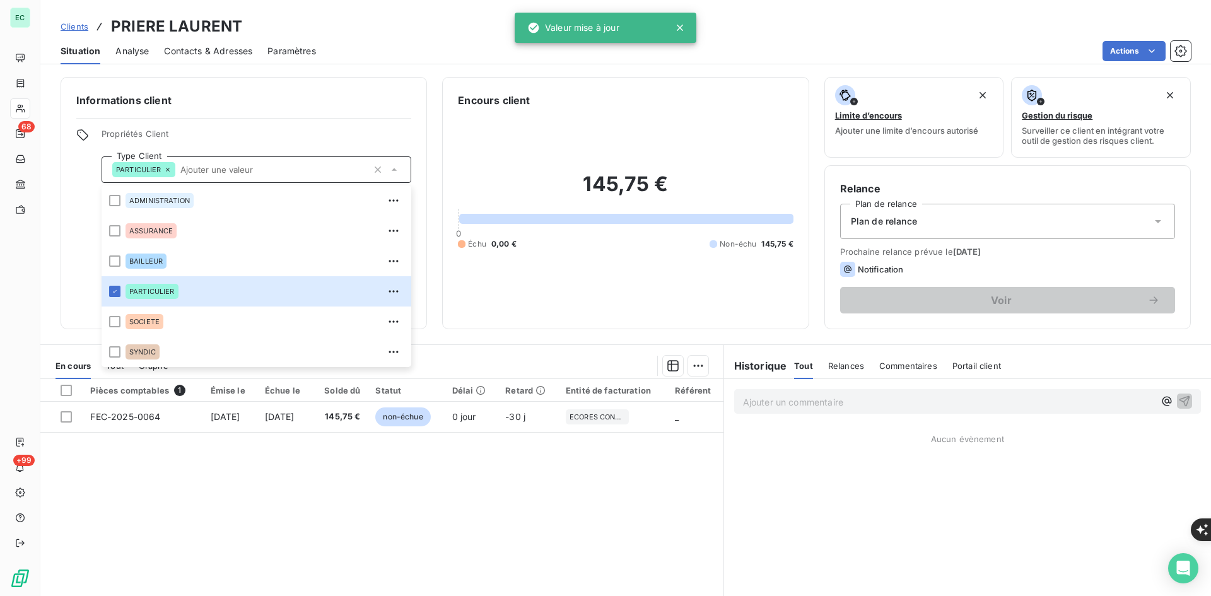
click at [952, 216] on div "Plan de relance" at bounding box center [1007, 221] width 335 height 35
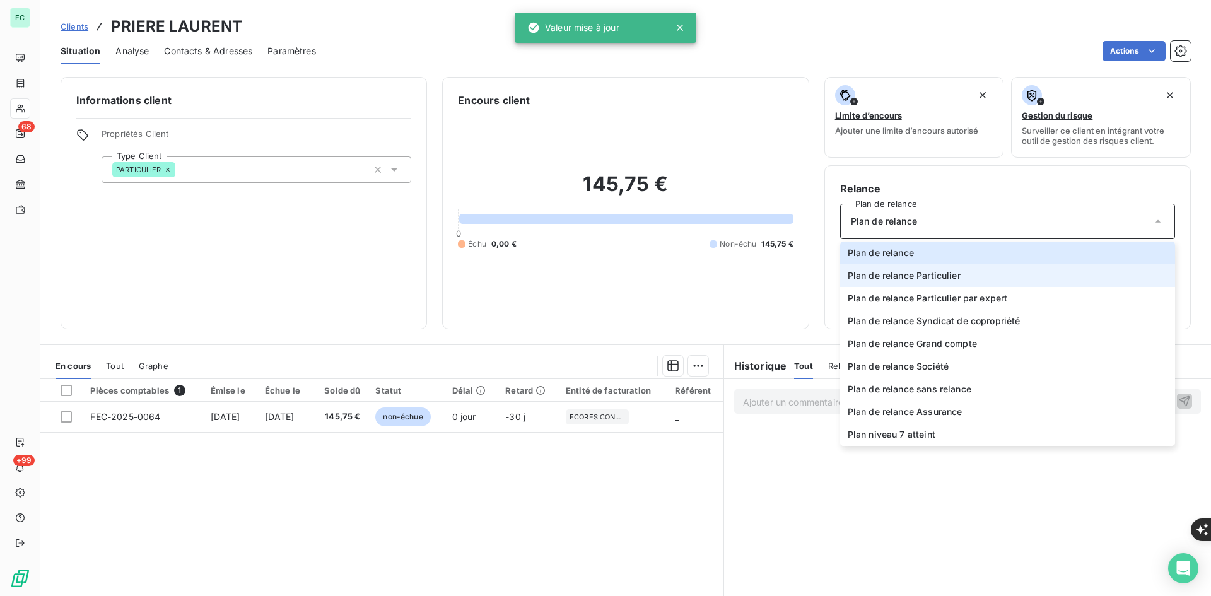
click at [942, 275] on span "Plan de relance Particulier" at bounding box center [904, 275] width 113 height 13
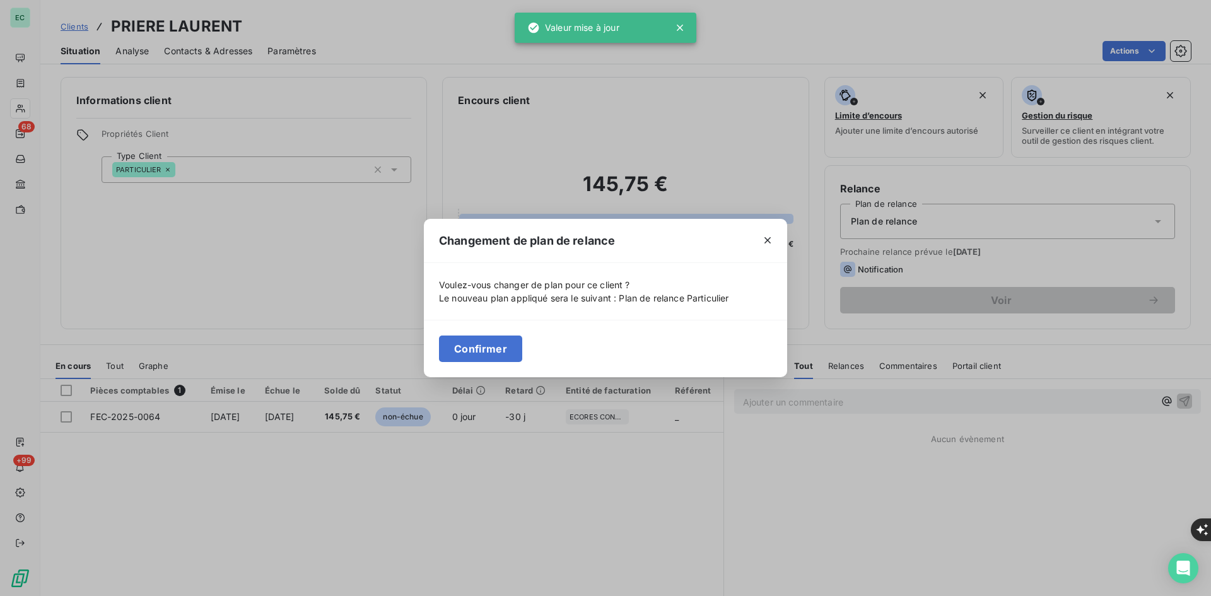
drag, startPoint x: 475, startPoint y: 348, endPoint x: 450, endPoint y: 307, distance: 47.6
click at [474, 348] on button "Confirmer" at bounding box center [480, 349] width 83 height 26
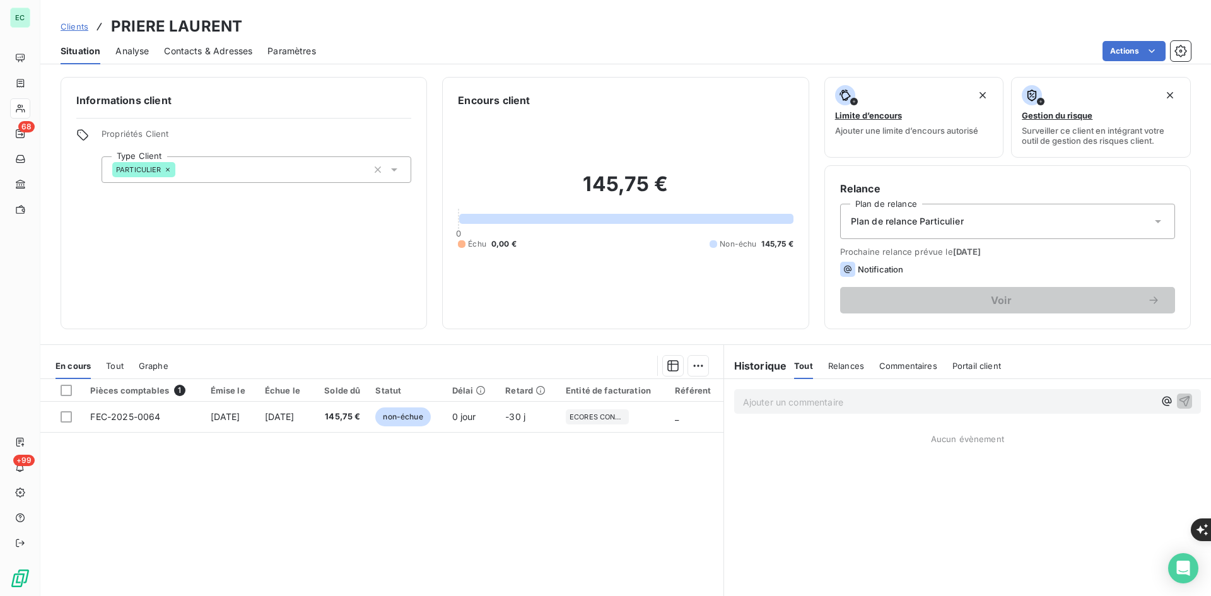
click at [218, 47] on span "Contacts & Adresses" at bounding box center [208, 51] width 88 height 13
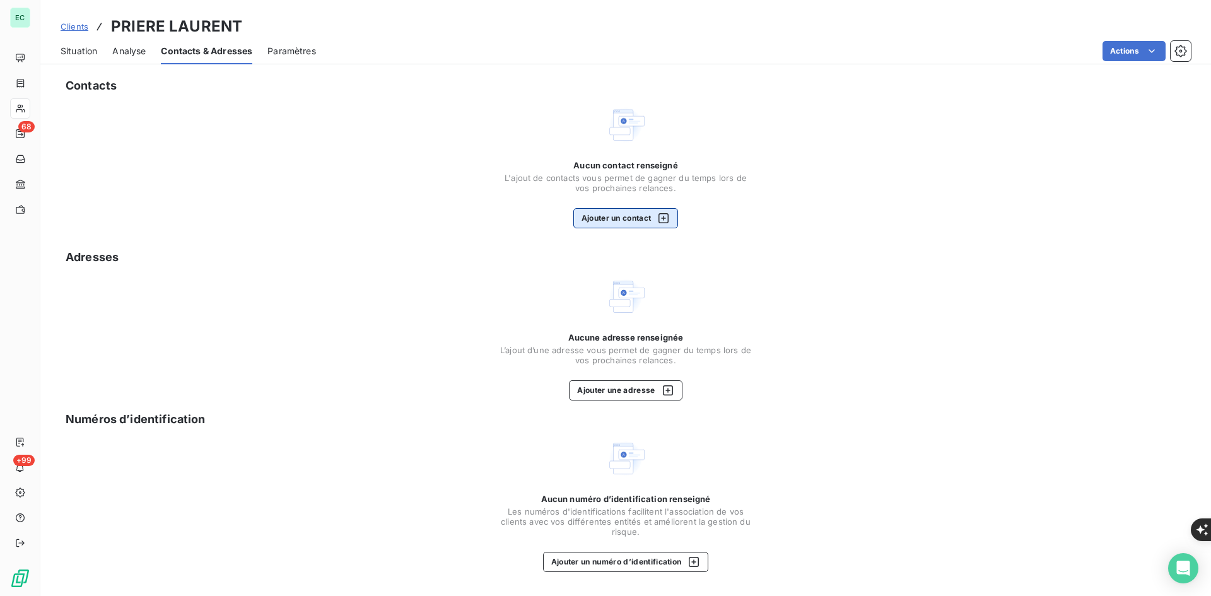
click at [611, 214] on button "Ajouter un contact" at bounding box center [625, 218] width 105 height 20
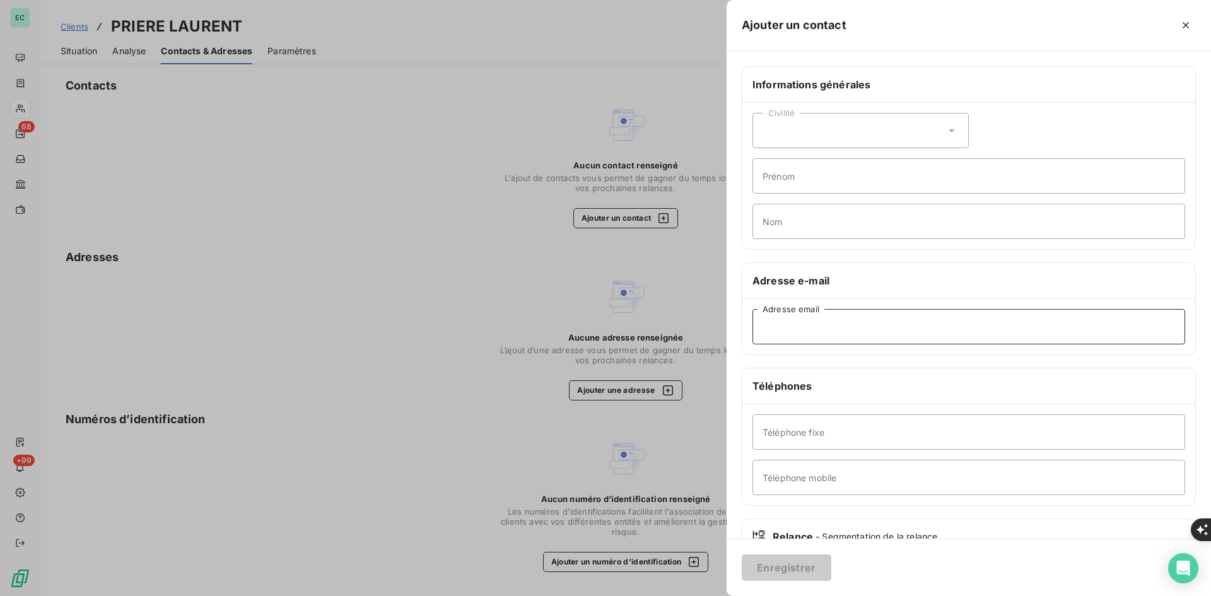
click at [879, 325] on input "Adresse email" at bounding box center [968, 326] width 433 height 35
paste input "[PERSON_NAME][EMAIL_ADDRESS][DOMAIN_NAME]"
type input "[PERSON_NAME][EMAIL_ADDRESS][DOMAIN_NAME]"
click at [802, 568] on button "Enregistrer" at bounding box center [787, 567] width 90 height 26
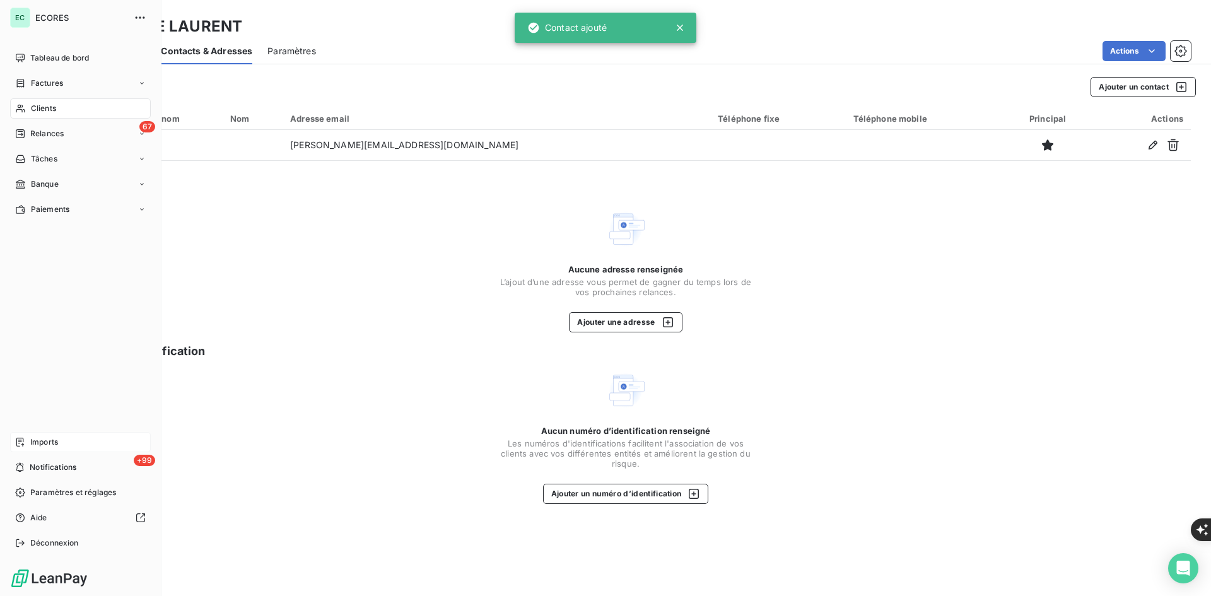
click at [42, 444] on span "Imports" at bounding box center [44, 441] width 28 height 11
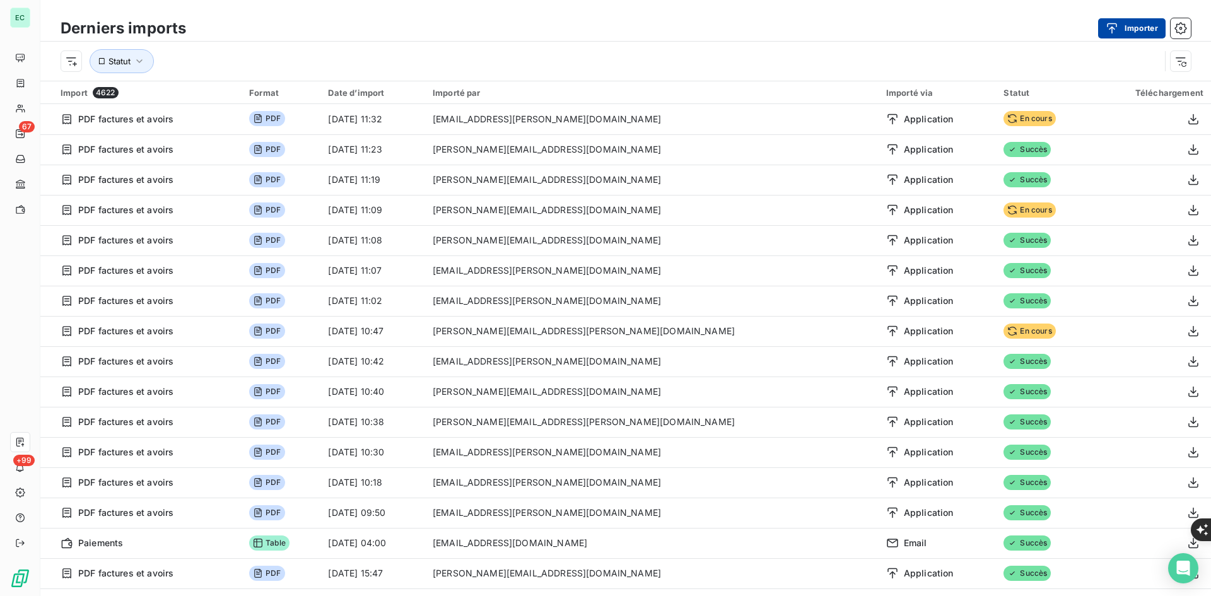
click at [1123, 32] on div "button" at bounding box center [1115, 28] width 19 height 13
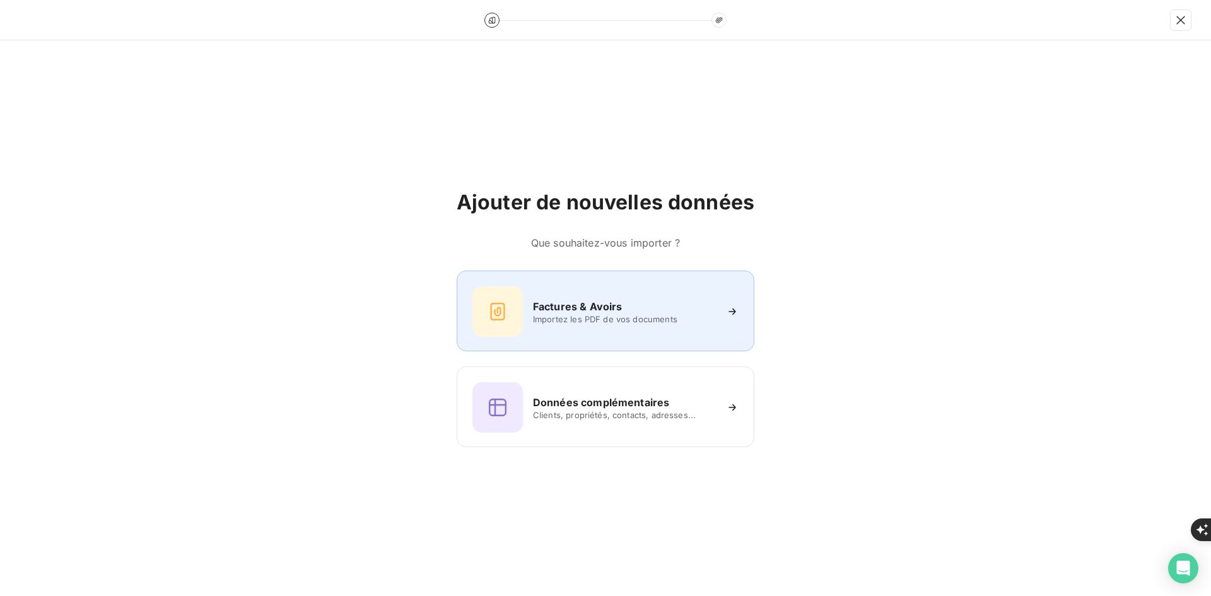
click at [572, 306] on h6 "Factures & Avoirs" at bounding box center [578, 306] width 90 height 15
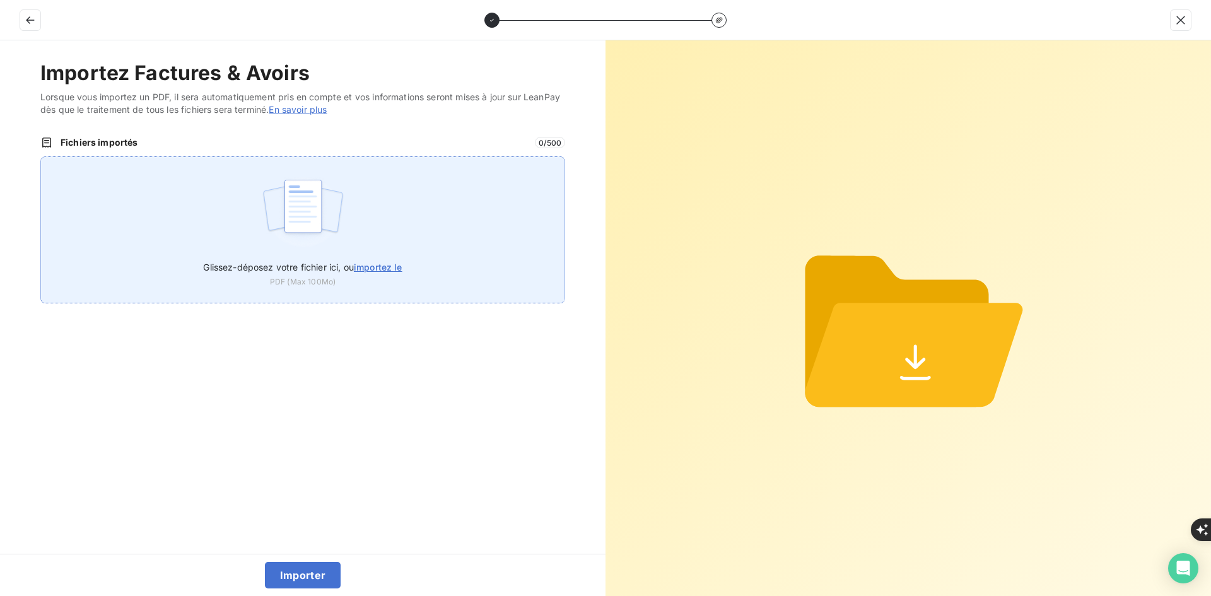
click at [381, 198] on div "Glissez-déposez votre fichier ici, ou importez le PDF (Max 100Mo)" at bounding box center [302, 229] width 525 height 147
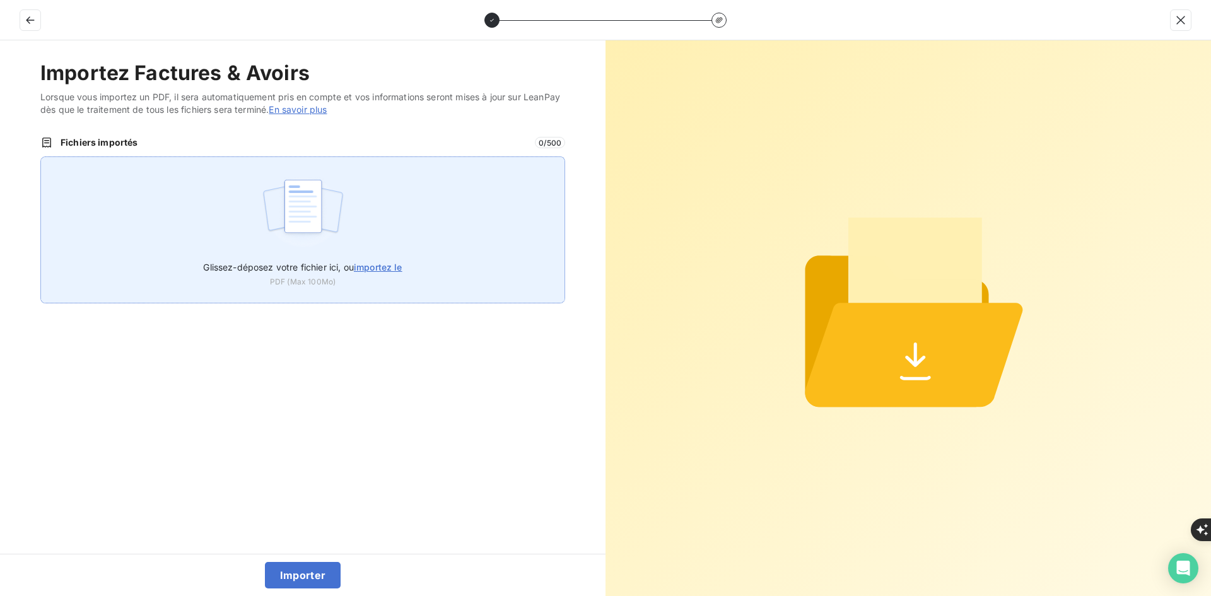
type input "C:\fakepath\FE-2025-0089.pdf"
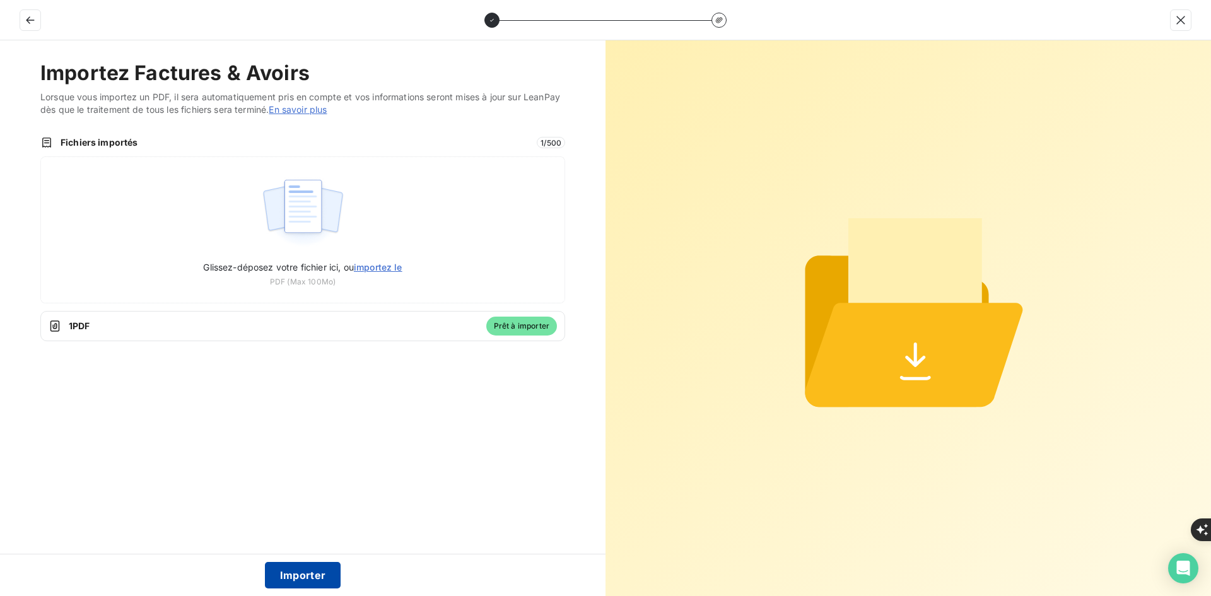
click at [301, 579] on button "Importer" at bounding box center [303, 575] width 76 height 26
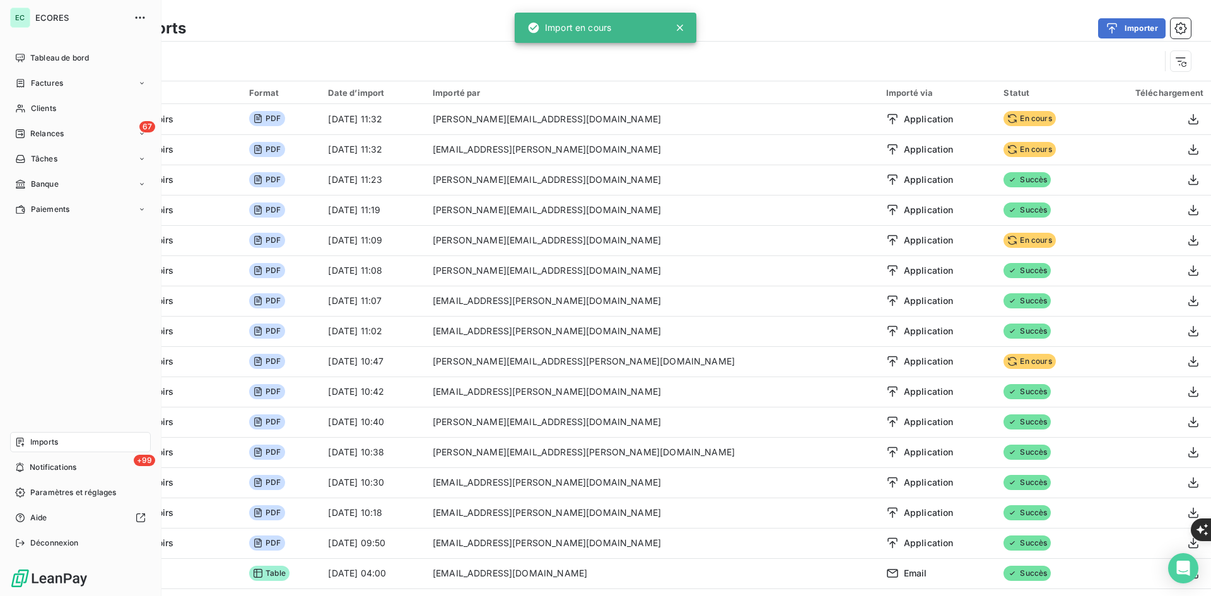
click at [32, 81] on span "Factures" at bounding box center [47, 83] width 32 height 11
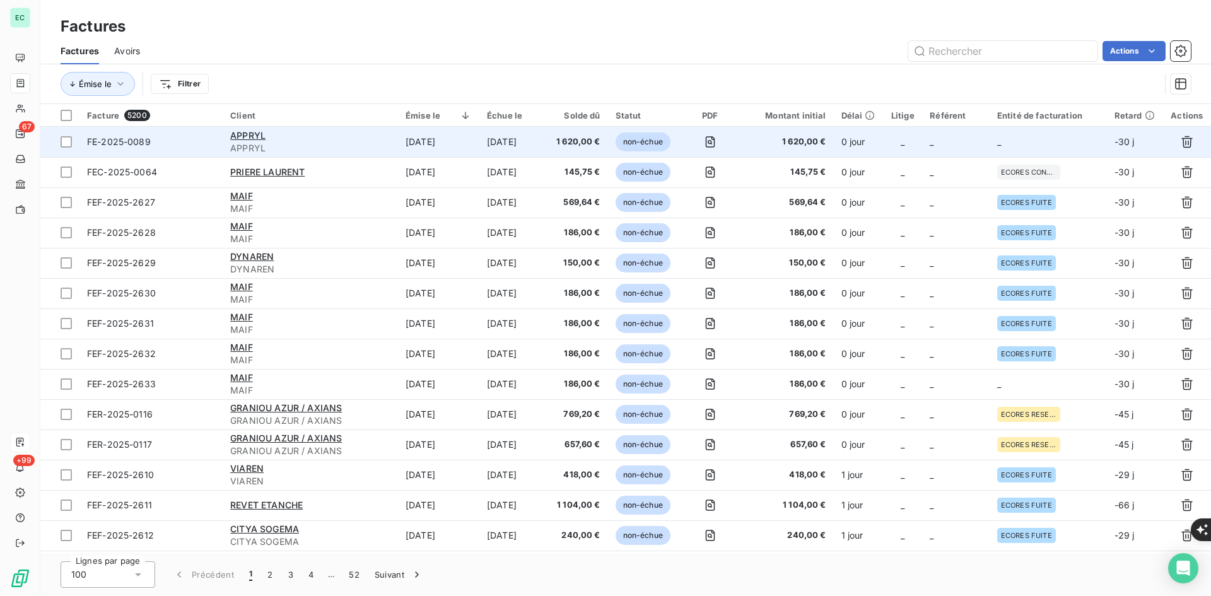
click at [1007, 140] on td "_" at bounding box center [1048, 142] width 117 height 30
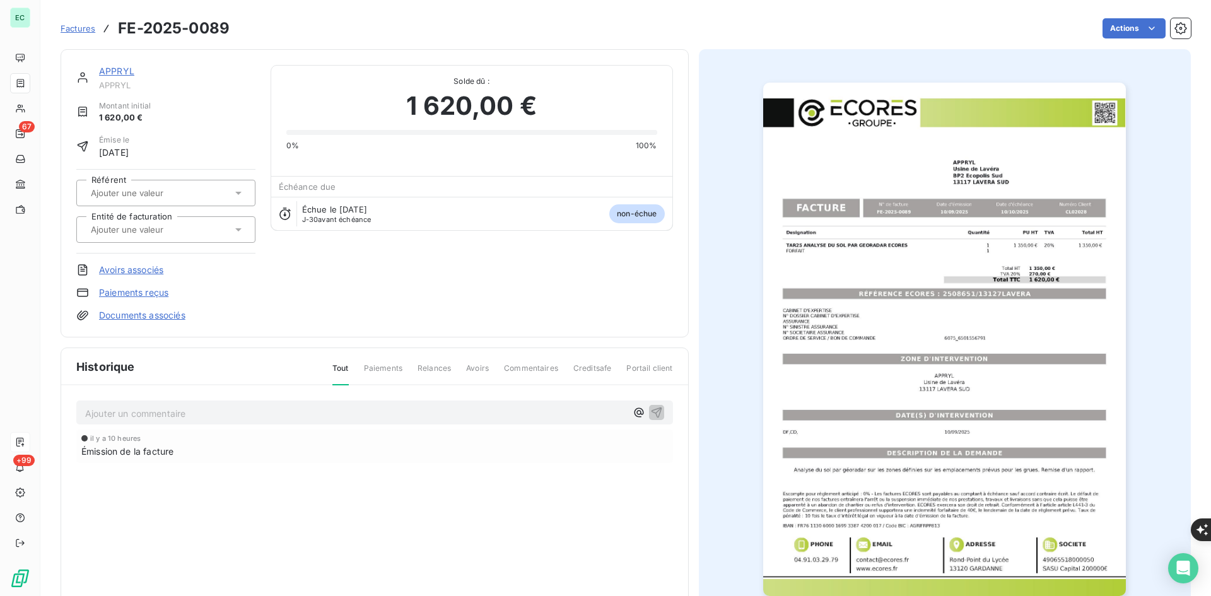
click at [160, 224] on input "text" at bounding box center [153, 229] width 127 height 11
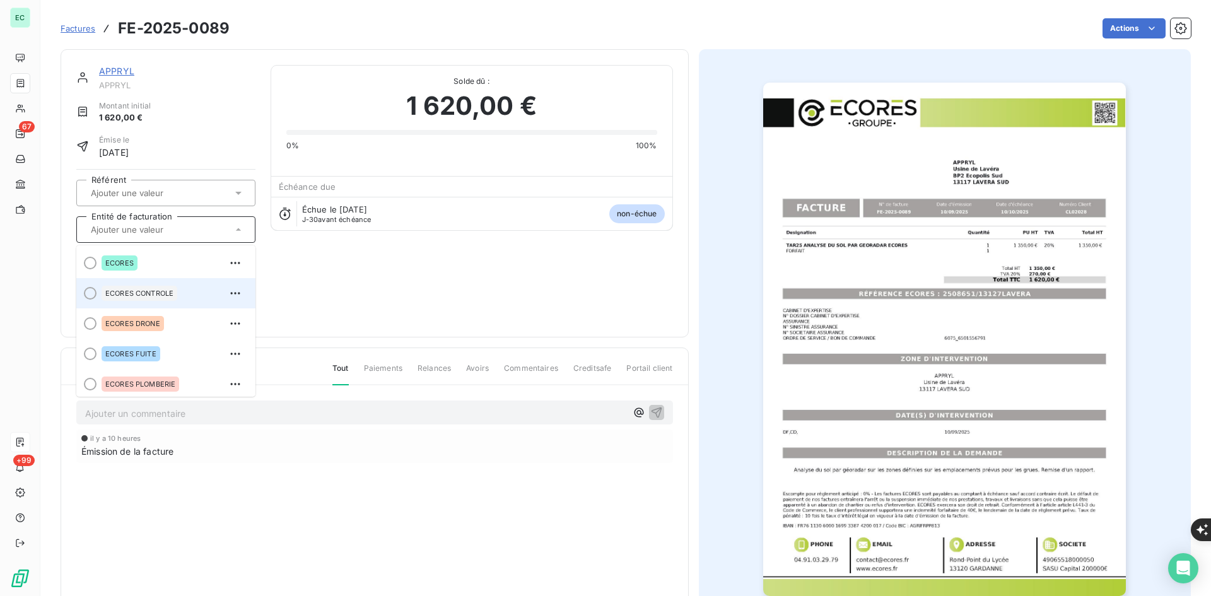
click at [155, 293] on span "ECORES CONTROLE" at bounding box center [139, 293] width 68 height 8
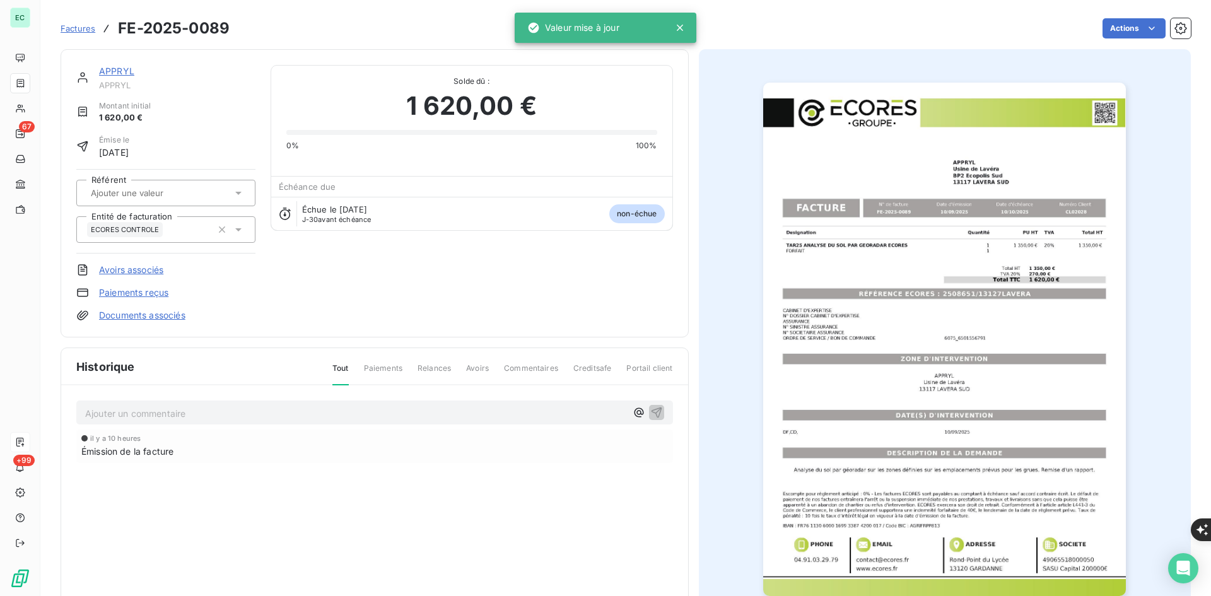
click at [150, 311] on link "Documents associés" at bounding box center [142, 315] width 86 height 13
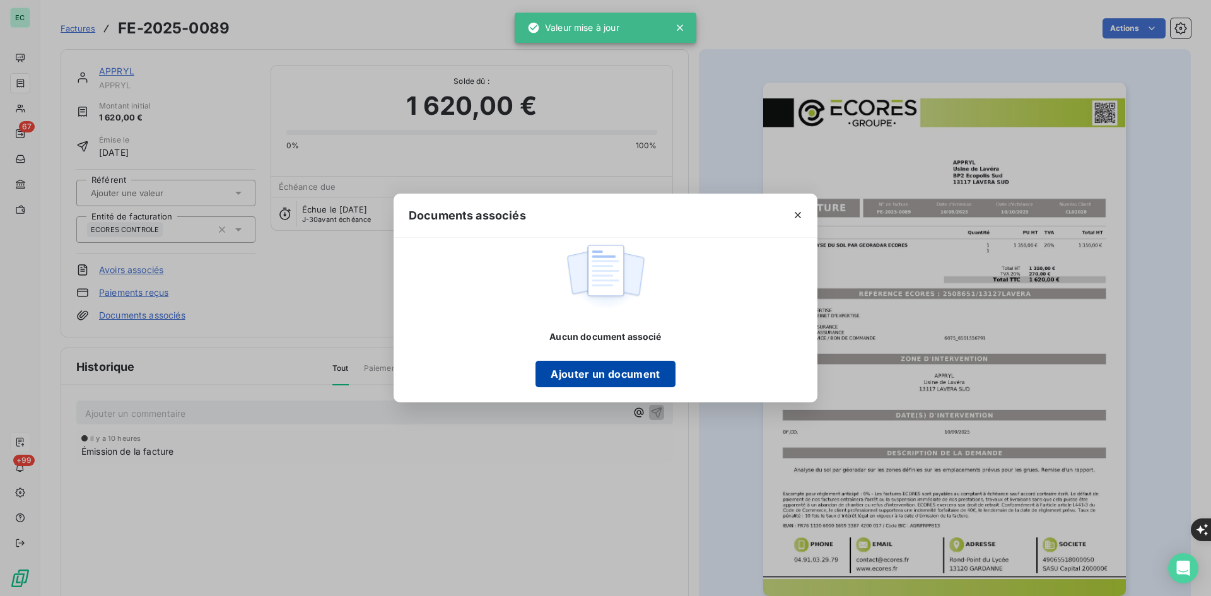
click at [557, 375] on button "Ajouter un document" at bounding box center [604, 374] width 139 height 26
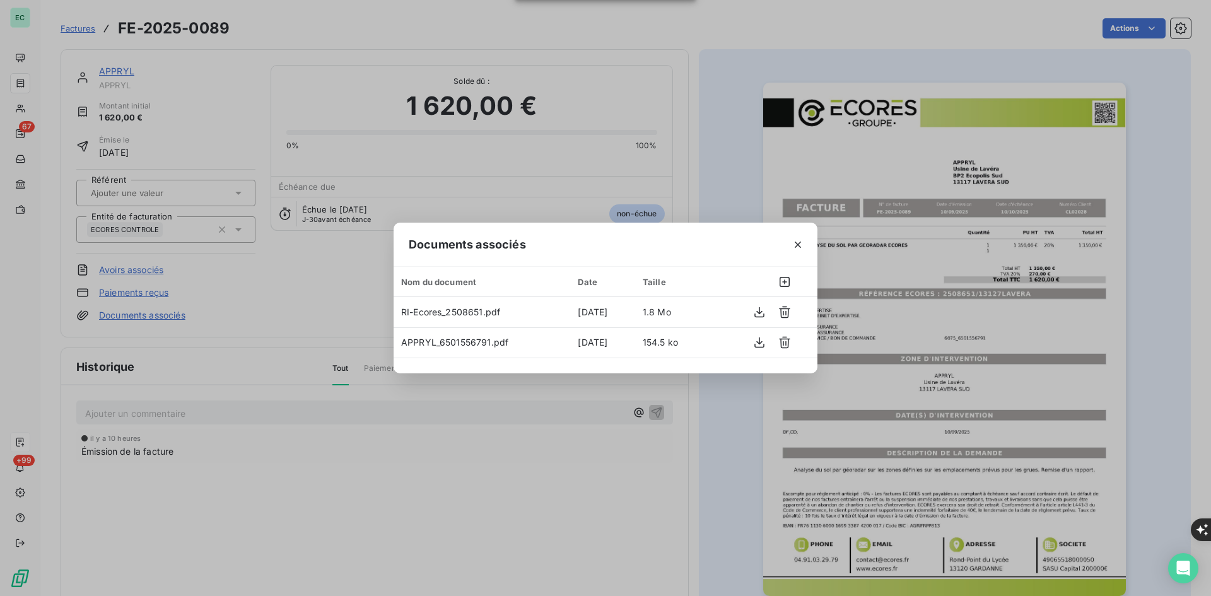
drag, startPoint x: 798, startPoint y: 245, endPoint x: 523, endPoint y: 152, distance: 290.2
click at [797, 243] on icon "button" at bounding box center [798, 245] width 6 height 6
